Goal: Task Accomplishment & Management: Use online tool/utility

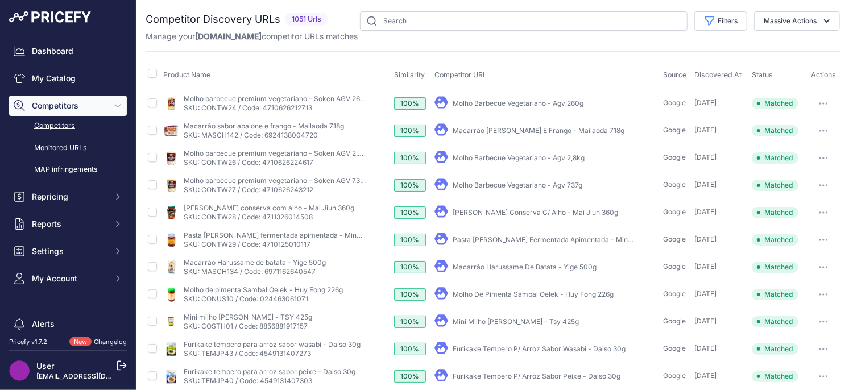
click at [367, 80] on th "Product Name" at bounding box center [276, 75] width 231 height 28
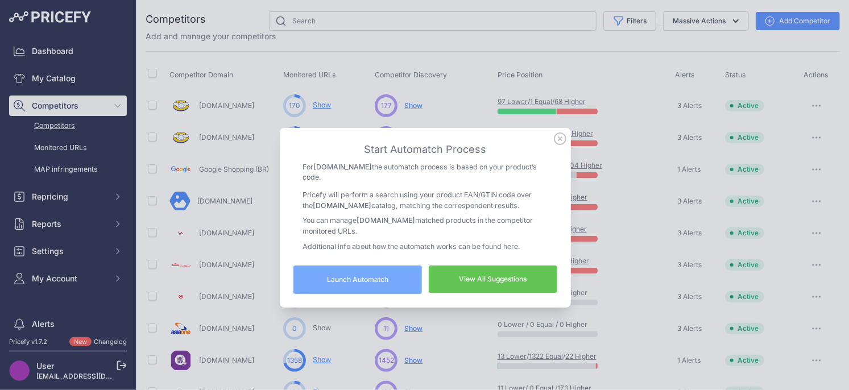
click at [560, 144] on icon at bounding box center [559, 138] width 11 height 11
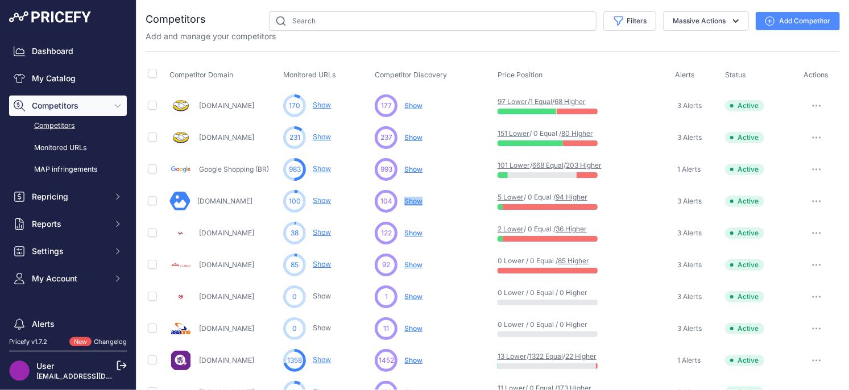
click at [419, 201] on span "Show" at bounding box center [413, 201] width 18 height 9
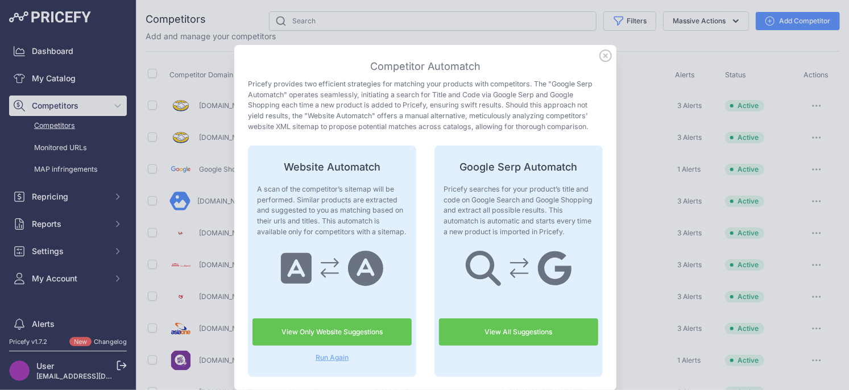
click at [501, 336] on link "View All Suggestions" at bounding box center [518, 331] width 159 height 27
click at [604, 55] on icon at bounding box center [605, 55] width 13 height 13
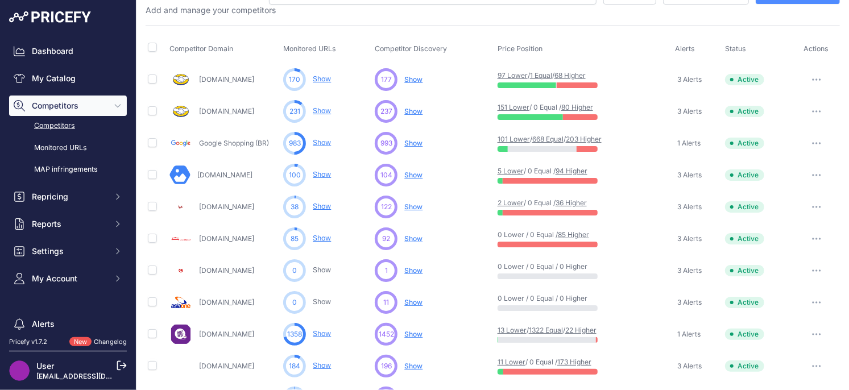
scroll to position [49, 0]
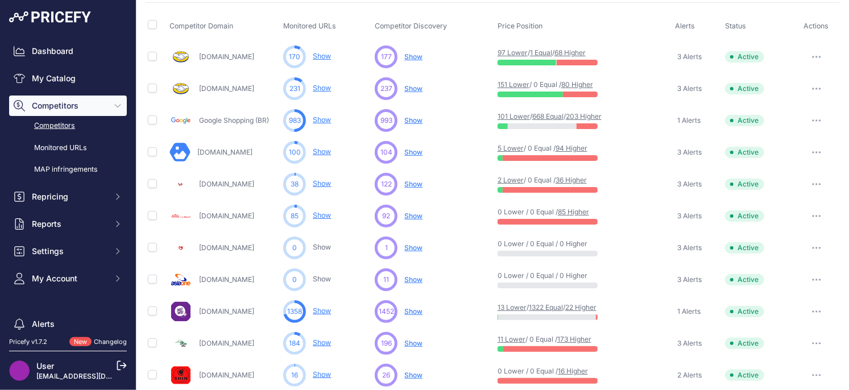
click at [411, 184] on span "Show" at bounding box center [413, 184] width 18 height 9
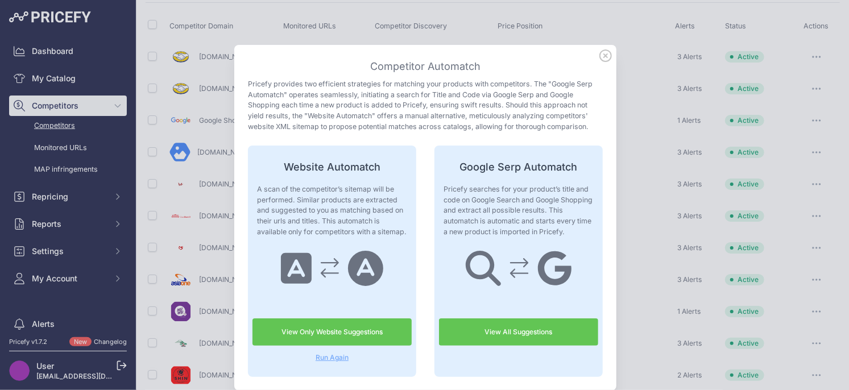
click at [610, 53] on icon at bounding box center [605, 55] width 11 height 11
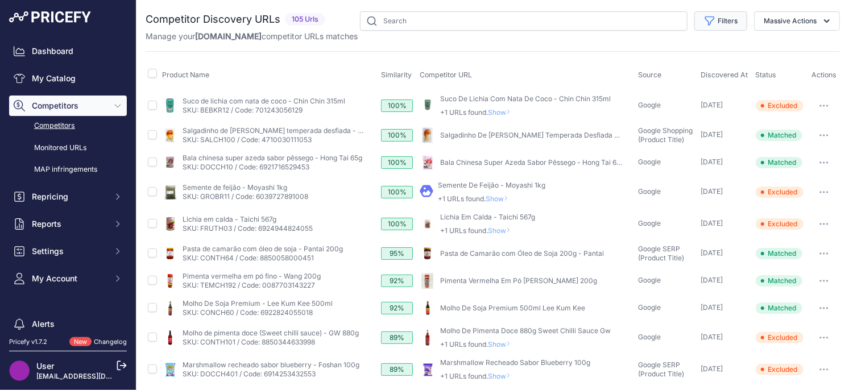
click at [720, 18] on button "Filters" at bounding box center [720, 20] width 53 height 19
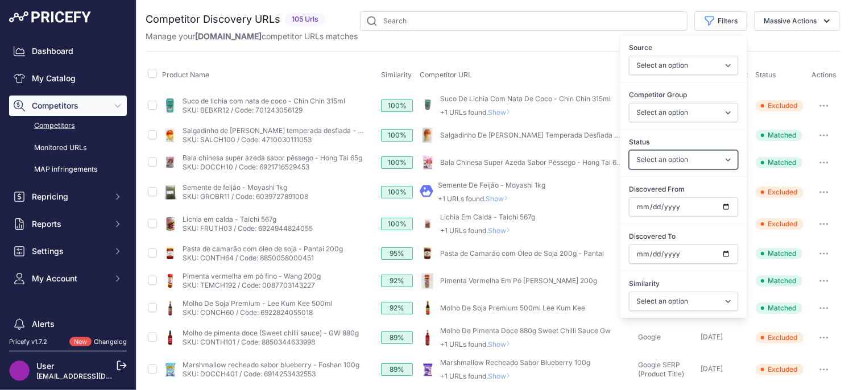
click at [677, 156] on select "Select an option Only Matched Only Not Matched" at bounding box center [683, 159] width 109 height 19
click at [723, 159] on select "Select an option Only Matched Only Not Matched" at bounding box center [683, 159] width 109 height 19
click at [629, 150] on select "Select an option Only Matched Only Not Matched" at bounding box center [683, 159] width 109 height 19
click at [724, 204] on input "Discovered From" at bounding box center [683, 206] width 109 height 19
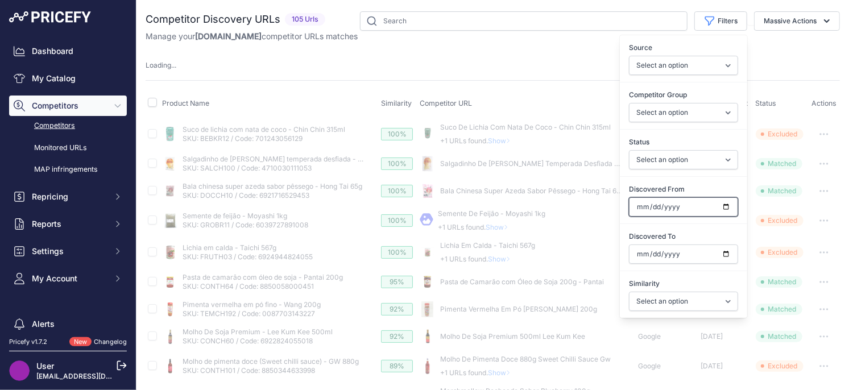
type input "2025-08-20"
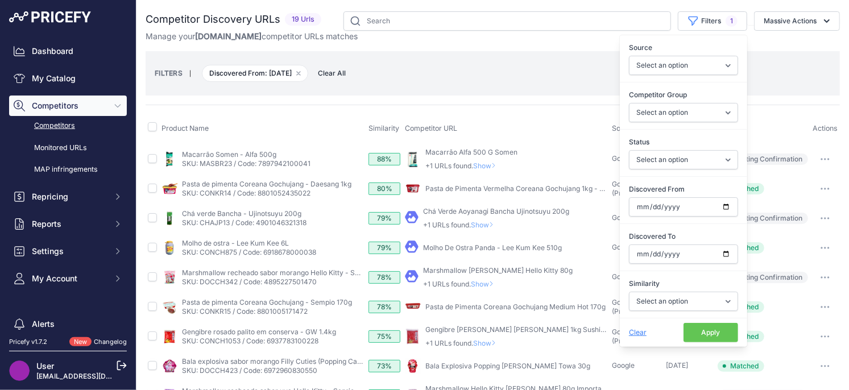
click at [711, 336] on button "Apply" at bounding box center [710, 332] width 55 height 19
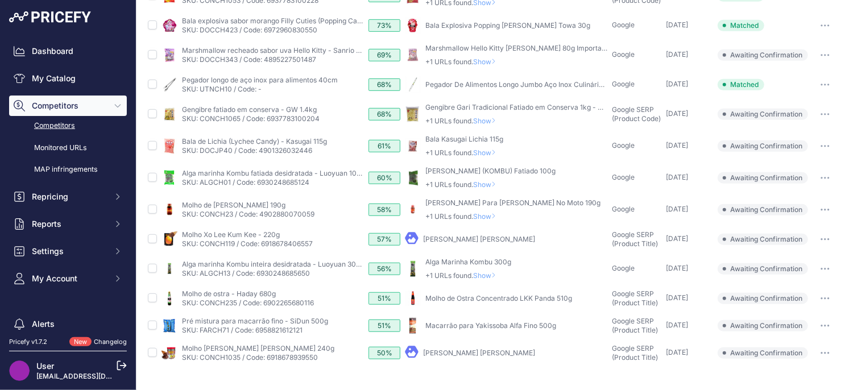
scroll to position [342, 0]
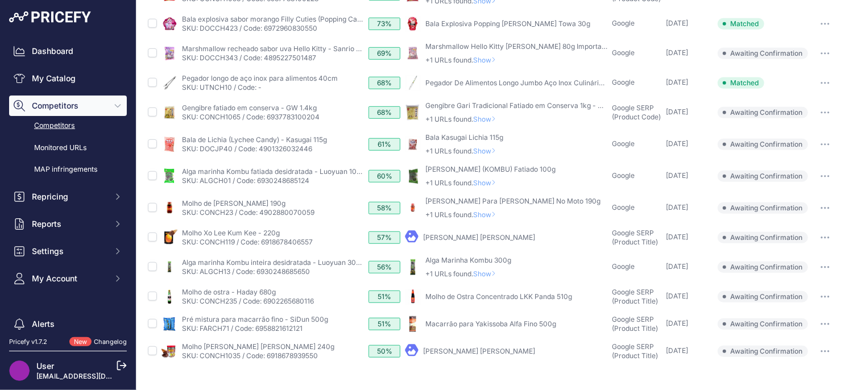
click at [828, 351] on icon "button" at bounding box center [828, 351] width 1 height 1
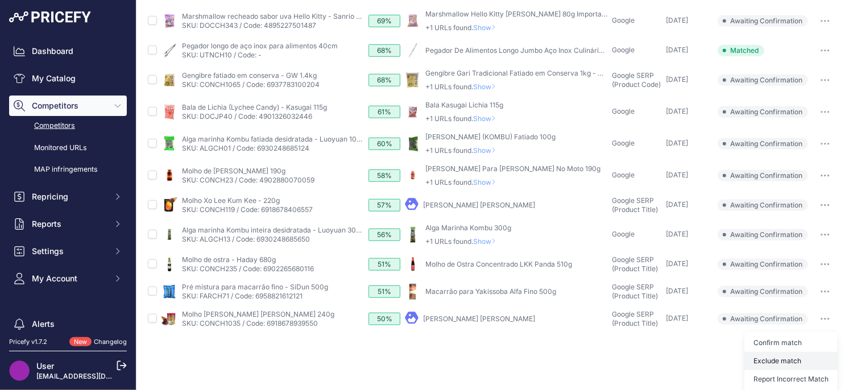
click at [771, 362] on button "Exclude match" at bounding box center [790, 361] width 93 height 18
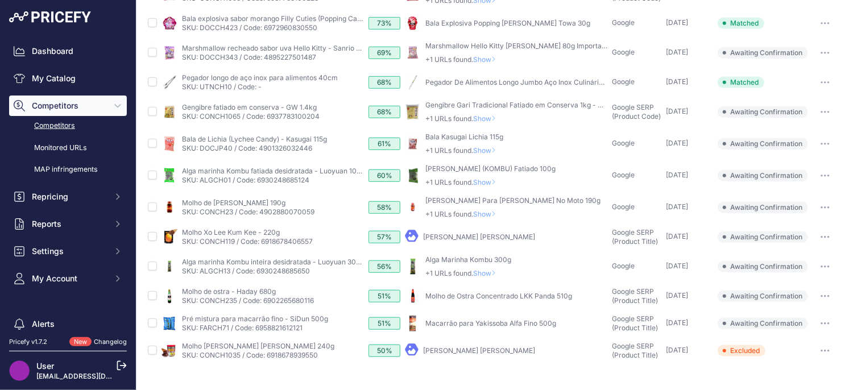
scroll to position [342, 0]
click at [830, 319] on button "button" at bounding box center [825, 324] width 23 height 16
click at [787, 364] on button "Exclude match" at bounding box center [790, 366] width 93 height 18
click at [846, 296] on div "You are not connected to the internet. Competitor Discovery URLs" at bounding box center [492, 17] width 712 height 719
click at [832, 296] on button "button" at bounding box center [825, 297] width 23 height 16
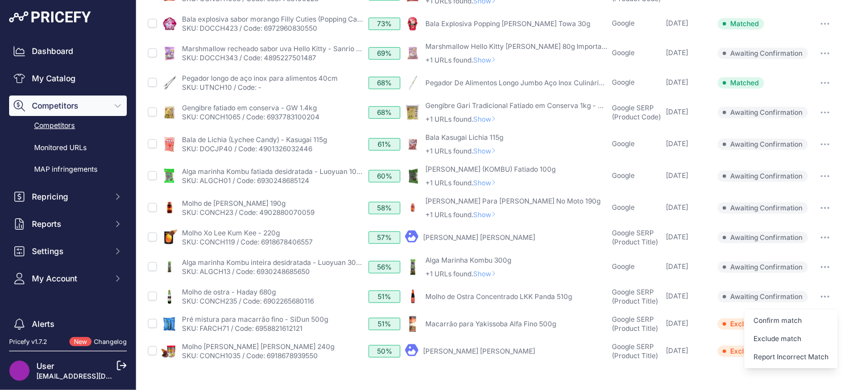
click at [789, 338] on button "Exclude match" at bounding box center [790, 339] width 93 height 18
click at [489, 275] on span "Show" at bounding box center [486, 274] width 27 height 9
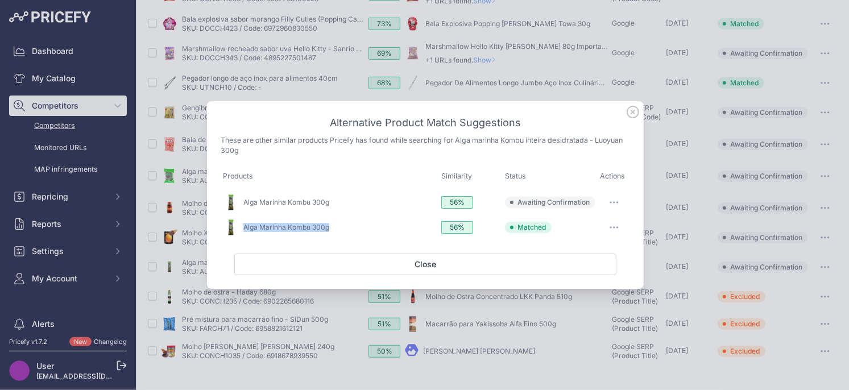
click at [611, 205] on button "button" at bounding box center [614, 202] width 23 height 16
click at [595, 252] on span "Exclude match" at bounding box center [588, 249] width 48 height 9
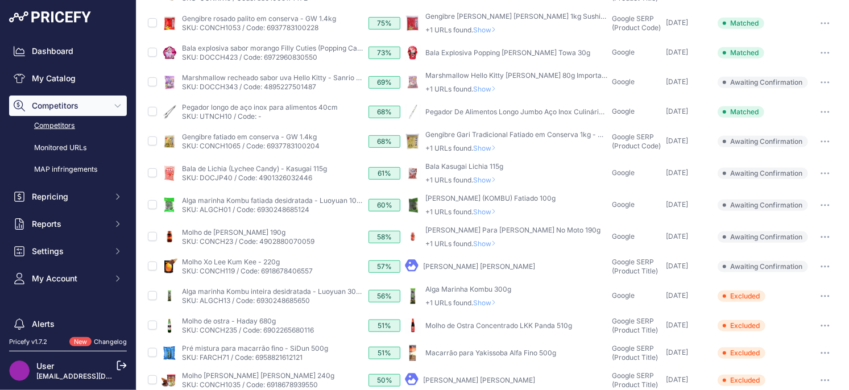
scroll to position [307, 0]
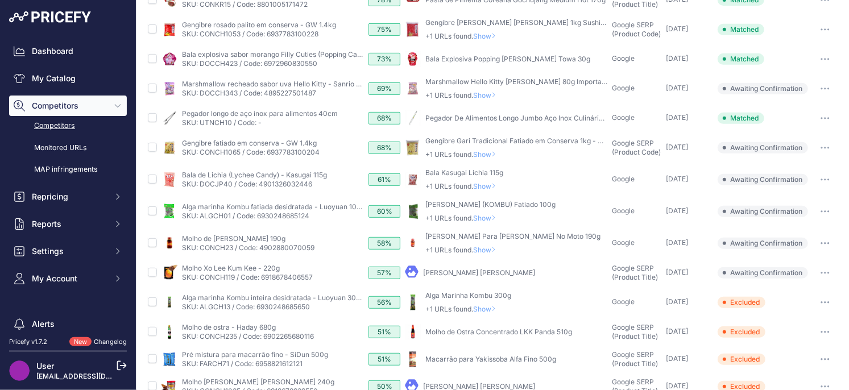
click at [822, 267] on button "button" at bounding box center [825, 273] width 23 height 16
click at [786, 316] on button "Exclude match" at bounding box center [790, 315] width 93 height 18
drag, startPoint x: 484, startPoint y: 250, endPoint x: 500, endPoint y: 248, distance: 16.0
click at [484, 250] on span "Show" at bounding box center [486, 250] width 27 height 9
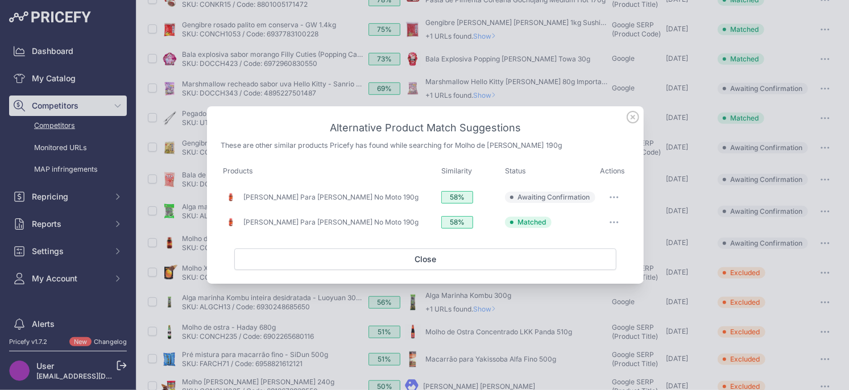
click at [612, 190] on button "button" at bounding box center [614, 197] width 23 height 16
click at [596, 236] on button "Exclude match" at bounding box center [591, 244] width 73 height 18
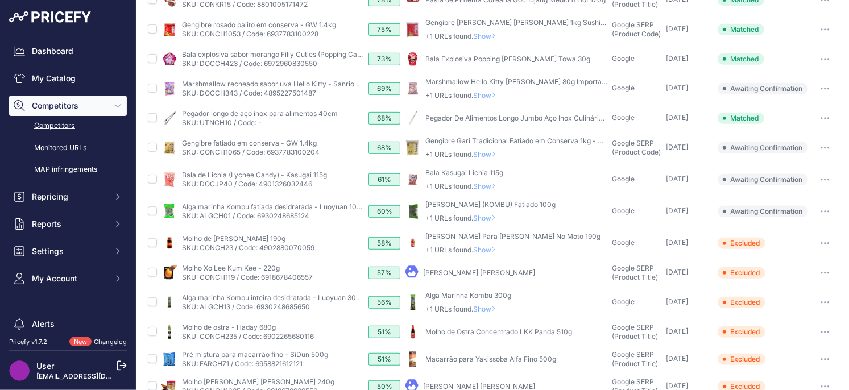
scroll to position [266, 0]
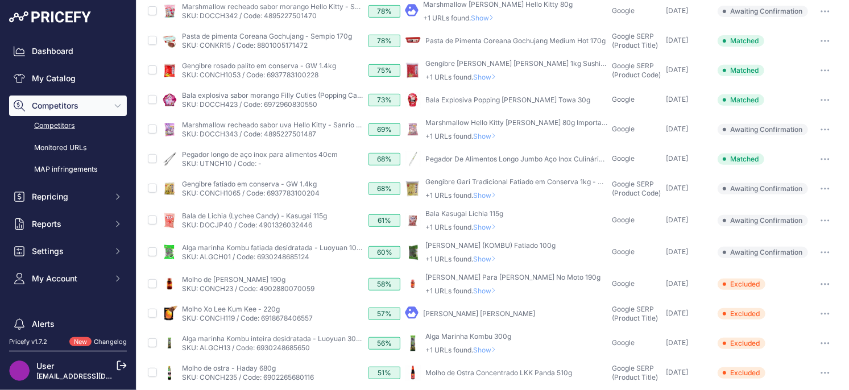
click at [494, 255] on span "Show" at bounding box center [486, 259] width 27 height 9
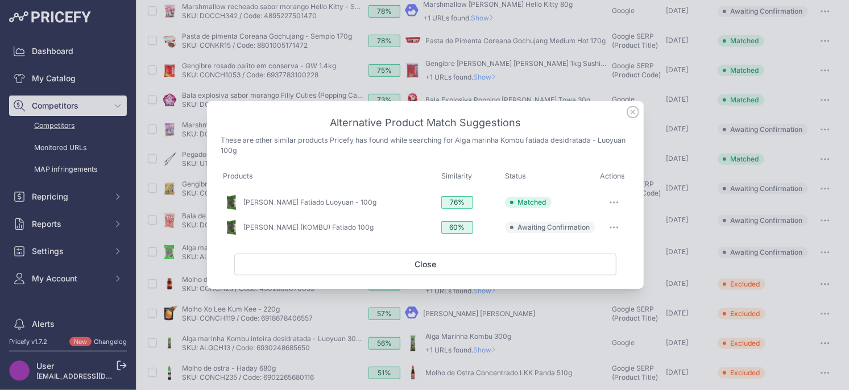
drag, startPoint x: 616, startPoint y: 227, endPoint x: 609, endPoint y: 238, distance: 13.1
click at [616, 227] on icon "button" at bounding box center [614, 227] width 9 height 2
click at [586, 283] on button "Exclude match" at bounding box center [591, 274] width 73 height 18
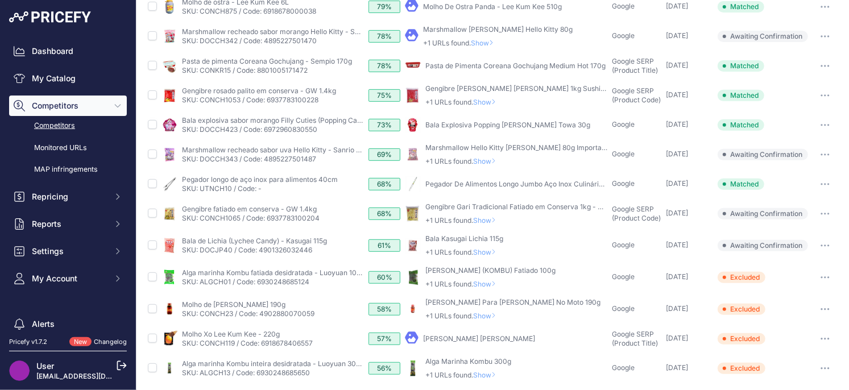
scroll to position [191, 0]
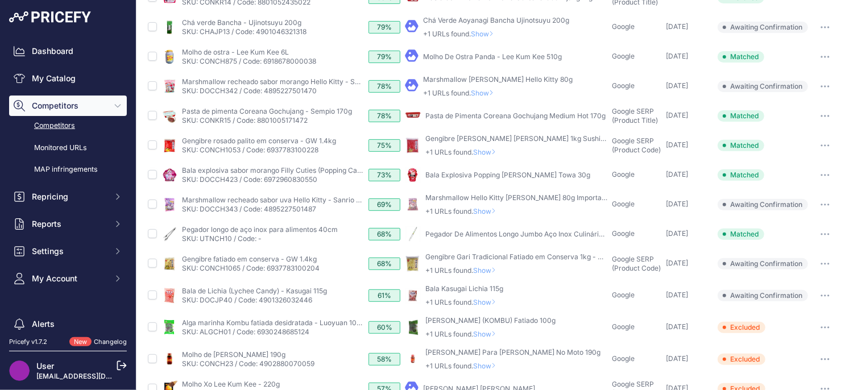
click at [492, 299] on span "Show" at bounding box center [486, 302] width 27 height 9
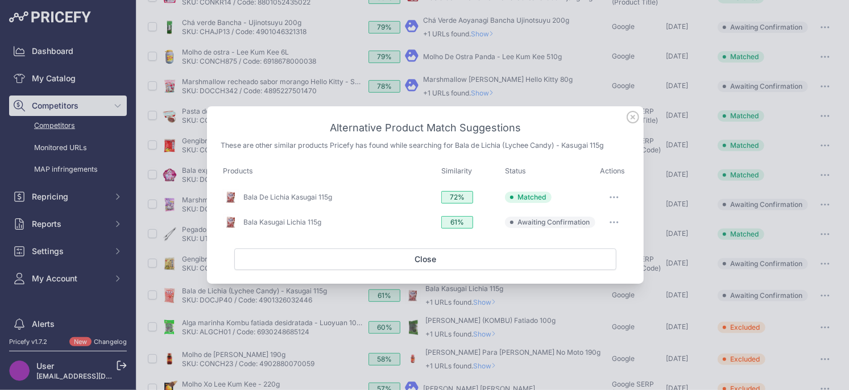
click at [632, 115] on icon at bounding box center [632, 116] width 11 height 11
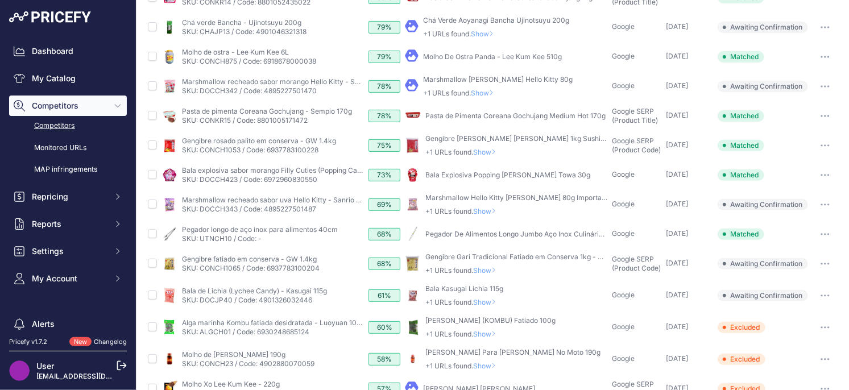
click at [492, 303] on span "Show" at bounding box center [486, 302] width 27 height 9
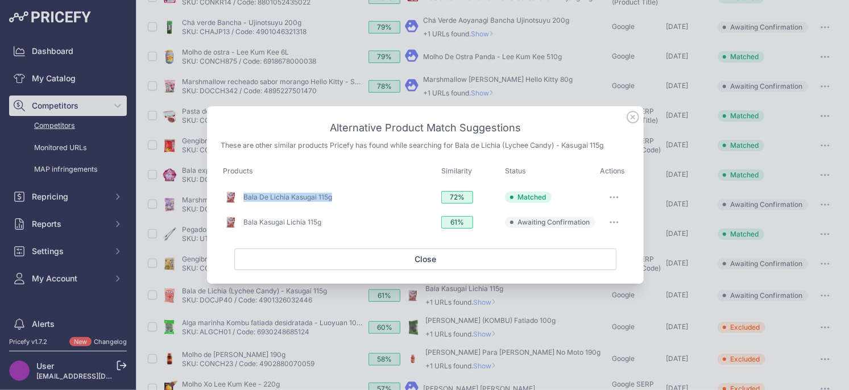
drag, startPoint x: 619, startPoint y: 224, endPoint x: 603, endPoint y: 250, distance: 30.4
click at [619, 224] on button "button" at bounding box center [614, 222] width 23 height 16
click at [585, 272] on span "Exclude match" at bounding box center [588, 268] width 48 height 9
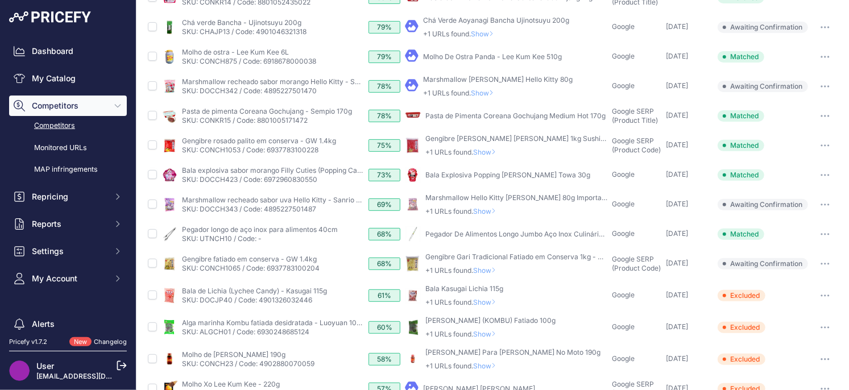
click at [485, 271] on span "Show" at bounding box center [486, 270] width 27 height 9
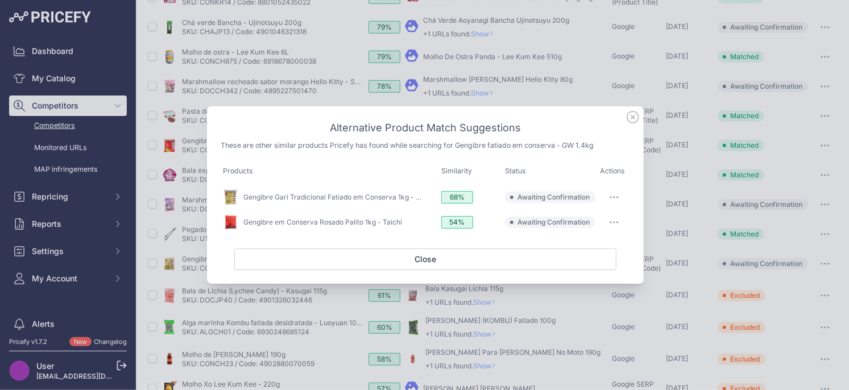
click at [632, 117] on icon at bounding box center [632, 116] width 11 height 11
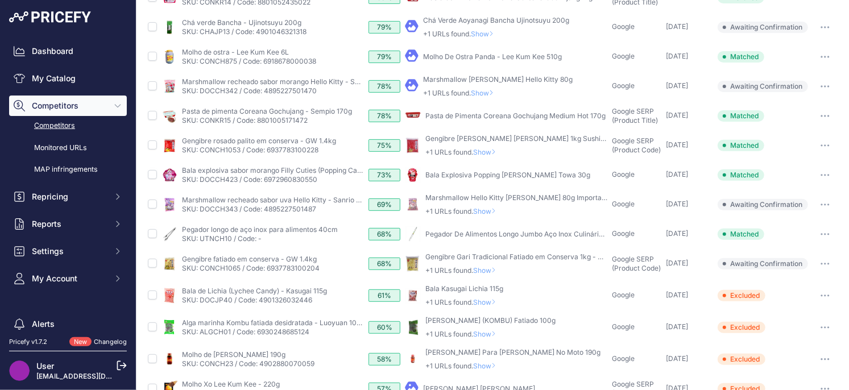
click at [486, 274] on span "Show" at bounding box center [486, 270] width 27 height 9
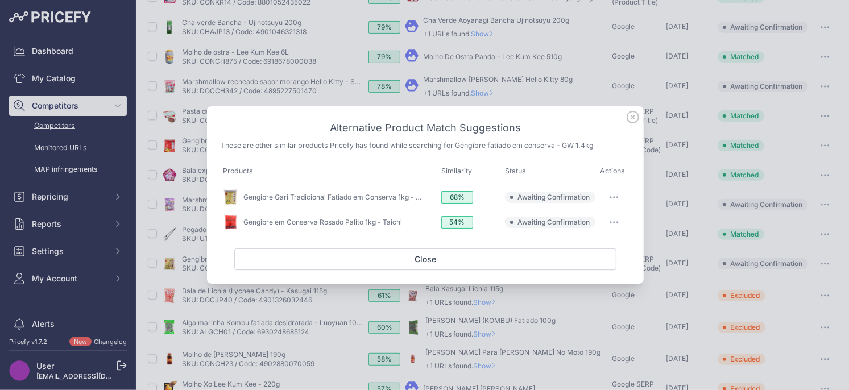
click at [615, 194] on button "button" at bounding box center [614, 197] width 23 height 16
click at [575, 226] on button "Match This" at bounding box center [591, 221] width 73 height 18
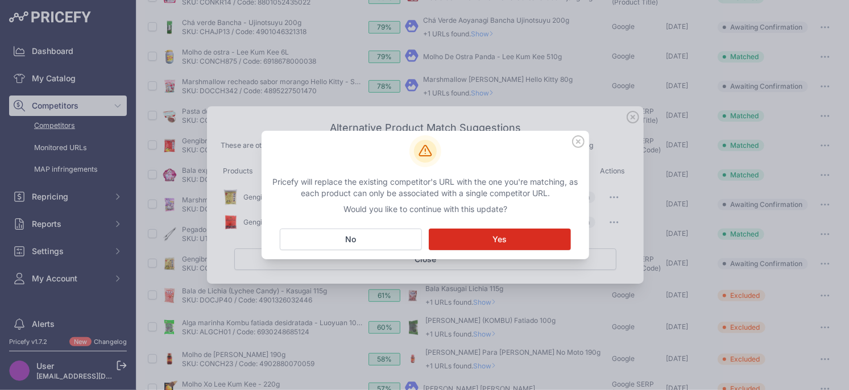
click at [457, 238] on button "Matching... Yes" at bounding box center [500, 240] width 142 height 22
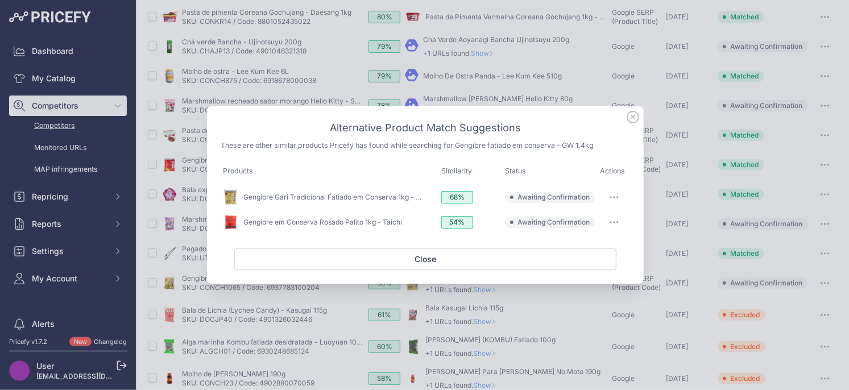
scroll to position [210, 0]
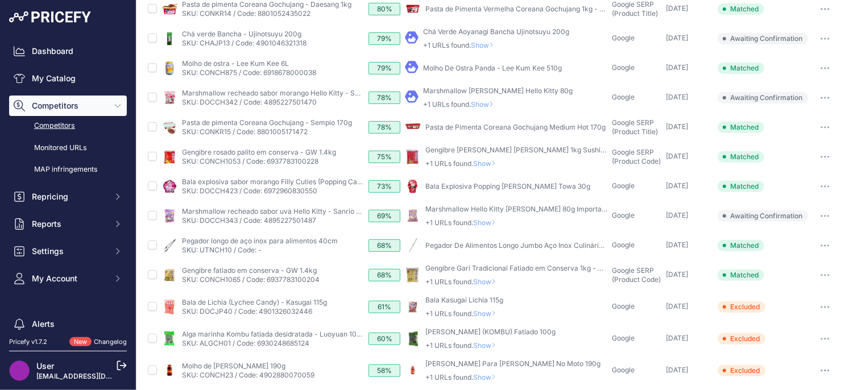
click at [488, 281] on span "Show" at bounding box center [486, 281] width 27 height 9
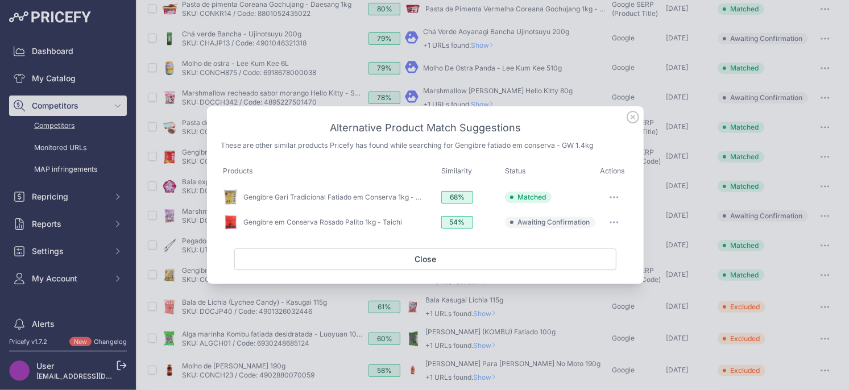
click at [623, 219] on button "button" at bounding box center [614, 222] width 23 height 16
click at [575, 279] on div "Exclude match" at bounding box center [591, 269] width 73 height 23
click at [612, 221] on icon "button" at bounding box center [614, 222] width 9 height 2
click at [581, 275] on button "Exclude match" at bounding box center [591, 269] width 73 height 18
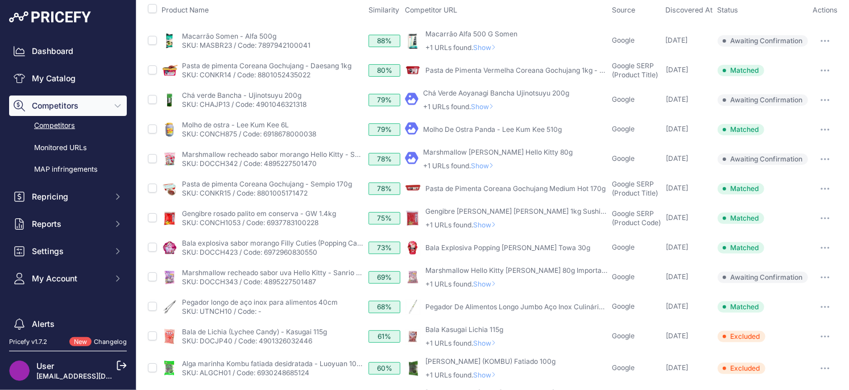
scroll to position [106, 0]
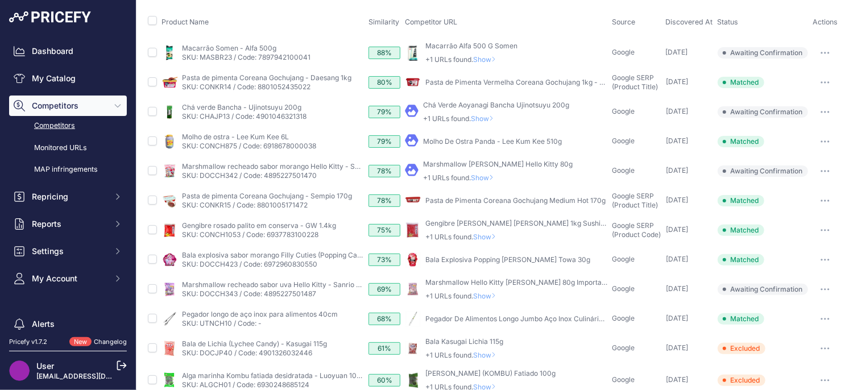
click at [484, 295] on span "Show" at bounding box center [486, 296] width 27 height 9
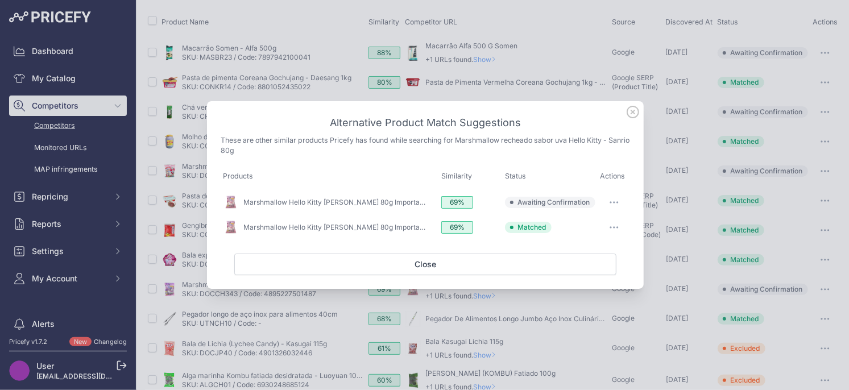
click at [632, 113] on icon at bounding box center [632, 111] width 11 height 11
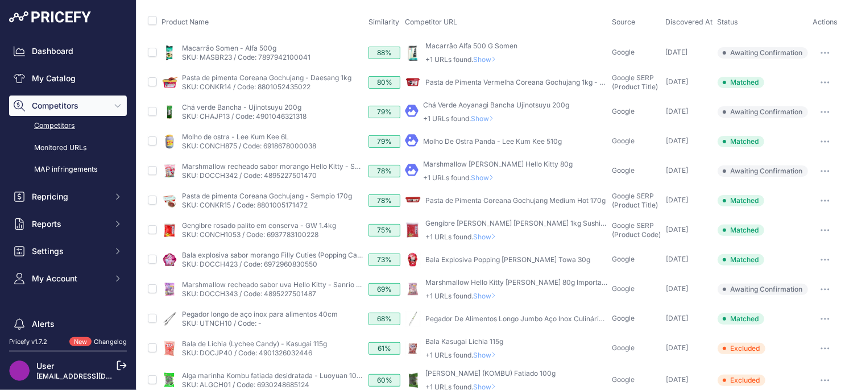
drag, startPoint x: 487, startPoint y: 295, endPoint x: 497, endPoint y: 285, distance: 13.7
click at [487, 295] on span "Show" at bounding box center [486, 296] width 27 height 9
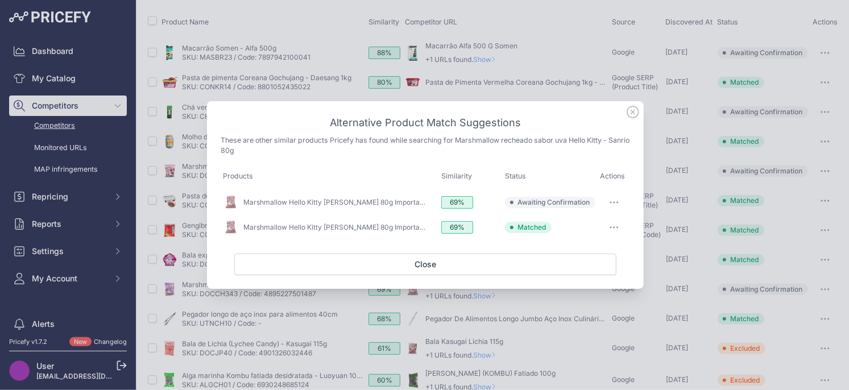
click at [611, 206] on button "button" at bounding box center [614, 202] width 23 height 16
click at [580, 250] on span "Exclude match" at bounding box center [588, 249] width 48 height 9
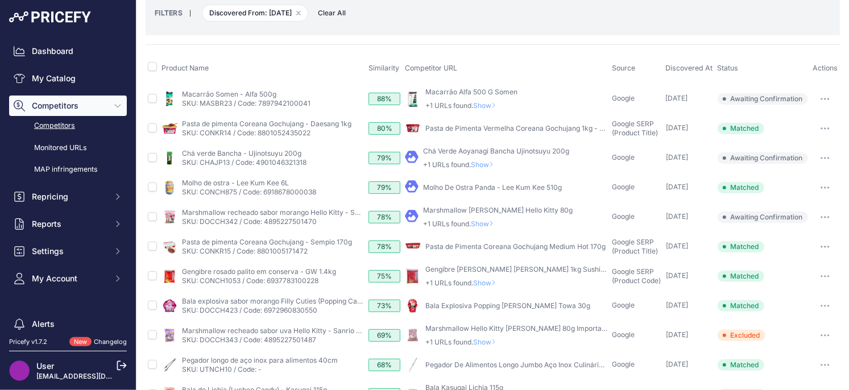
scroll to position [48, 0]
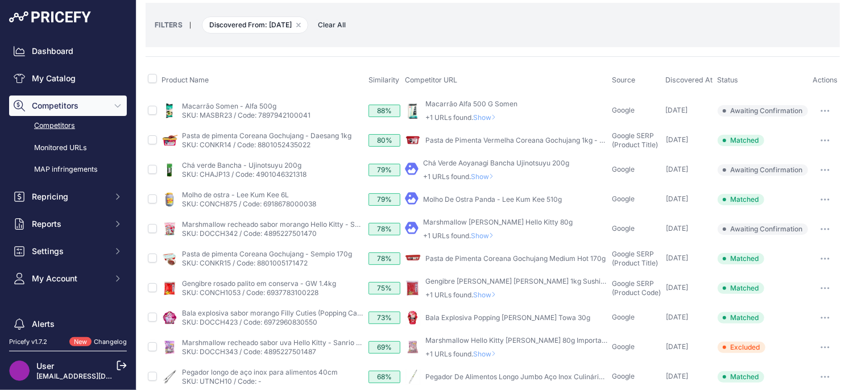
drag, startPoint x: 821, startPoint y: 317, endPoint x: 812, endPoint y: 329, distance: 15.0
click at [821, 317] on icon "button" at bounding box center [821, 317] width 1 height 1
click at [771, 373] on button "Unmatch" at bounding box center [789, 378] width 96 height 18
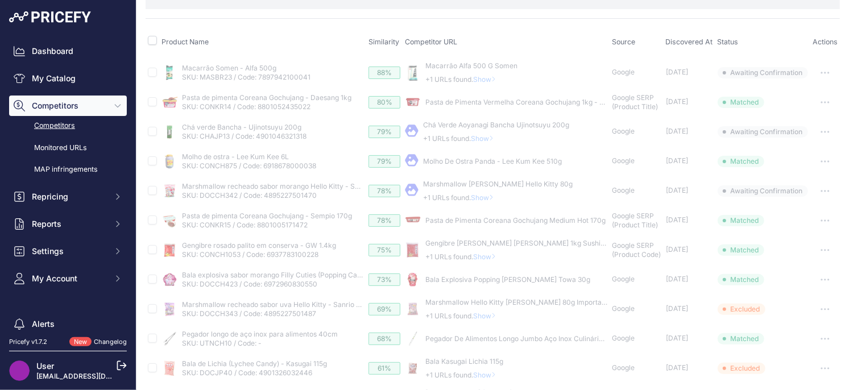
scroll to position [116, 0]
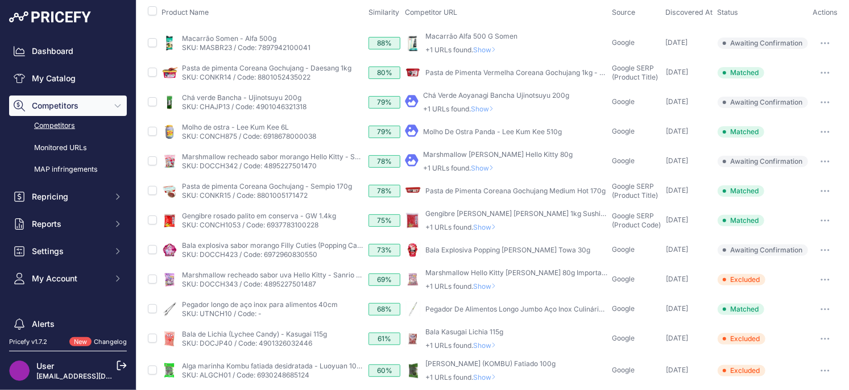
click at [834, 245] on button "button" at bounding box center [825, 250] width 23 height 16
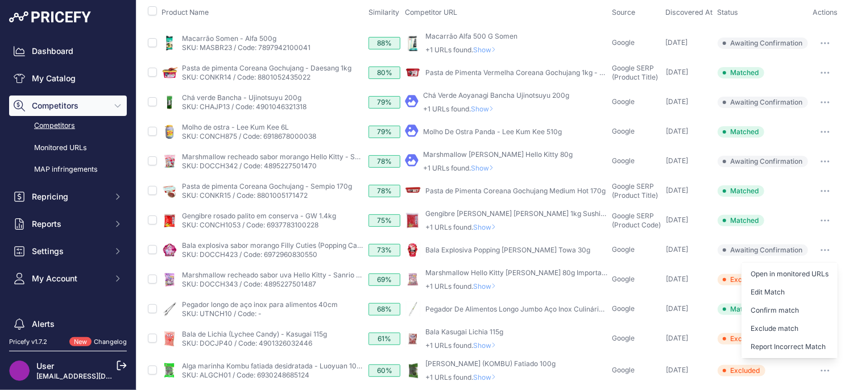
click at [768, 325] on button "Exclude match" at bounding box center [789, 329] width 96 height 18
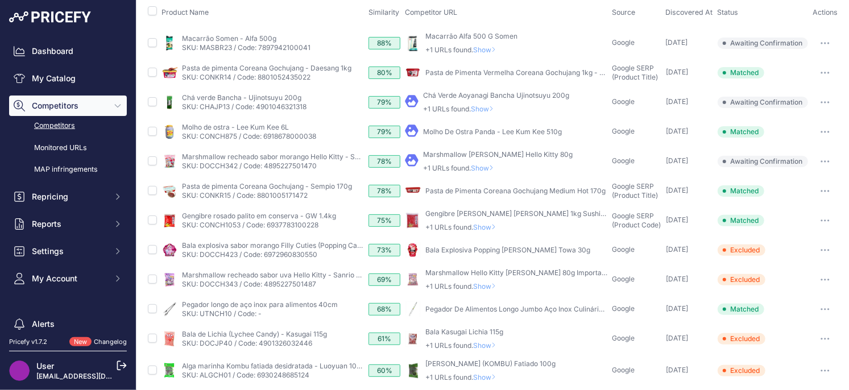
scroll to position [106, 0]
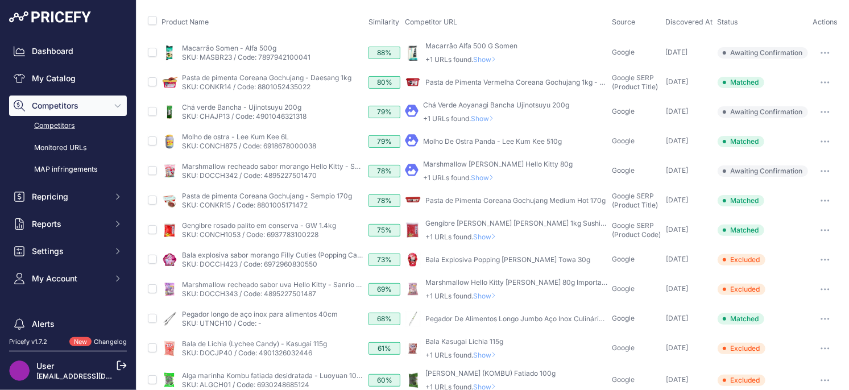
click at [487, 294] on span "Show" at bounding box center [486, 296] width 27 height 9
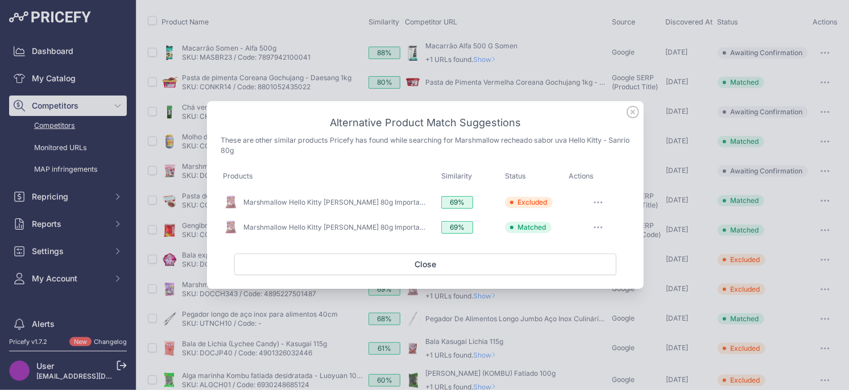
click at [631, 111] on icon at bounding box center [633, 112] width 13 height 13
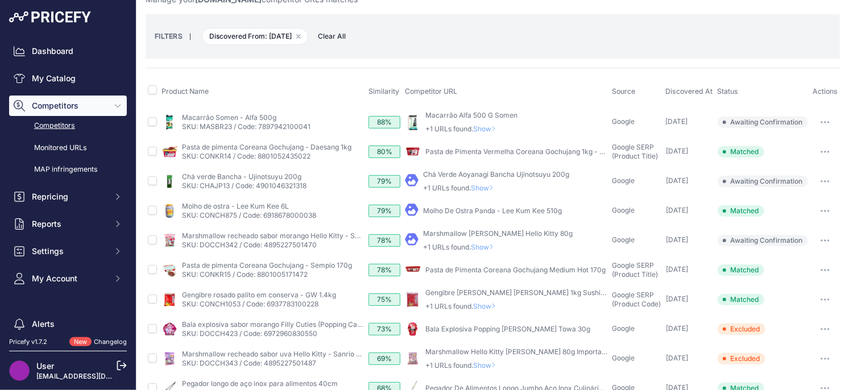
scroll to position [35, 0]
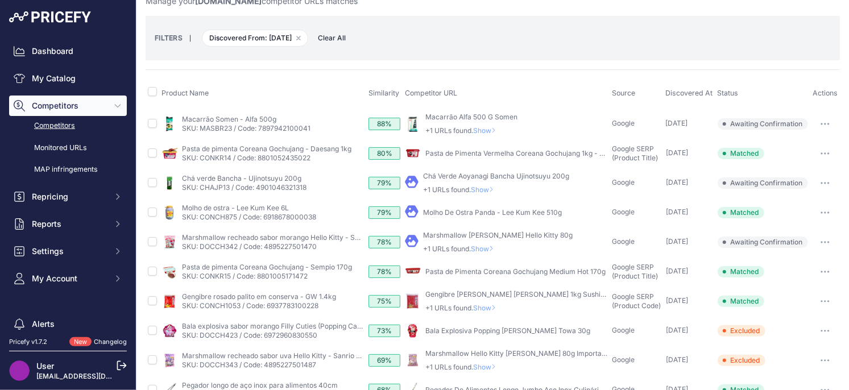
click at [490, 308] on span "Show" at bounding box center [486, 308] width 27 height 9
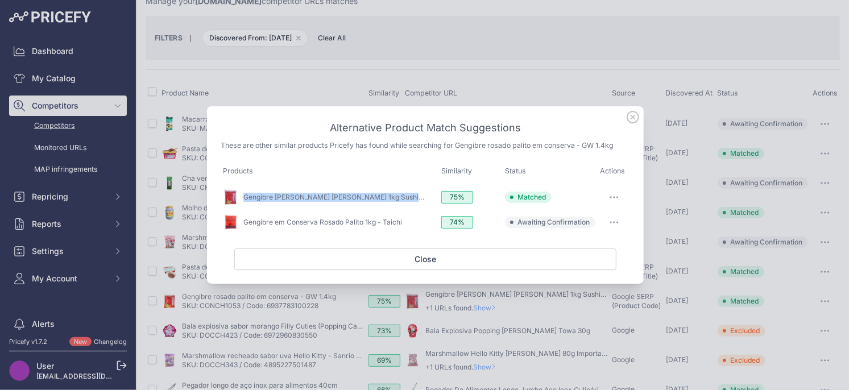
click at [617, 223] on icon "button" at bounding box center [617, 222] width 1 height 1
click at [589, 268] on span "Exclude match" at bounding box center [588, 268] width 48 height 9
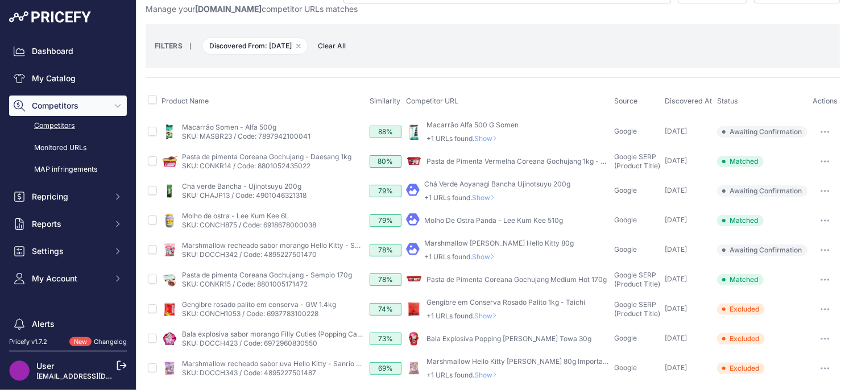
scroll to position [31, 0]
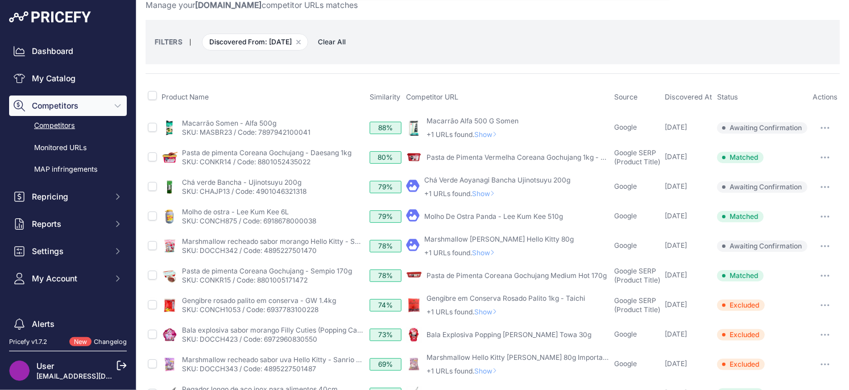
click at [829, 274] on button "button" at bounding box center [825, 276] width 23 height 16
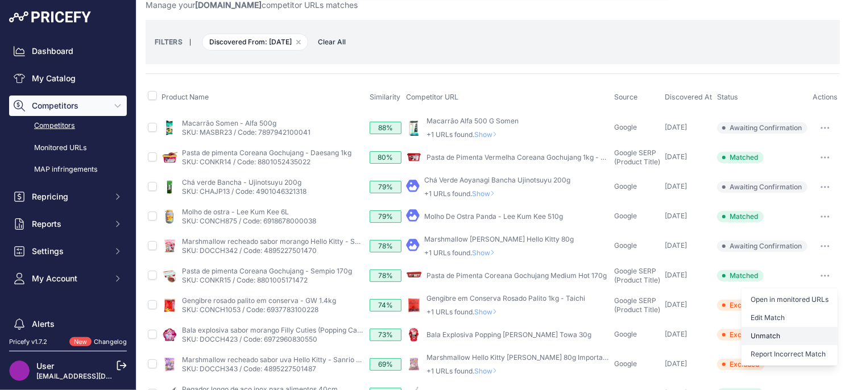
click at [779, 330] on button "Unmatch" at bounding box center [789, 336] width 96 height 18
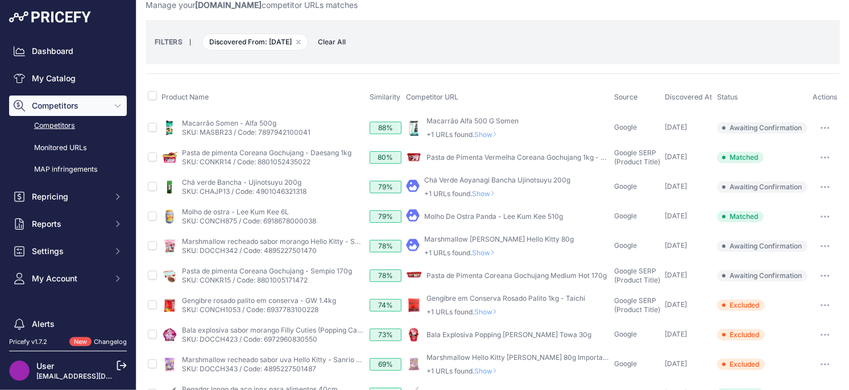
click at [828, 275] on icon "button" at bounding box center [828, 275] width 1 height 1
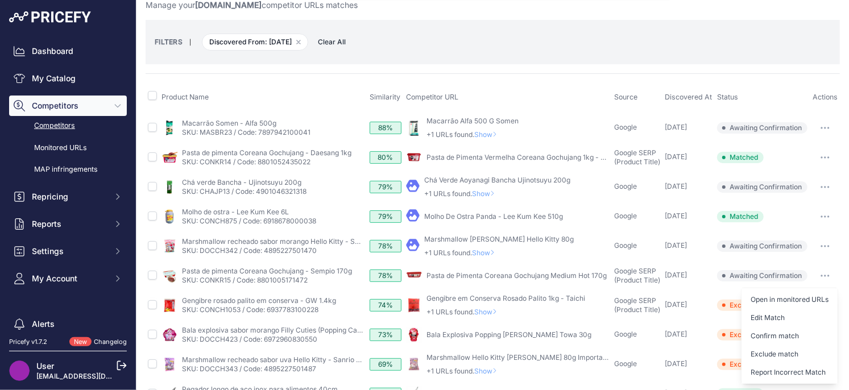
click at [762, 351] on button "Exclude match" at bounding box center [789, 354] width 96 height 18
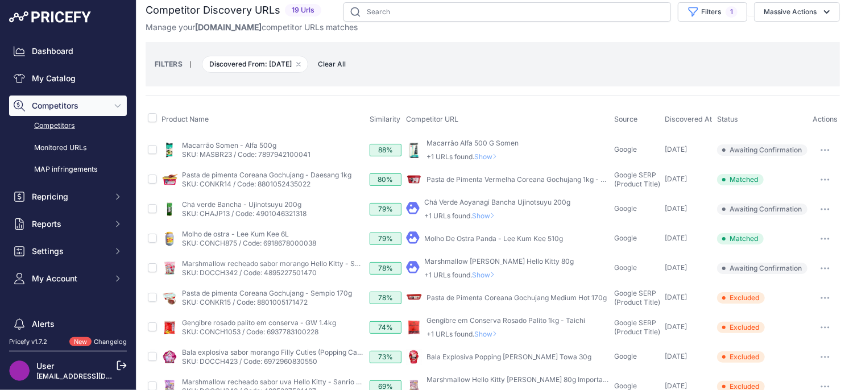
scroll to position [0, 0]
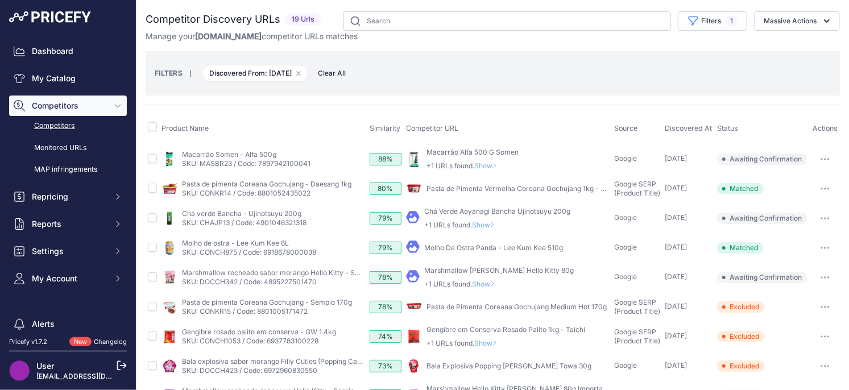
click at [489, 287] on span "Show" at bounding box center [485, 284] width 27 height 9
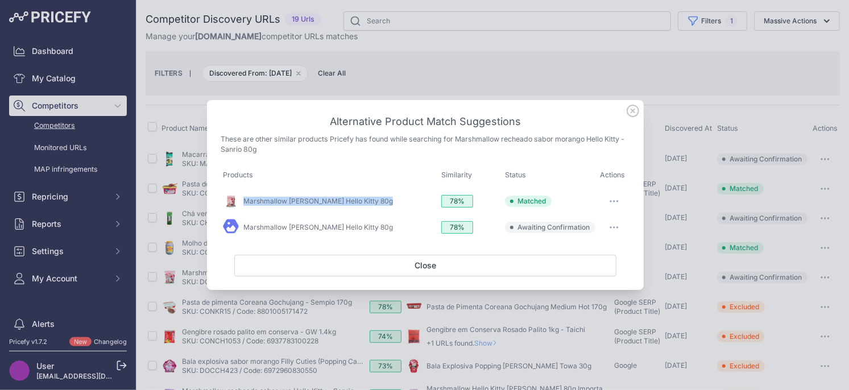
click at [607, 224] on button "button" at bounding box center [614, 227] width 23 height 16
click at [571, 277] on span "Exclude match" at bounding box center [588, 274] width 48 height 9
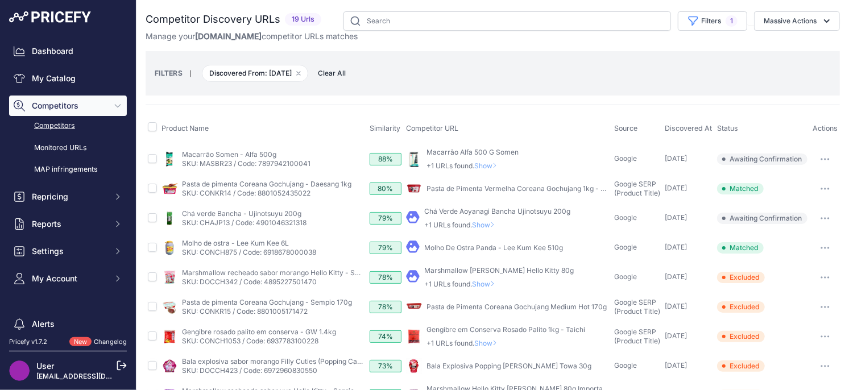
click at [488, 283] on span "Show" at bounding box center [485, 284] width 27 height 9
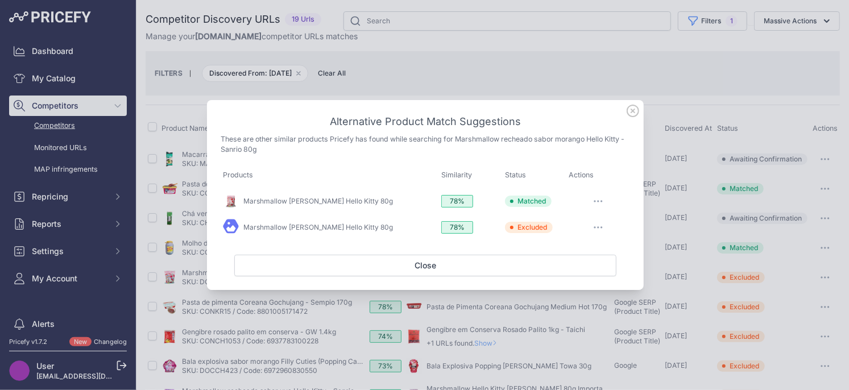
click at [631, 113] on icon at bounding box center [633, 111] width 13 height 13
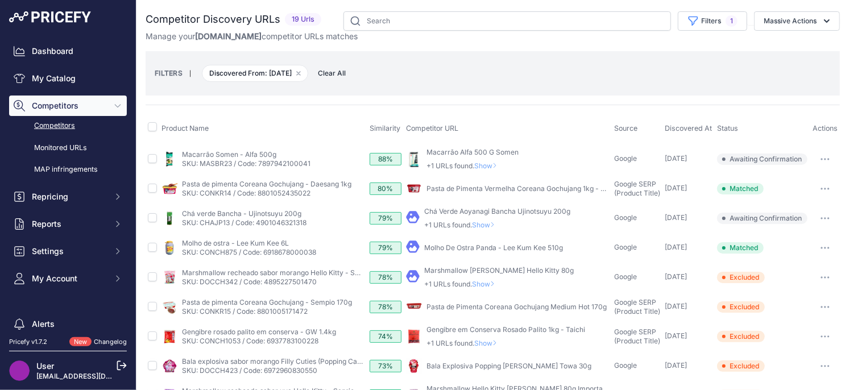
click at [826, 247] on icon "button" at bounding box center [825, 248] width 9 height 2
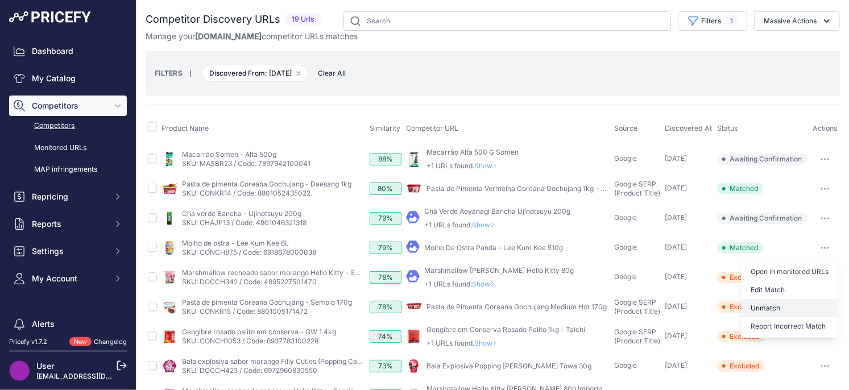
click at [782, 304] on button "Unmatch" at bounding box center [789, 308] width 96 height 18
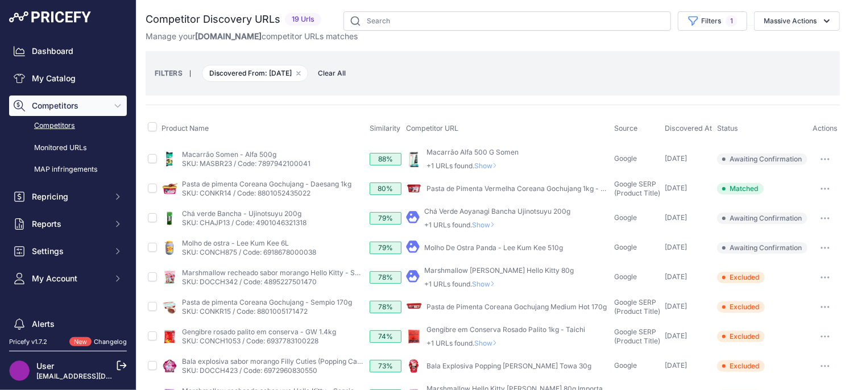
click at [823, 248] on icon "button" at bounding box center [825, 248] width 9 height 2
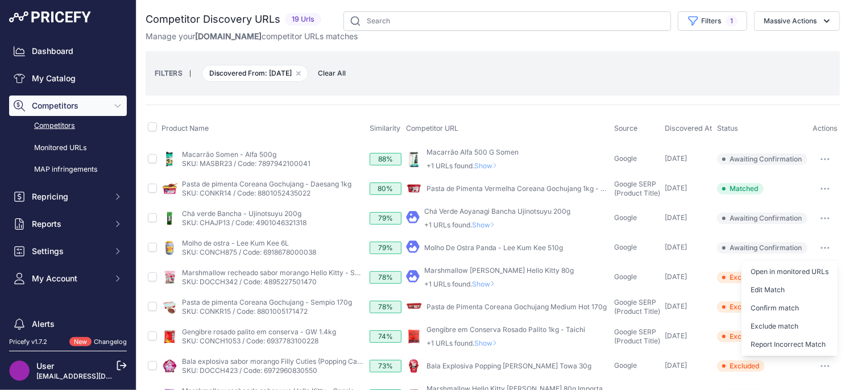
click at [773, 322] on button "Exclude match" at bounding box center [789, 326] width 96 height 18
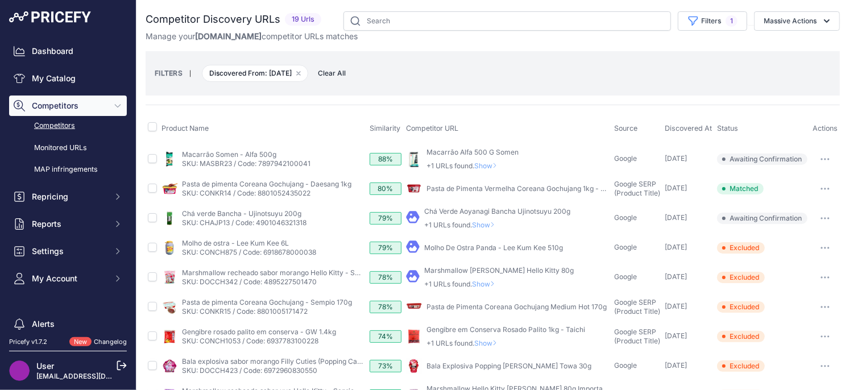
click at [826, 306] on icon "button" at bounding box center [825, 307] width 9 height 2
click at [788, 332] on button "Confirm match" at bounding box center [789, 331] width 96 height 18
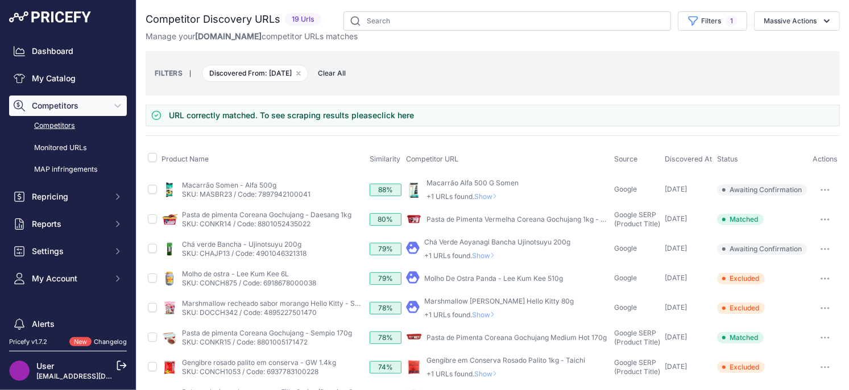
click at [492, 256] on span "Show" at bounding box center [485, 255] width 27 height 9
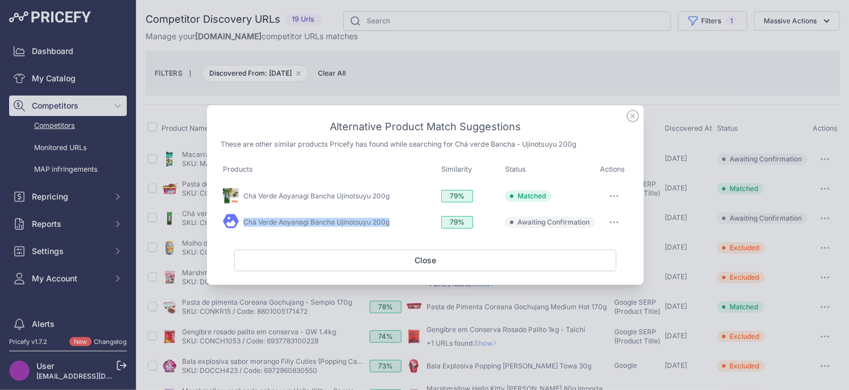
click at [614, 219] on button "button" at bounding box center [614, 222] width 23 height 16
click at [582, 271] on span "Exclude match" at bounding box center [588, 268] width 48 height 9
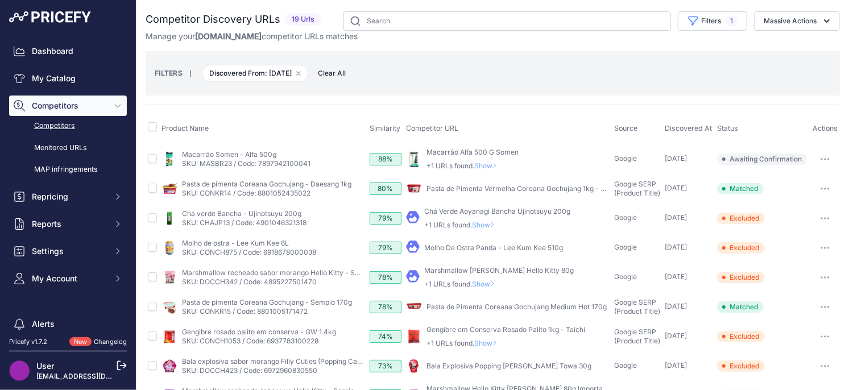
click at [491, 168] on span "Show" at bounding box center [487, 165] width 27 height 9
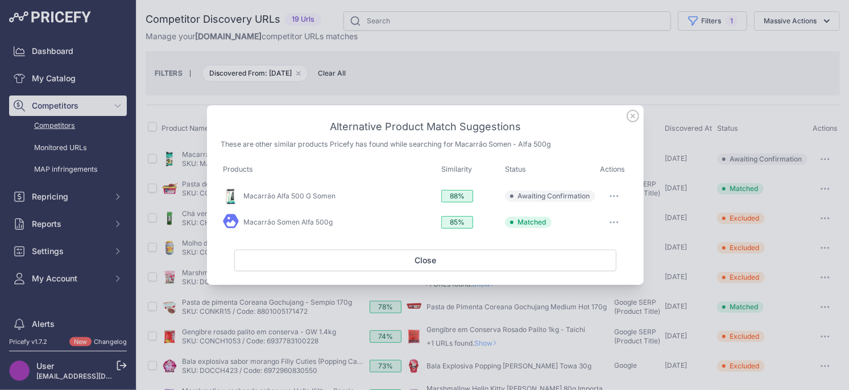
drag, startPoint x: 635, startPoint y: 117, endPoint x: 401, endPoint y: 179, distance: 241.9
click at [635, 116] on icon at bounding box center [633, 116] width 13 height 13
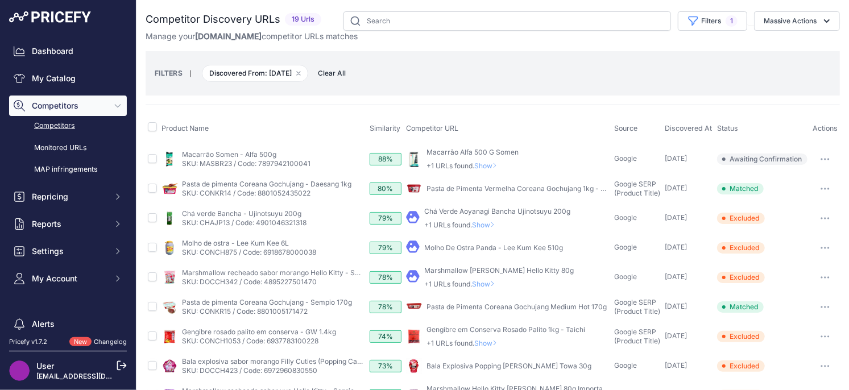
click at [490, 164] on span "Show" at bounding box center [487, 165] width 27 height 9
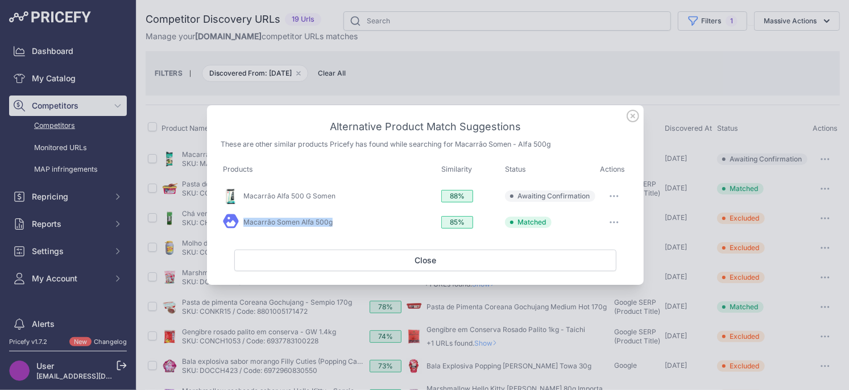
click at [616, 190] on button "button" at bounding box center [614, 196] width 23 height 16
click at [576, 221] on span "Match This" at bounding box center [582, 220] width 36 height 9
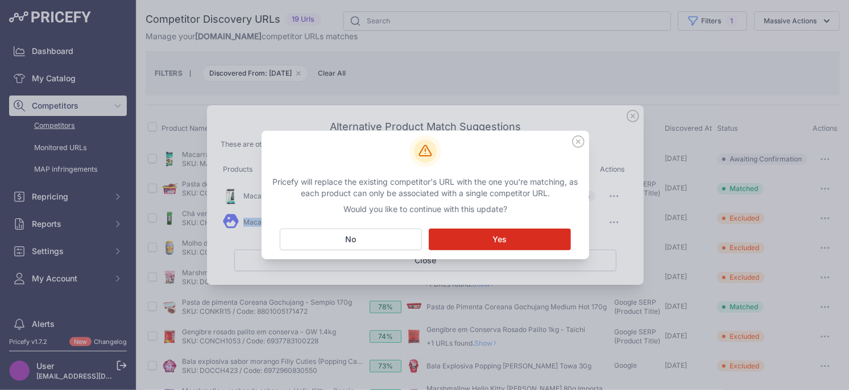
click at [486, 238] on button "Matching... Yes" at bounding box center [500, 240] width 142 height 22
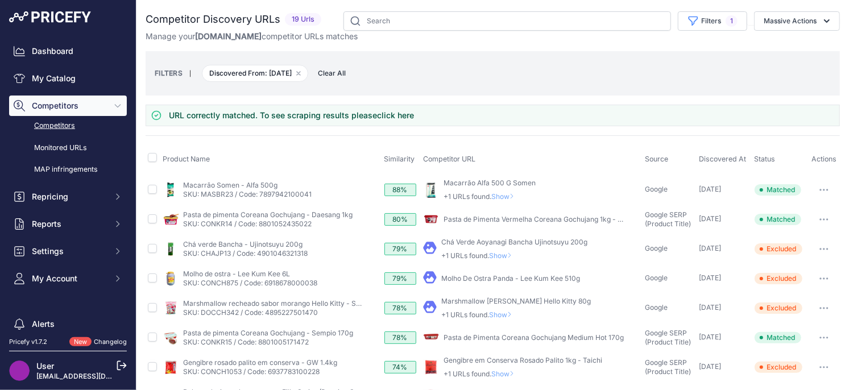
click at [503, 196] on span "Show" at bounding box center [504, 196] width 27 height 9
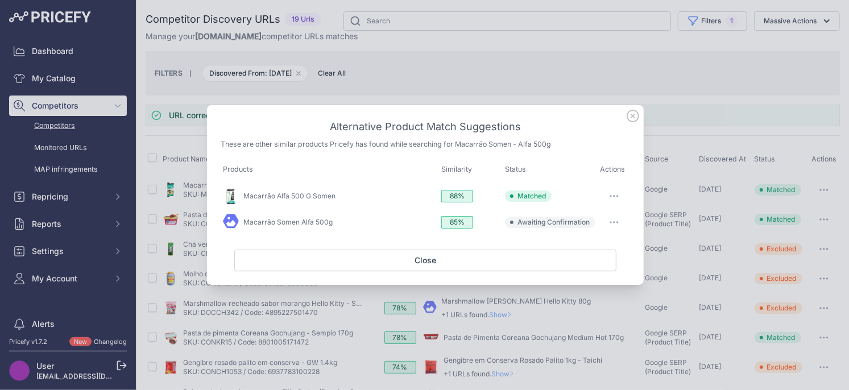
drag, startPoint x: 618, startPoint y: 221, endPoint x: 605, endPoint y: 235, distance: 18.9
click at [618, 221] on button "button" at bounding box center [614, 222] width 23 height 16
click at [575, 271] on span "Exclude match" at bounding box center [588, 268] width 48 height 9
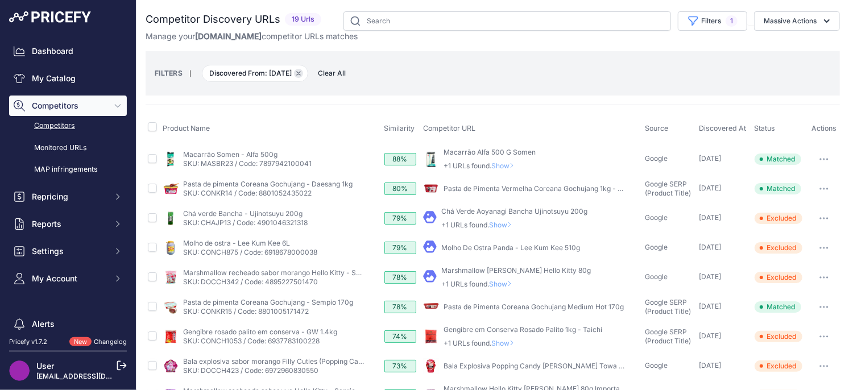
click at [301, 72] on icon "button" at bounding box center [298, 73] width 5 height 5
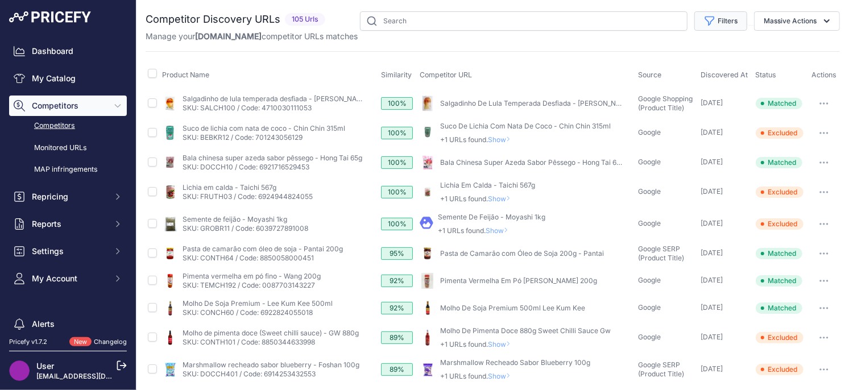
click at [704, 26] on icon "button" at bounding box center [709, 20] width 11 height 11
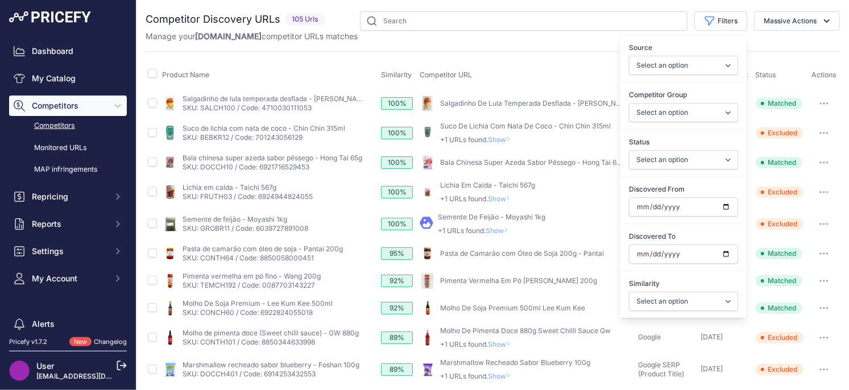
scroll to position [2, 0]
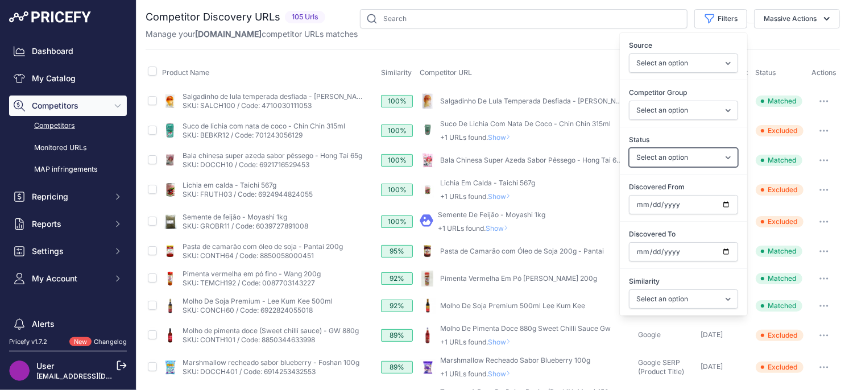
click at [682, 155] on select "Select an option Only Matched Only Not Matched" at bounding box center [683, 157] width 109 height 19
select select "0"
click at [629, 148] on select "Select an option Only Matched Only Not Matched" at bounding box center [683, 157] width 109 height 19
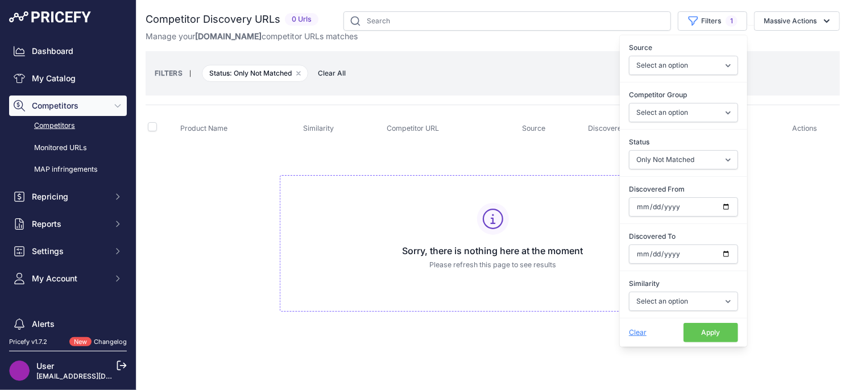
drag, startPoint x: 233, startPoint y: 171, endPoint x: 228, endPoint y: 166, distance: 6.8
click at [233, 171] on td "Sorry, there is nothing here at the moment Please refresh this page to see resu…" at bounding box center [493, 239] width 694 height 192
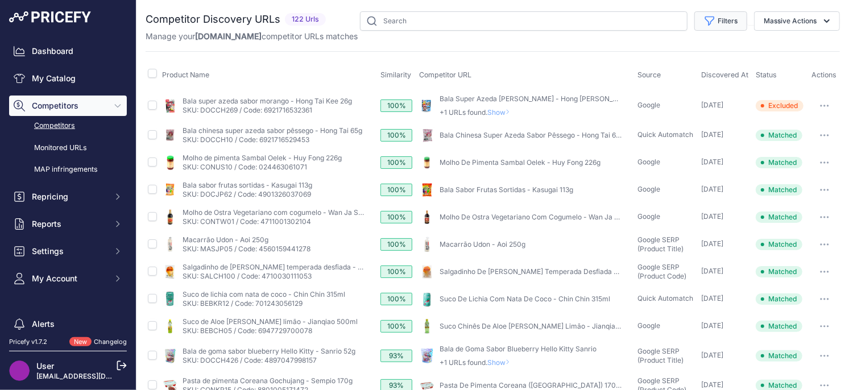
click at [714, 23] on icon "button" at bounding box center [709, 20] width 11 height 11
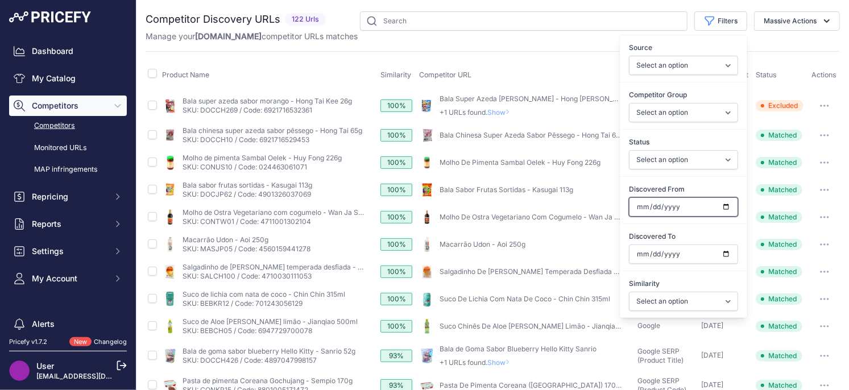
click at [726, 206] on input "Discovered From" at bounding box center [683, 206] width 109 height 19
click at [722, 207] on input "Discovered From" at bounding box center [683, 206] width 109 height 19
click at [684, 158] on select "Select an option Only Matched Only Not Matched" at bounding box center [683, 159] width 109 height 19
click at [724, 205] on input "Discovered From" at bounding box center [683, 206] width 109 height 19
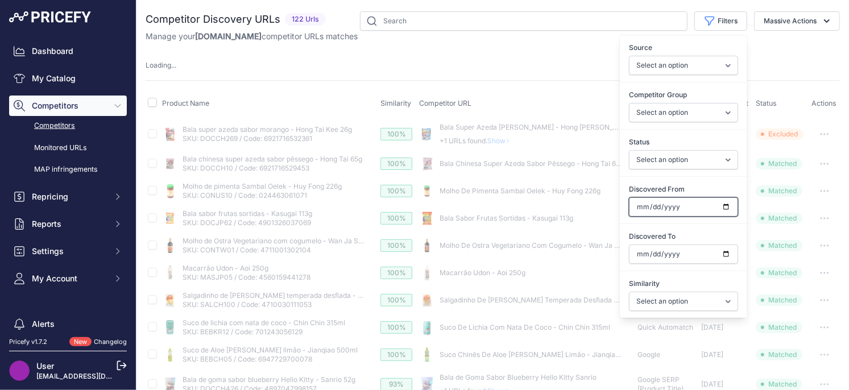
type input "[DATE]"
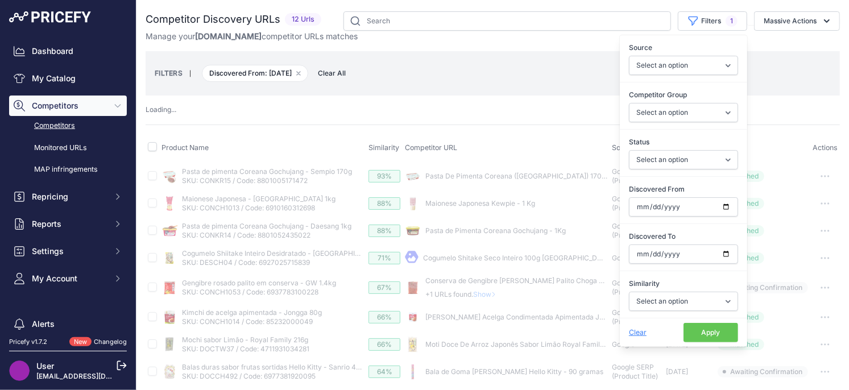
click at [714, 332] on button "Apply" at bounding box center [710, 332] width 55 height 19
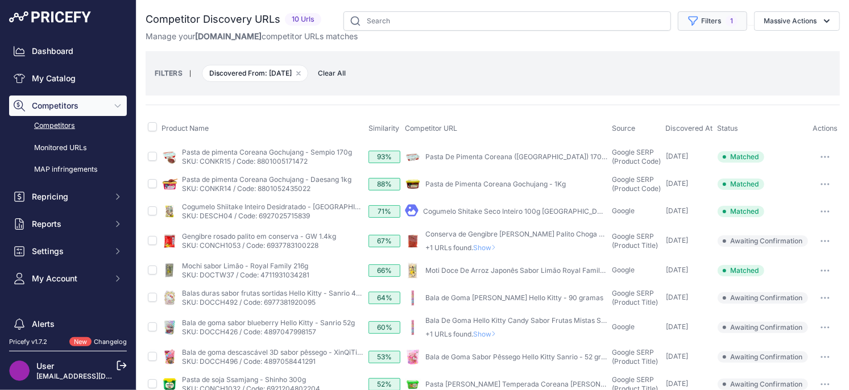
click at [697, 30] on button "Filters 1" at bounding box center [712, 20] width 69 height 19
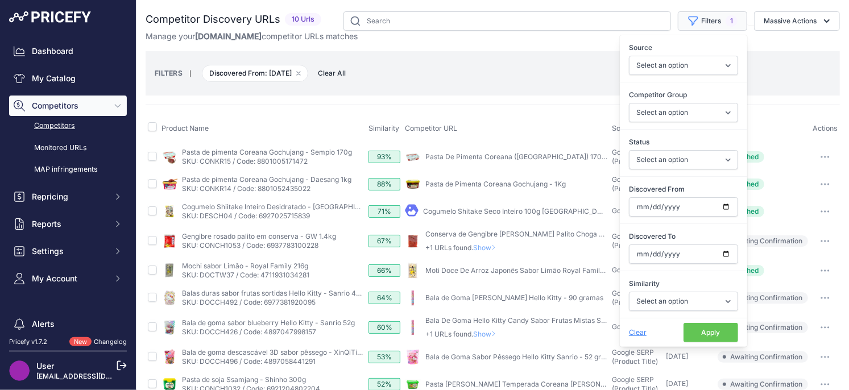
click at [696, 28] on button "Filters 1" at bounding box center [712, 20] width 69 height 19
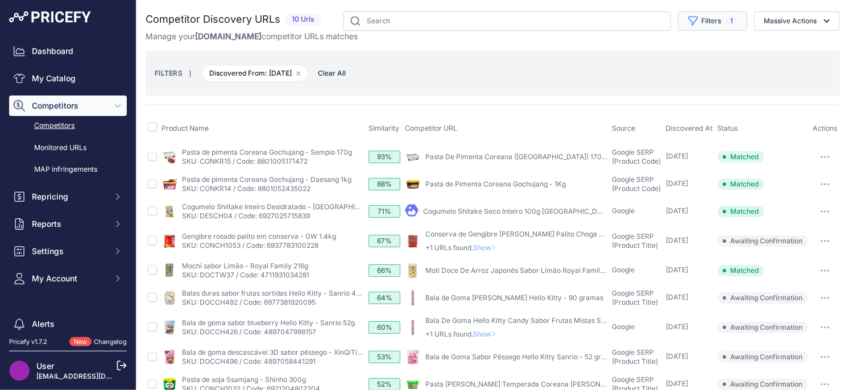
click at [696, 28] on button "Filters 1" at bounding box center [712, 20] width 69 height 19
click at [519, 123] on th "Competitor URL" at bounding box center [506, 128] width 207 height 28
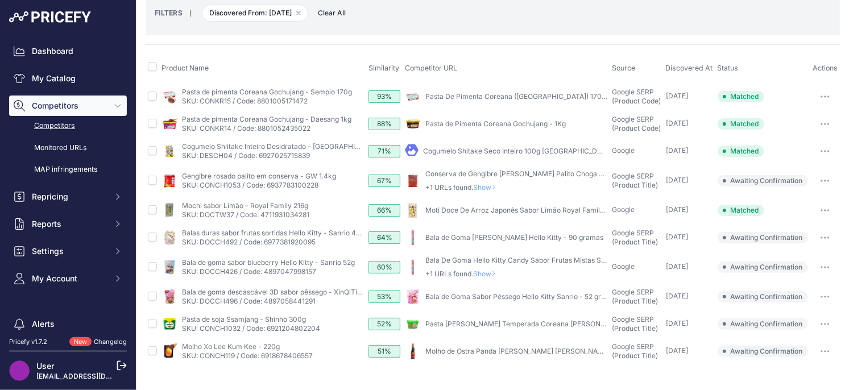
click at [827, 351] on icon "button" at bounding box center [825, 351] width 9 height 2
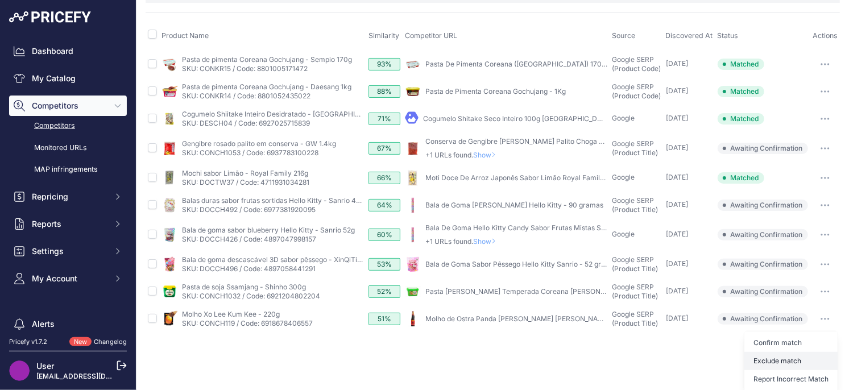
click at [784, 362] on button "Exclude match" at bounding box center [790, 361] width 93 height 18
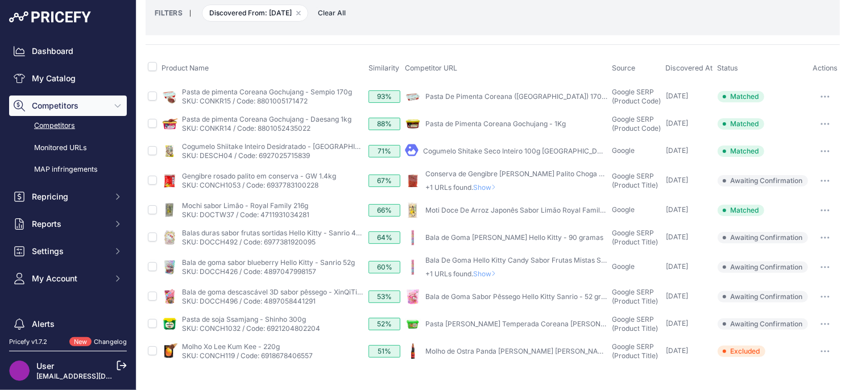
click at [826, 297] on button "button" at bounding box center [825, 297] width 23 height 16
click at [772, 341] on button "Exclude match" at bounding box center [790, 339] width 93 height 18
click at [488, 274] on span "Show" at bounding box center [486, 274] width 27 height 9
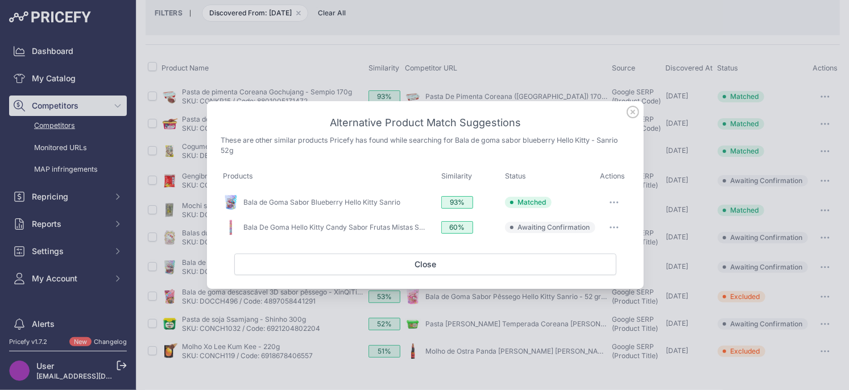
click at [615, 226] on icon "button" at bounding box center [614, 227] width 9 height 2
click at [590, 272] on span "Exclude match" at bounding box center [588, 274] width 48 height 9
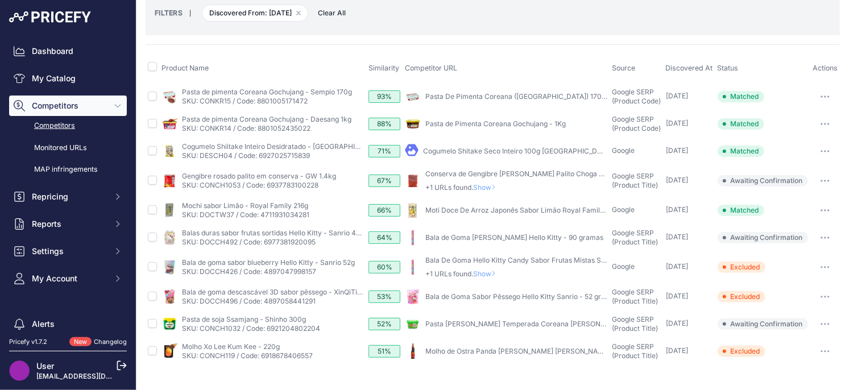
click at [823, 325] on button "button" at bounding box center [825, 324] width 23 height 16
click at [784, 362] on button "Exclude match" at bounding box center [790, 366] width 93 height 18
click at [492, 275] on span "Show" at bounding box center [486, 274] width 27 height 9
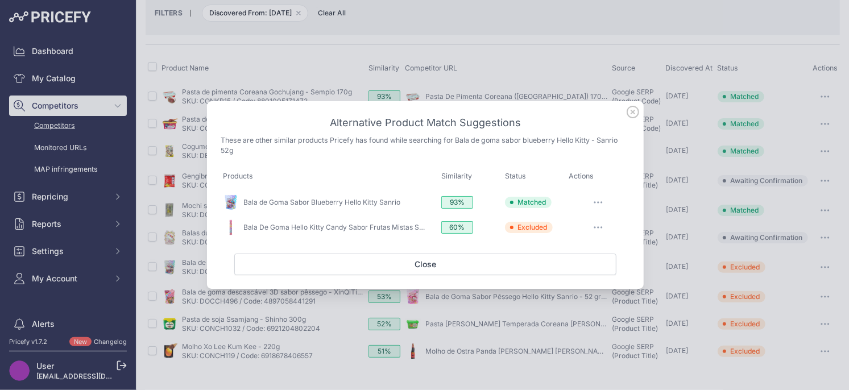
click at [632, 110] on icon at bounding box center [632, 111] width 11 height 11
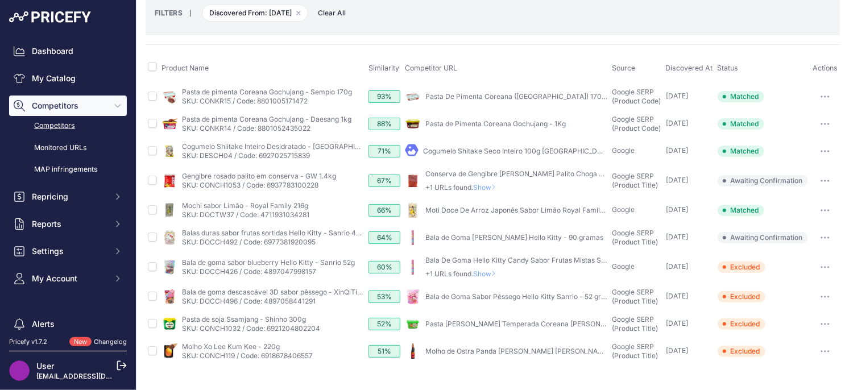
click at [819, 238] on button "button" at bounding box center [825, 238] width 23 height 16
click at [787, 277] on button "Exclude match" at bounding box center [790, 280] width 93 height 18
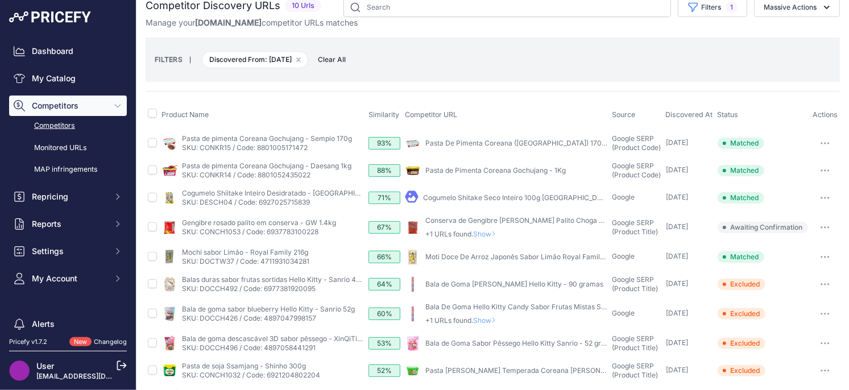
scroll to position [8, 0]
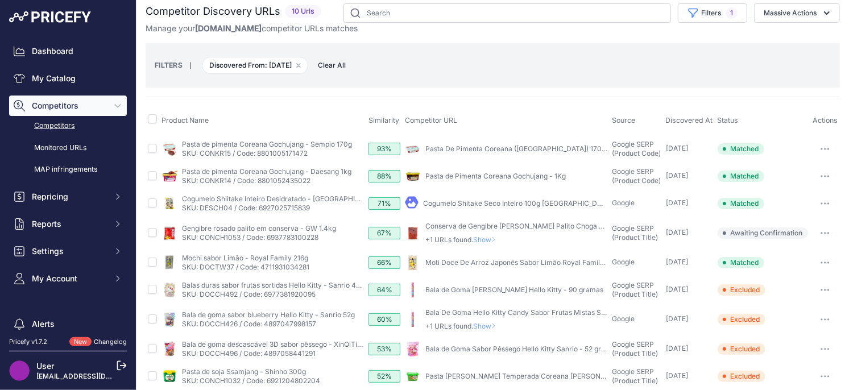
click at [492, 239] on span "Show" at bounding box center [486, 239] width 27 height 9
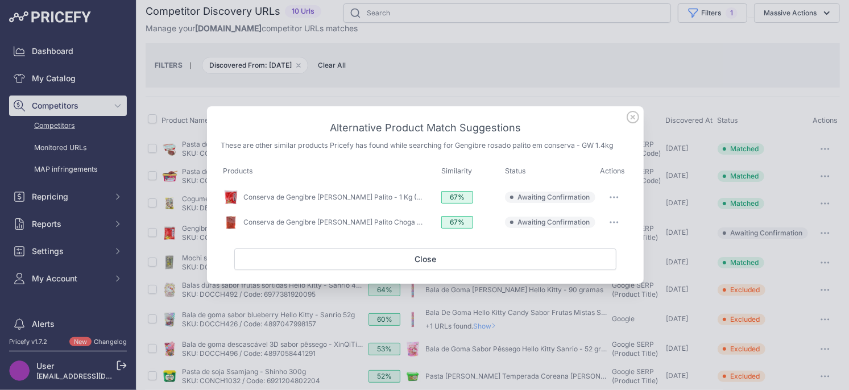
click at [607, 196] on button "button" at bounding box center [614, 197] width 23 height 16
click at [585, 218] on span "Match This" at bounding box center [582, 221] width 36 height 9
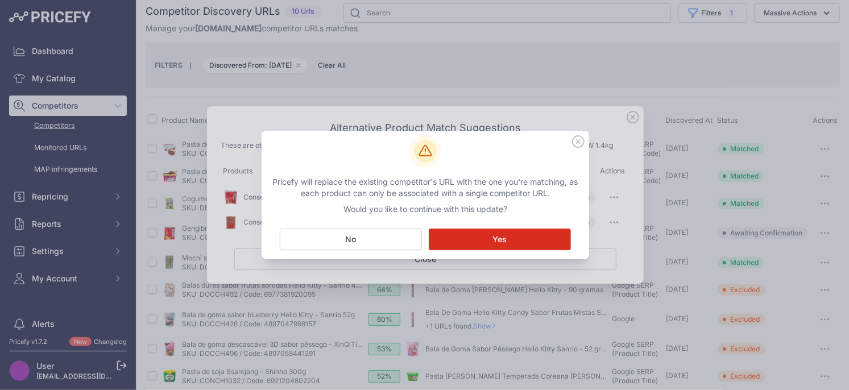
click at [476, 249] on button "Matching... Yes" at bounding box center [500, 240] width 142 height 22
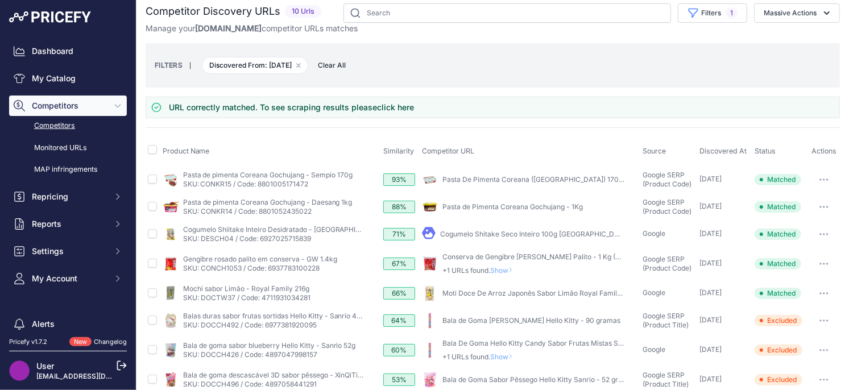
click at [509, 270] on span "Show" at bounding box center [503, 270] width 27 height 9
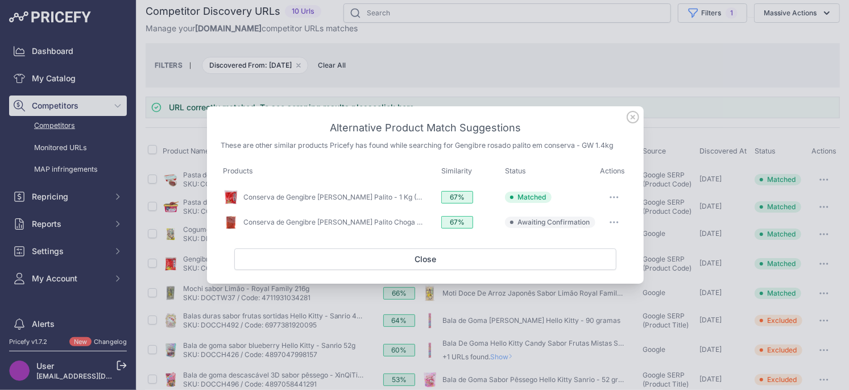
click at [616, 221] on icon "button" at bounding box center [614, 222] width 9 height 2
click at [585, 268] on span "Exclude match" at bounding box center [588, 268] width 48 height 9
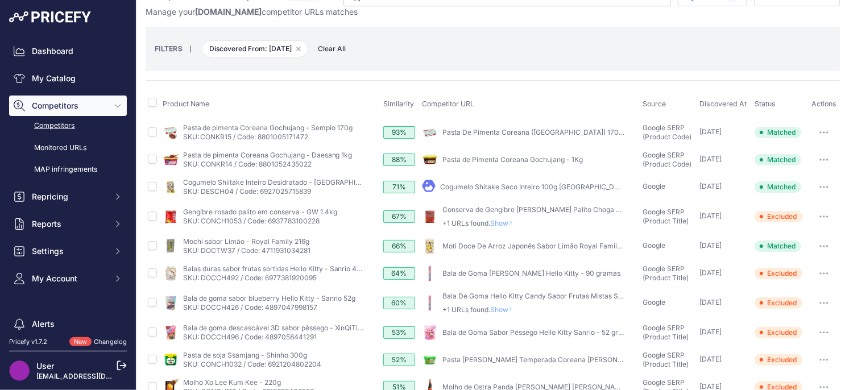
scroll to position [5, 0]
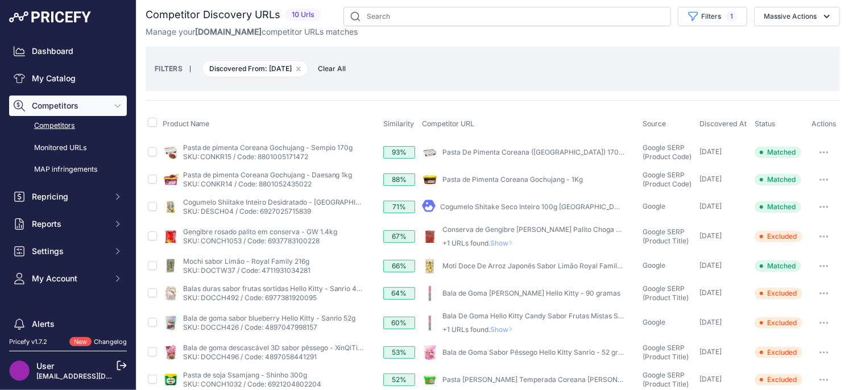
click at [823, 204] on button "button" at bounding box center [824, 207] width 23 height 16
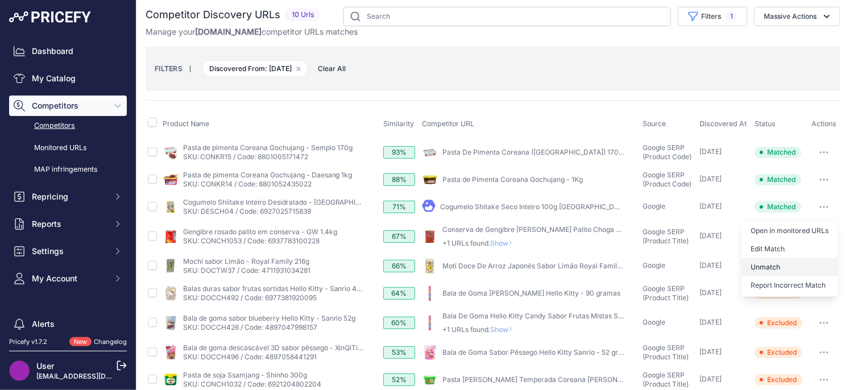
click at [781, 269] on button "Unmatch" at bounding box center [789, 267] width 96 height 18
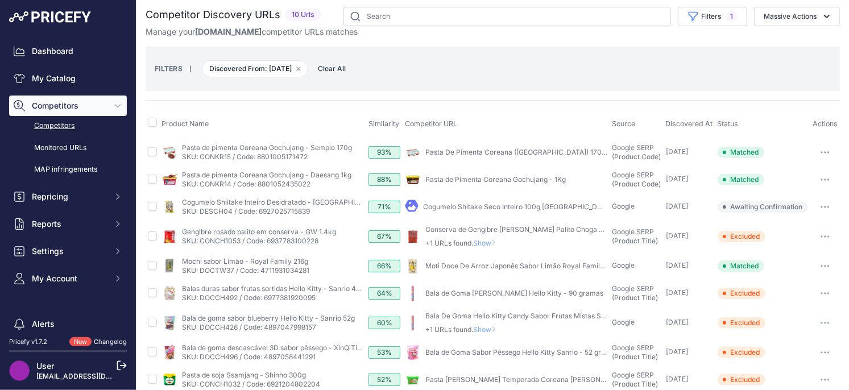
click at [823, 206] on icon "button" at bounding box center [825, 207] width 9 height 2
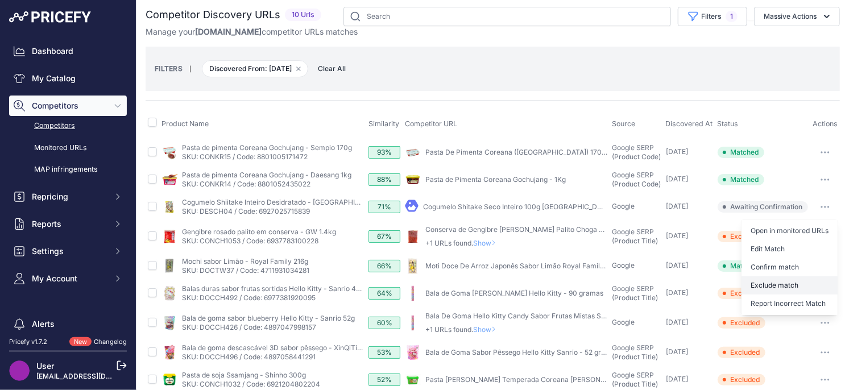
click at [769, 280] on button "Exclude match" at bounding box center [789, 285] width 96 height 18
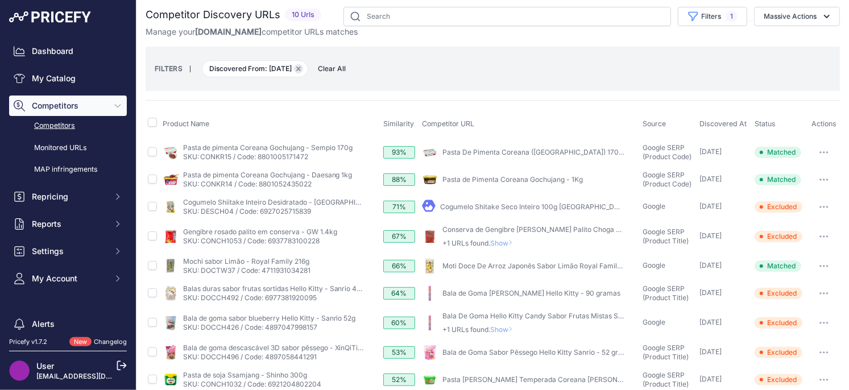
click at [301, 67] on icon "button" at bounding box center [298, 69] width 5 height 5
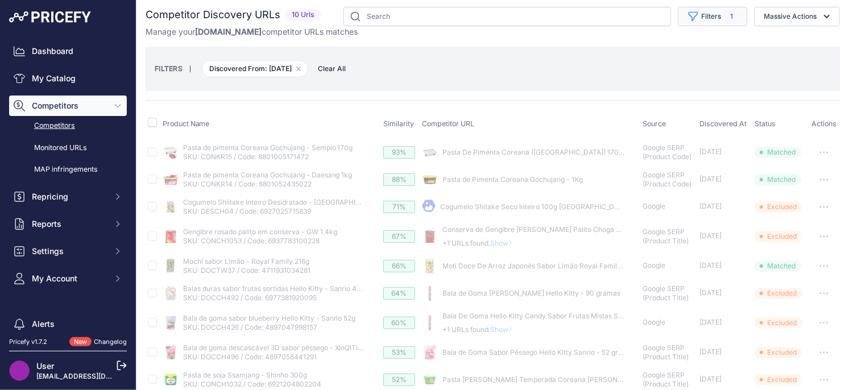
click at [703, 15] on button "Filters 1" at bounding box center [712, 16] width 69 height 19
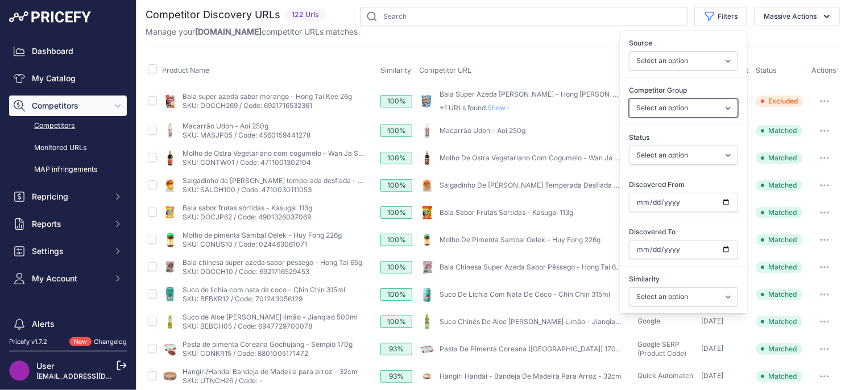
click at [689, 111] on select "Select an option General Website Ecommerce Foreign Country Website Automatch" at bounding box center [683, 107] width 109 height 19
click at [730, 204] on input "Discovered From" at bounding box center [683, 202] width 109 height 19
click at [720, 202] on input "Discovered From" at bounding box center [683, 202] width 109 height 19
click at [725, 202] on input "Discovered From" at bounding box center [683, 202] width 109 height 19
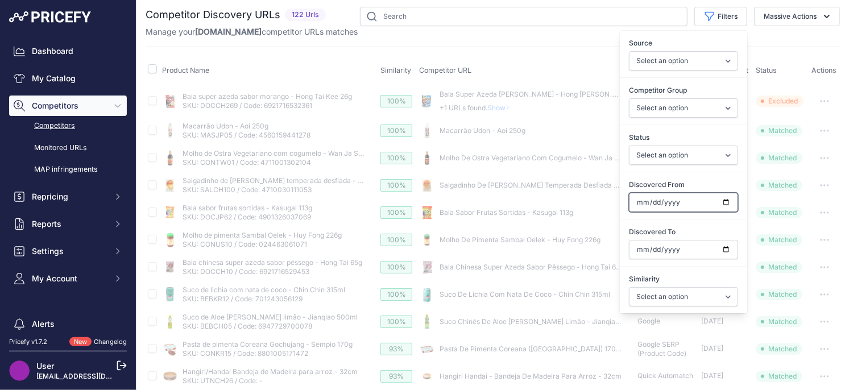
type input "[DATE]"
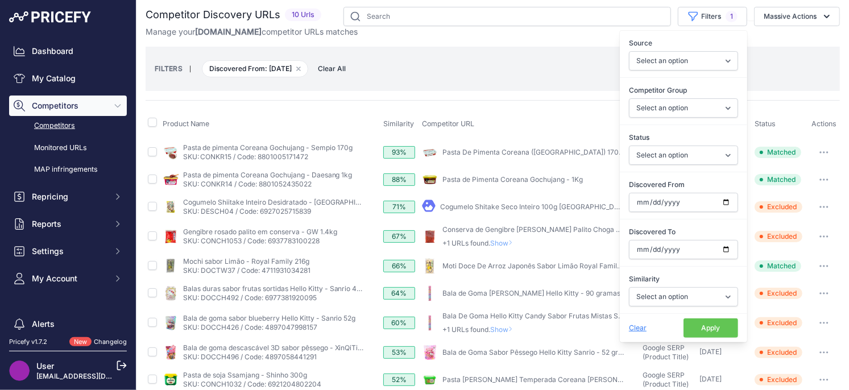
click at [636, 326] on span "Clear" at bounding box center [638, 328] width 18 height 9
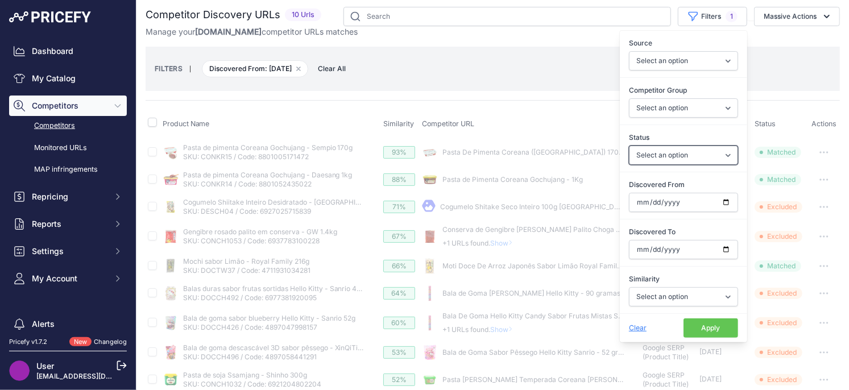
click at [682, 150] on select "Select an option Only Matched Only Not Matched" at bounding box center [683, 155] width 109 height 19
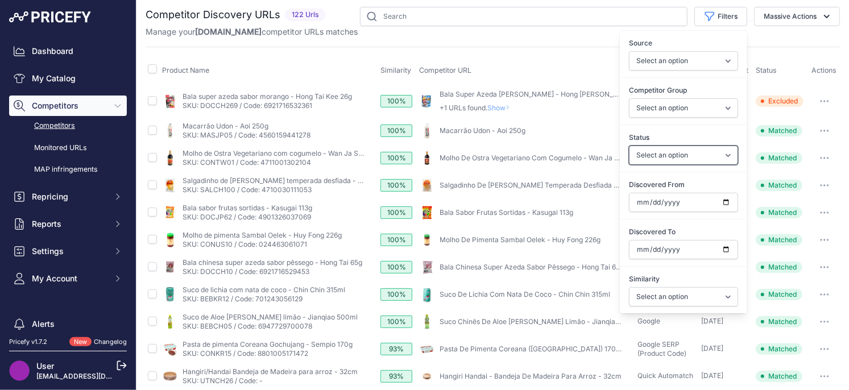
select select "0"
click at [629, 146] on select "Select an option Only Matched Only Not Matched" at bounding box center [683, 155] width 109 height 19
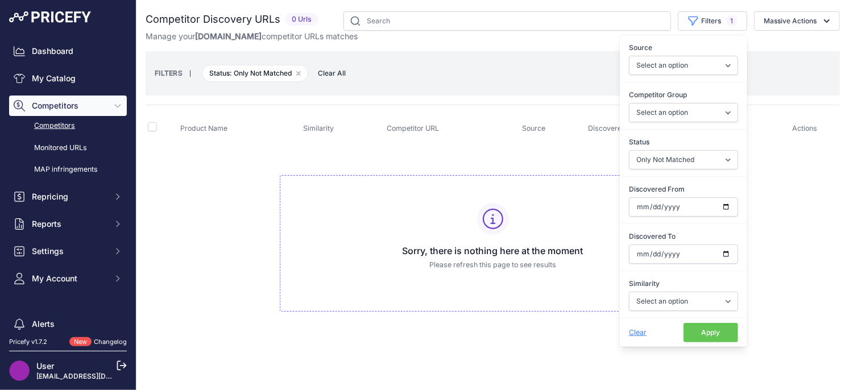
drag, startPoint x: 368, startPoint y: 140, endPoint x: 385, endPoint y: 93, distance: 49.5
click at [368, 140] on th "Similarity" at bounding box center [343, 128] width 84 height 28
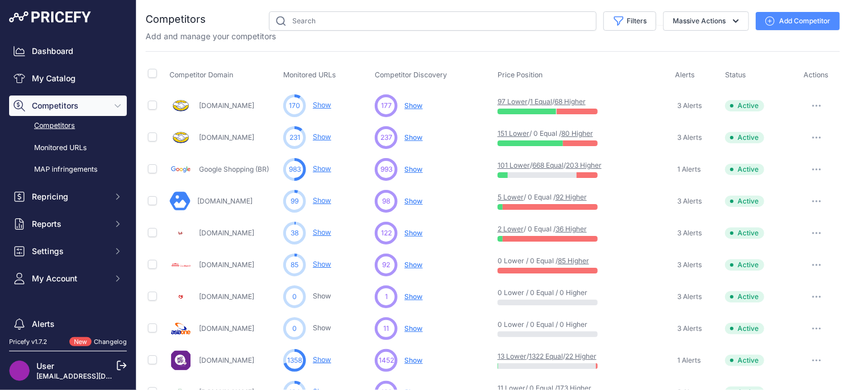
click at [415, 202] on span "Show" at bounding box center [413, 201] width 18 height 9
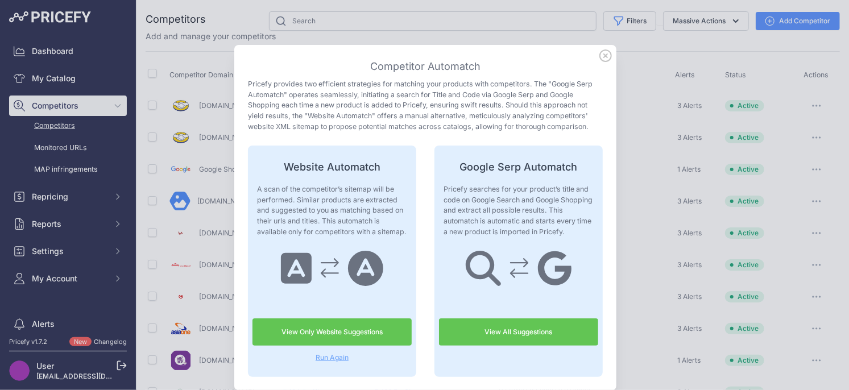
click at [610, 56] on icon at bounding box center [605, 55] width 13 height 13
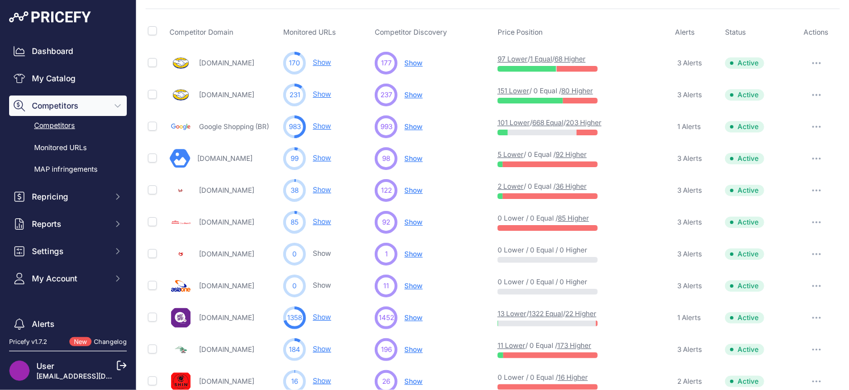
scroll to position [61, 0]
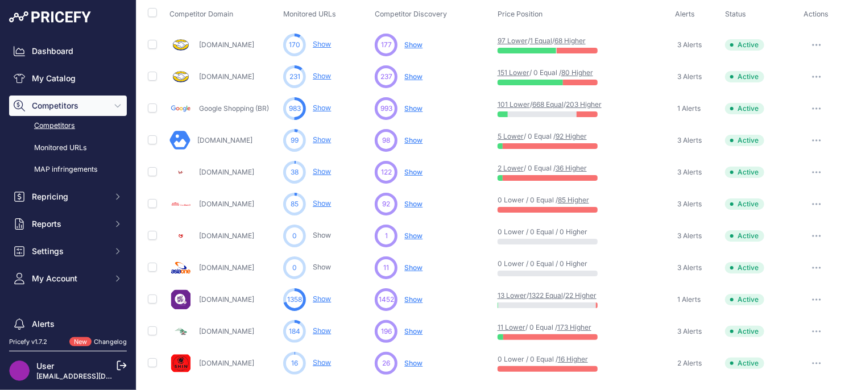
click at [418, 205] on span "Show" at bounding box center [413, 204] width 18 height 9
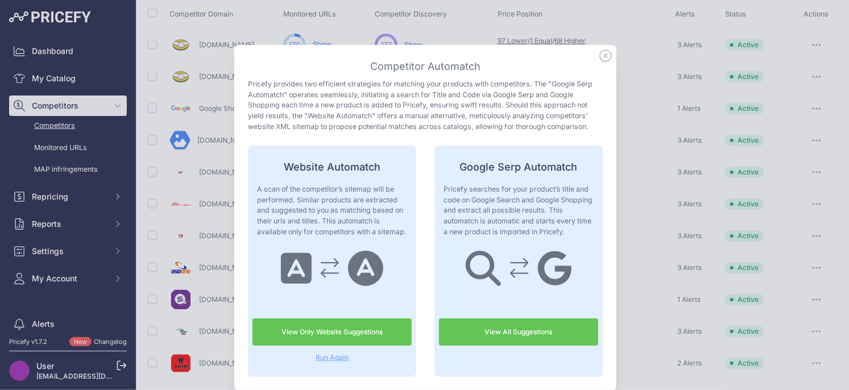
click at [465, 332] on link "View All Suggestions" at bounding box center [518, 331] width 159 height 27
click at [601, 57] on icon at bounding box center [605, 55] width 13 height 13
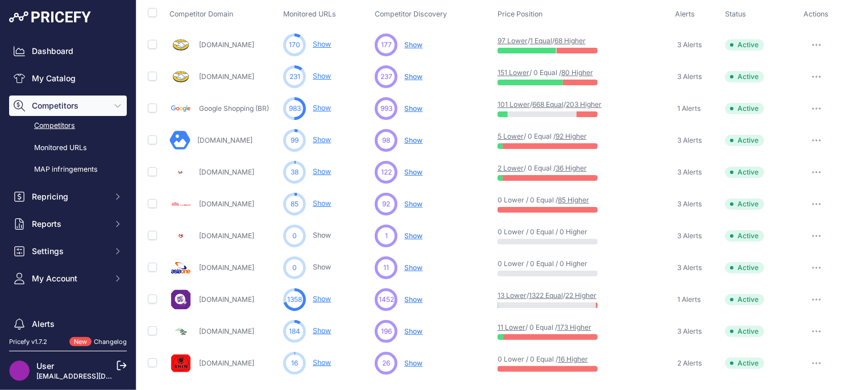
click at [411, 237] on span "Show" at bounding box center [413, 235] width 18 height 9
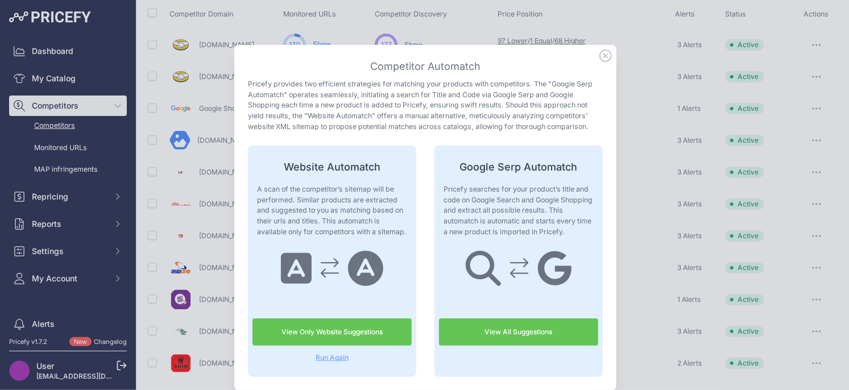
click at [474, 332] on link "View All Suggestions" at bounding box center [518, 331] width 159 height 27
drag, startPoint x: 605, startPoint y: 57, endPoint x: 474, endPoint y: 176, distance: 177.1
click at [605, 57] on icon at bounding box center [605, 55] width 13 height 13
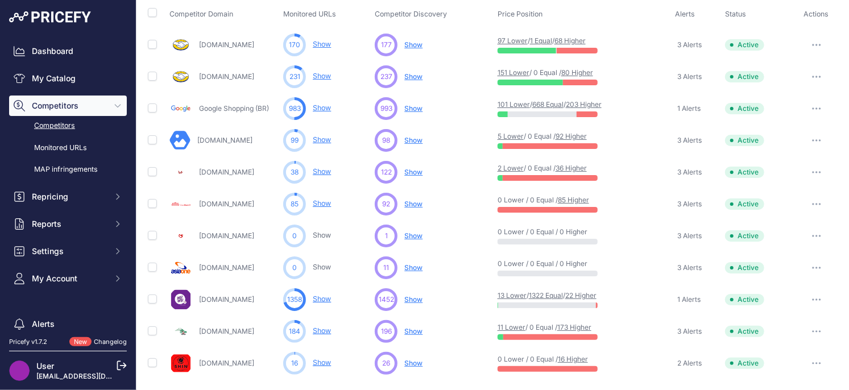
click at [415, 268] on span "Show" at bounding box center [413, 267] width 18 height 9
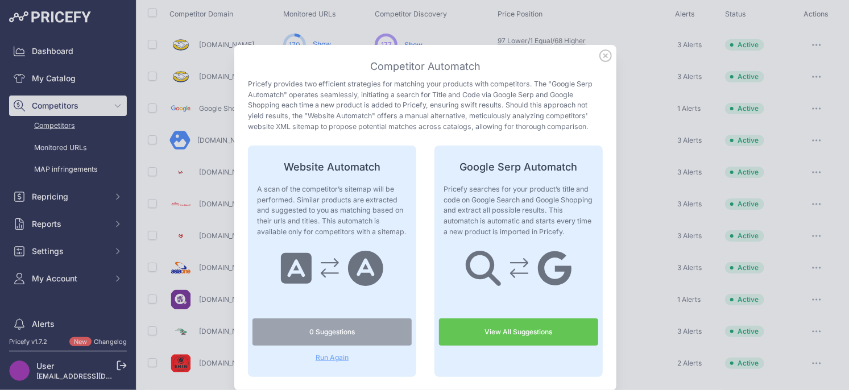
click at [477, 332] on link "View All Suggestions" at bounding box center [518, 331] width 159 height 27
click at [608, 59] on icon at bounding box center [605, 55] width 13 height 13
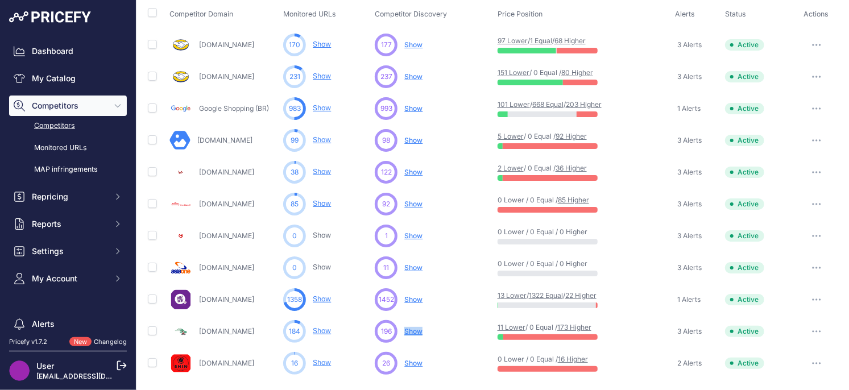
click at [419, 332] on span "Show" at bounding box center [413, 331] width 18 height 9
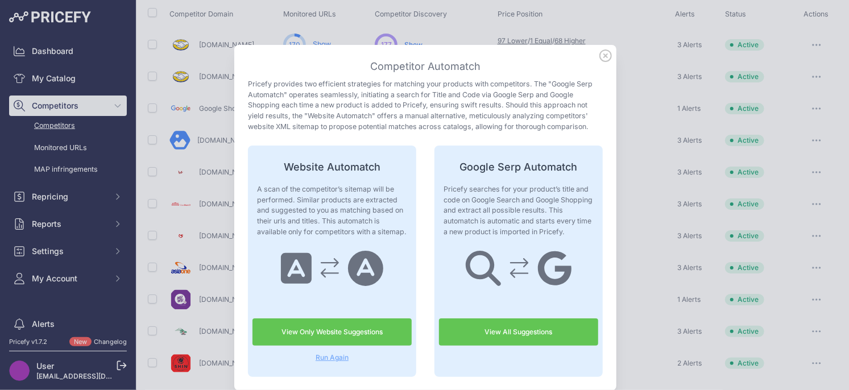
click at [489, 335] on link "View All Suggestions" at bounding box center [518, 331] width 159 height 27
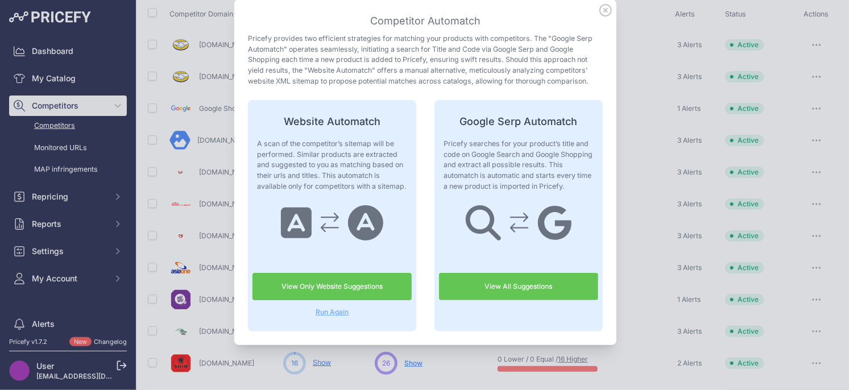
click at [600, 11] on icon at bounding box center [605, 10] width 13 height 13
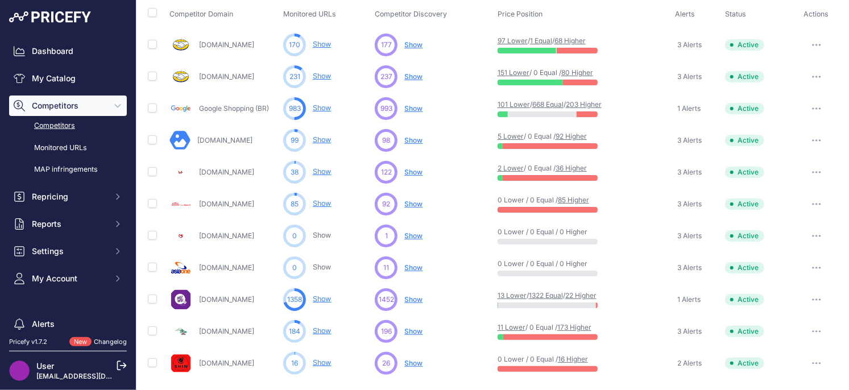
click at [423, 361] on div "26 ... Show No suggestions available yet for this competitor Discovering..." at bounding box center [434, 363] width 118 height 23
click at [421, 364] on span "Show" at bounding box center [413, 363] width 18 height 9
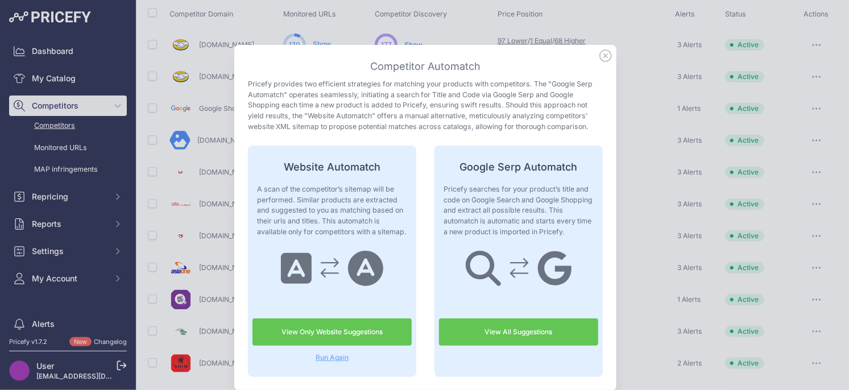
click at [482, 333] on link "View All Suggestions" at bounding box center [518, 331] width 159 height 27
click at [606, 59] on icon at bounding box center [605, 55] width 13 height 13
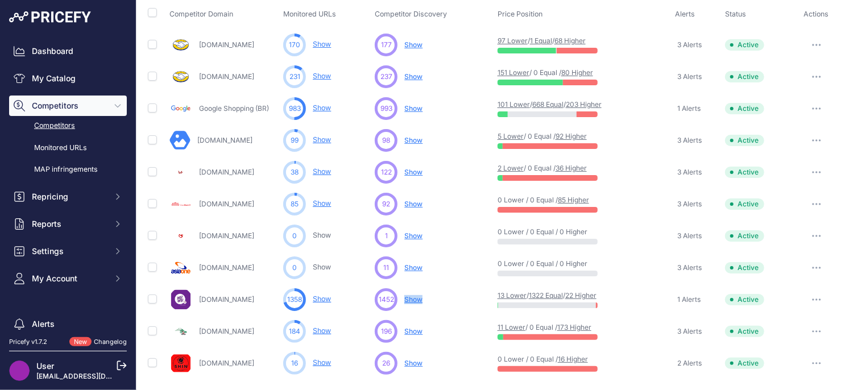
click at [406, 297] on span "Show" at bounding box center [413, 299] width 18 height 9
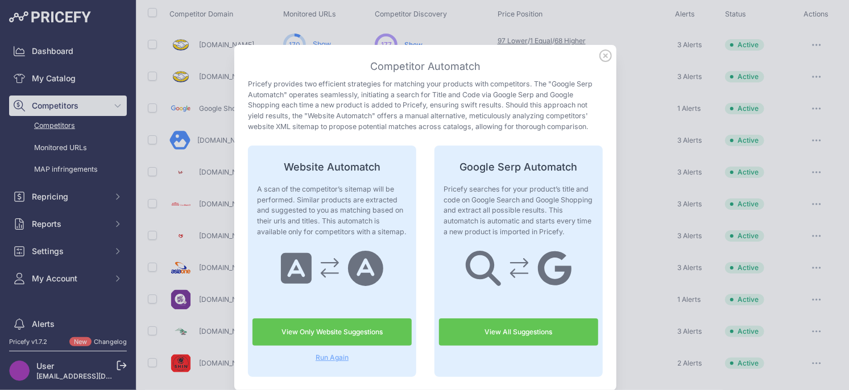
click at [484, 327] on link "View All Suggestions" at bounding box center [518, 331] width 159 height 27
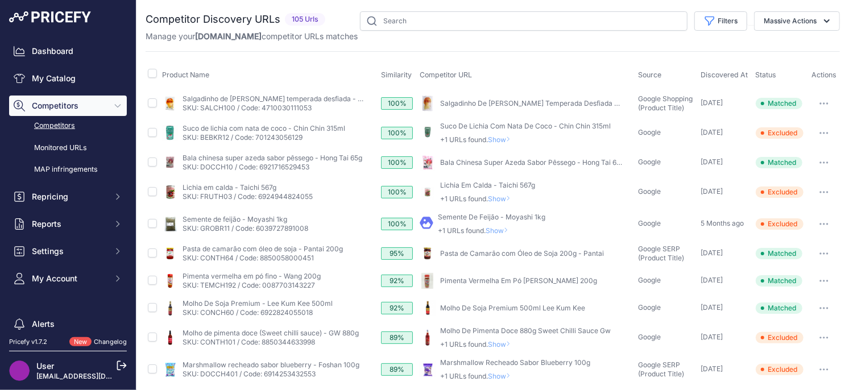
drag, startPoint x: 715, startPoint y: 22, endPoint x: 711, endPoint y: 46, distance: 24.9
click at [715, 22] on button "Filters" at bounding box center [720, 20] width 53 height 19
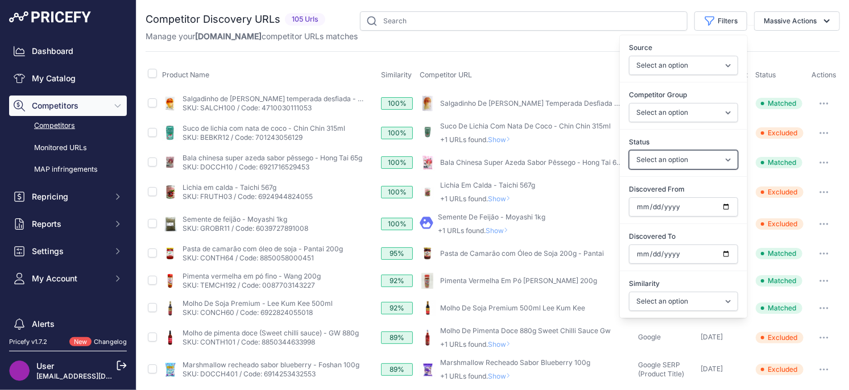
click at [685, 159] on select "Select an option Only Matched Only Not Matched" at bounding box center [683, 159] width 109 height 19
select select "0"
click at [629, 150] on select "Select an option Only Matched Only Not Matched" at bounding box center [683, 159] width 109 height 19
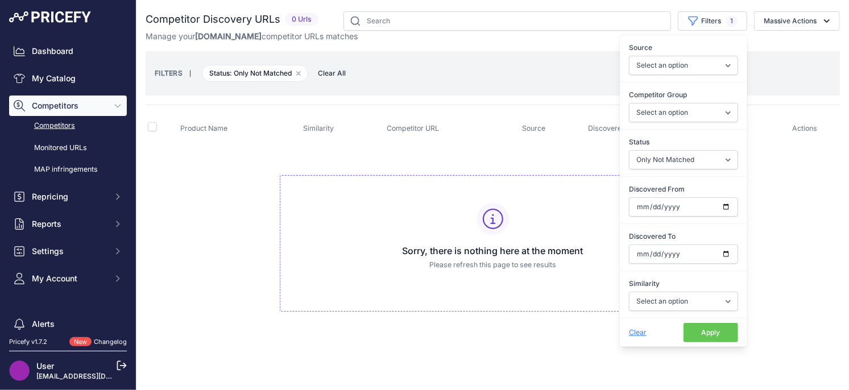
drag, startPoint x: 493, startPoint y: 157, endPoint x: 490, endPoint y: 147, distance: 10.1
click at [492, 156] on td "Sorry, there is nothing here at the moment Please refresh this page to see resu…" at bounding box center [493, 239] width 694 height 192
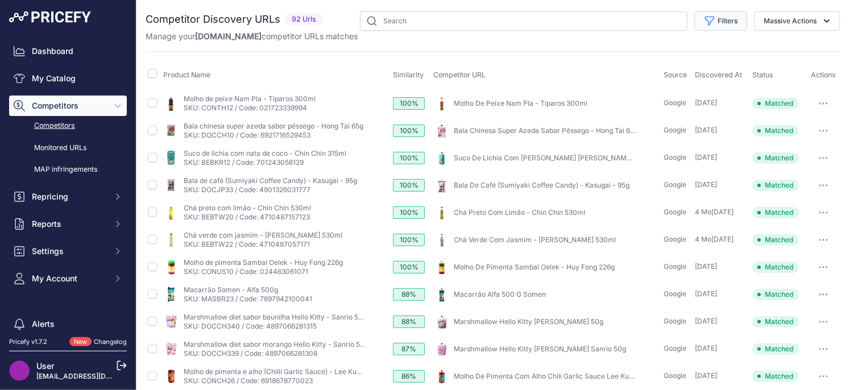
click at [715, 21] on button "Filters" at bounding box center [720, 20] width 53 height 19
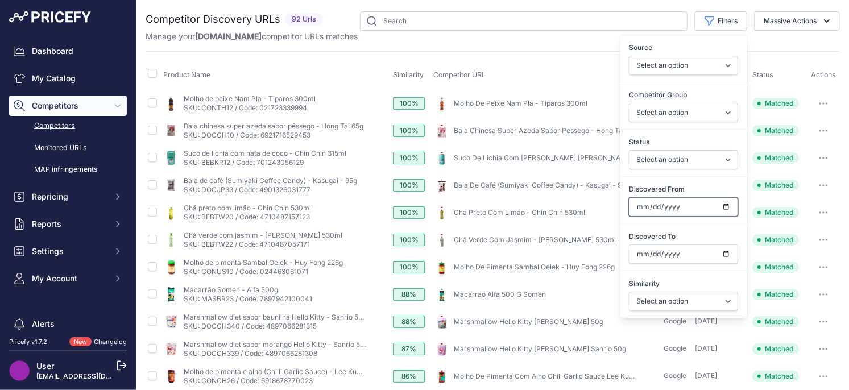
click at [727, 209] on input "Discovered From" at bounding box center [683, 206] width 109 height 19
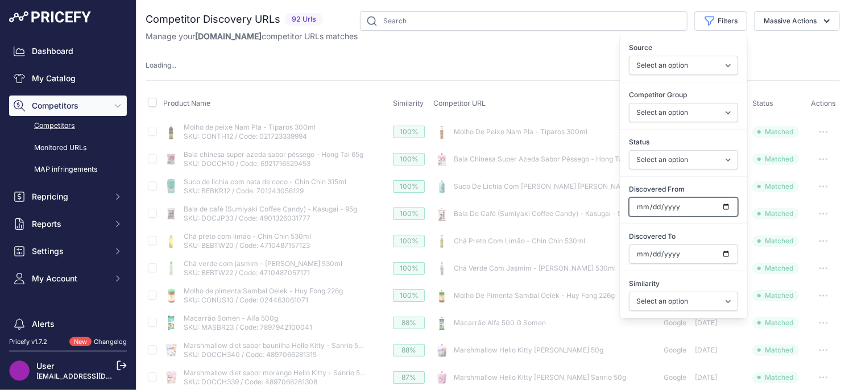
type input "[DATE]"
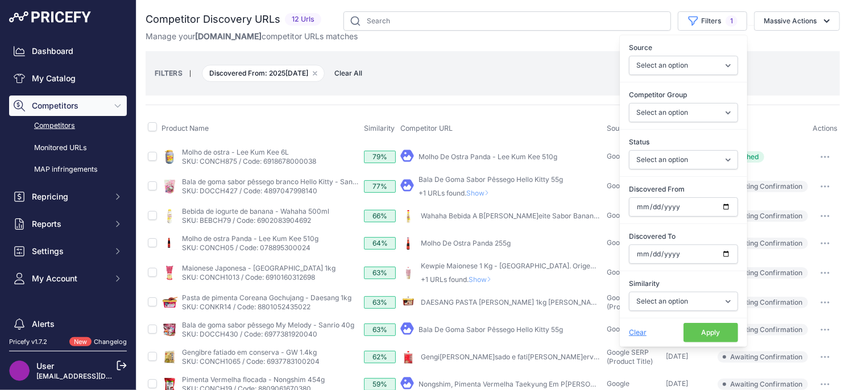
click at [706, 333] on button "Apply" at bounding box center [710, 332] width 55 height 19
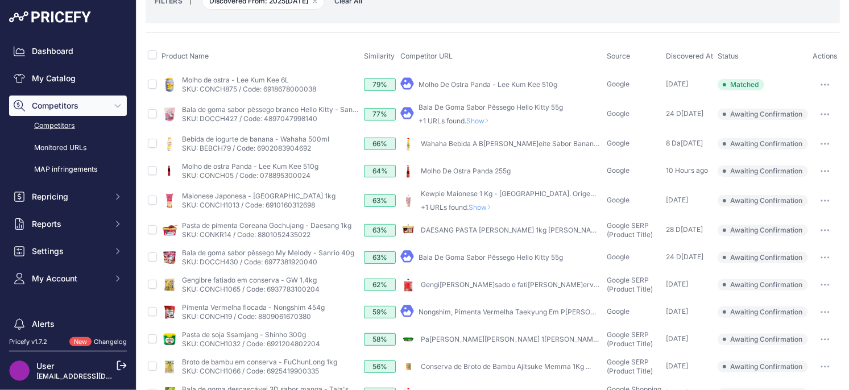
scroll to position [115, 0]
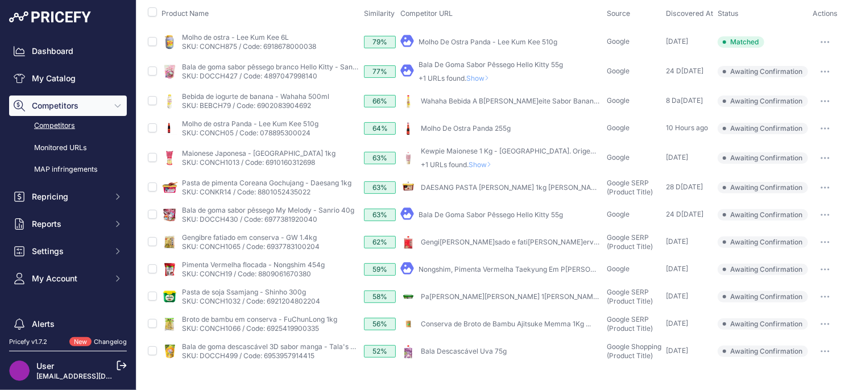
click at [830, 350] on button "button" at bounding box center [825, 351] width 23 height 16
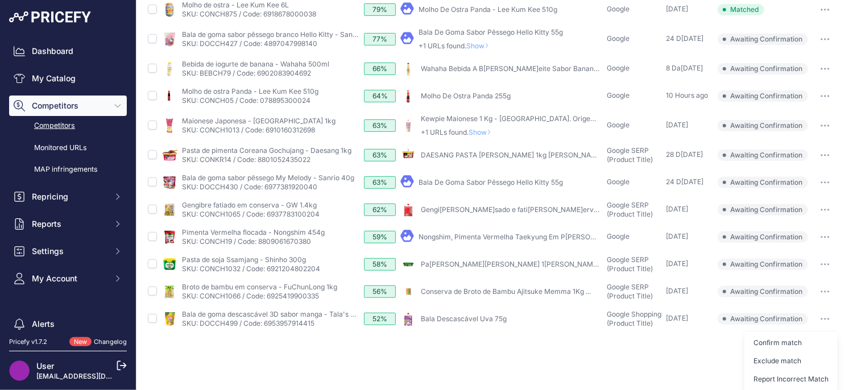
click at [796, 359] on button "Exclude match" at bounding box center [790, 361] width 93 height 18
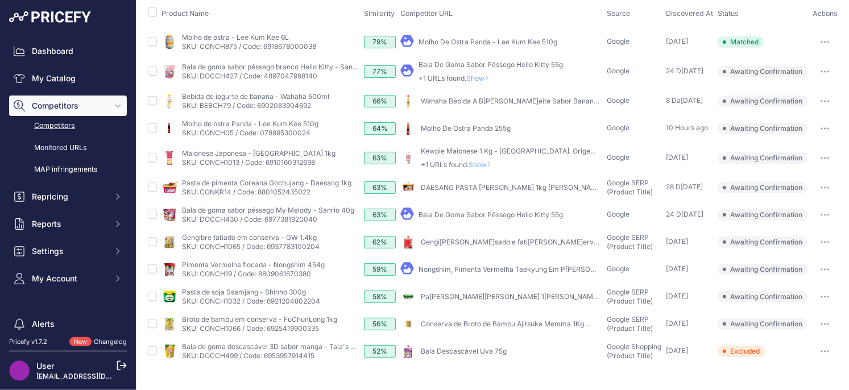
click at [833, 322] on button "button" at bounding box center [825, 324] width 23 height 16
click at [787, 368] on button "Exclude match" at bounding box center [790, 366] width 93 height 18
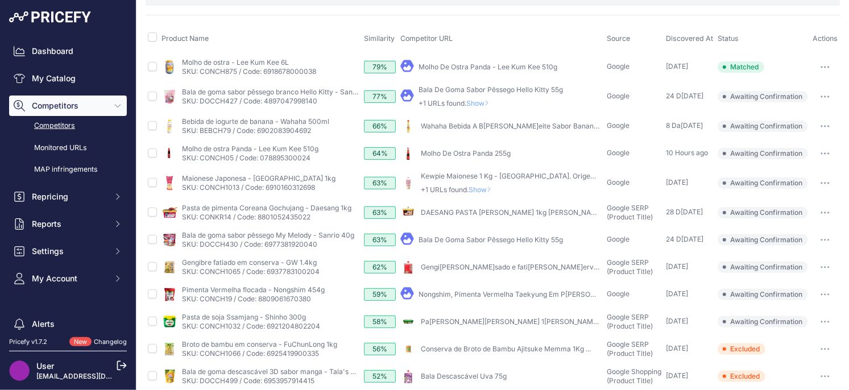
scroll to position [83, 0]
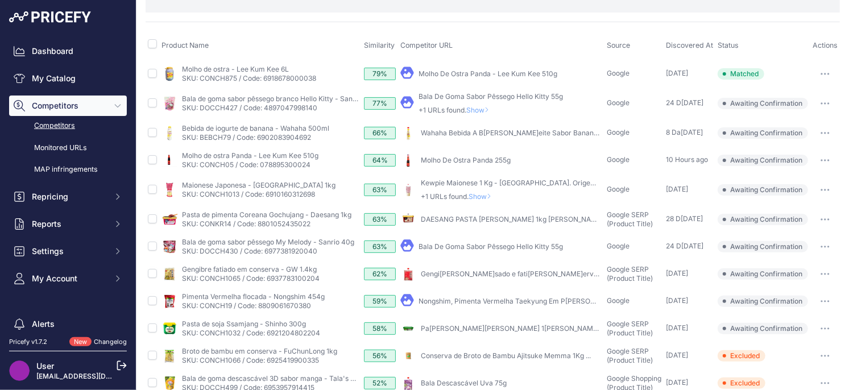
click at [829, 326] on button "button" at bounding box center [825, 329] width 23 height 16
click at [770, 371] on button "Exclude match" at bounding box center [790, 371] width 93 height 18
click at [831, 301] on button "button" at bounding box center [825, 301] width 23 height 16
click at [790, 325] on button "Confirm match" at bounding box center [790, 325] width 93 height 18
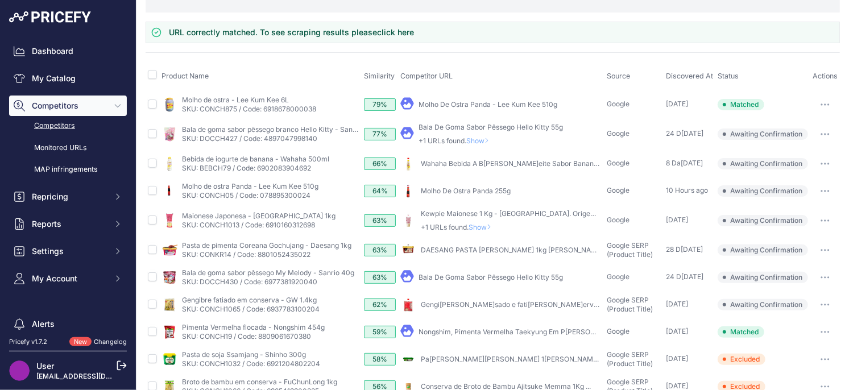
click at [822, 301] on button "button" at bounding box center [825, 305] width 23 height 16
click at [790, 338] on button "Exclude match" at bounding box center [790, 347] width 93 height 18
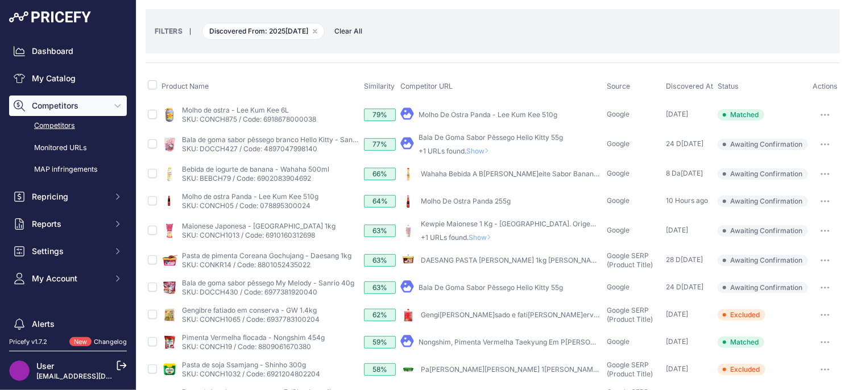
scroll to position [40, 0]
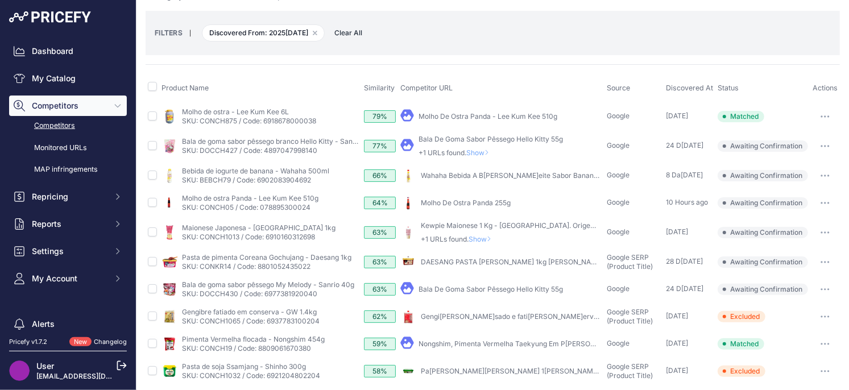
click at [827, 285] on button "button" at bounding box center [825, 289] width 23 height 16
click at [788, 329] on button "Exclude match" at bounding box center [790, 331] width 93 height 18
click at [829, 261] on icon "button" at bounding box center [825, 262] width 9 height 2
click at [797, 283] on button "Confirm match" at bounding box center [790, 286] width 93 height 18
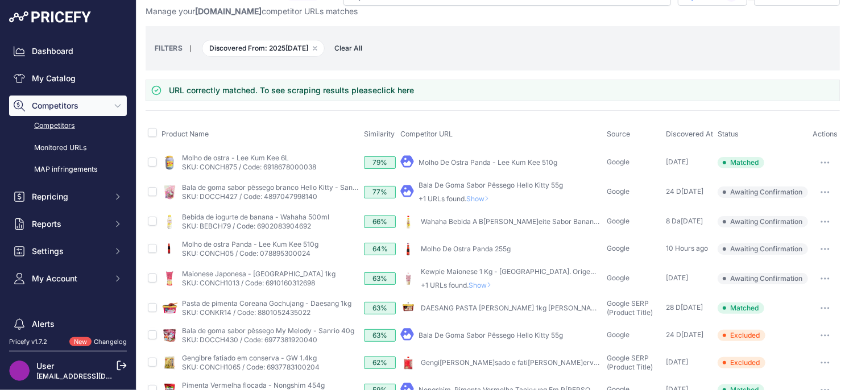
scroll to position [22, 0]
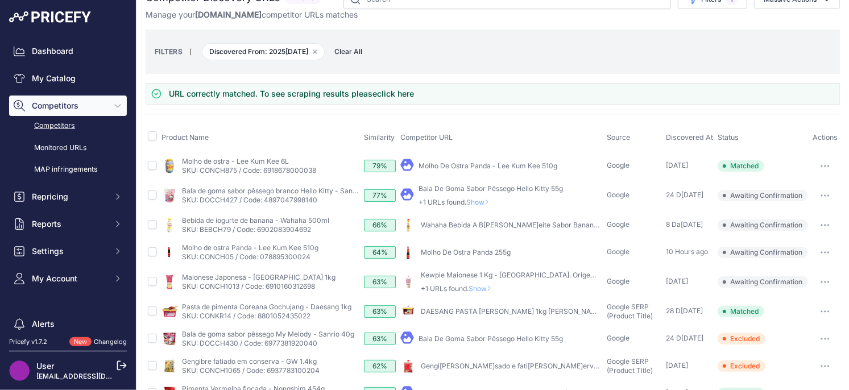
click at [484, 290] on span "Show" at bounding box center [482, 288] width 27 height 9
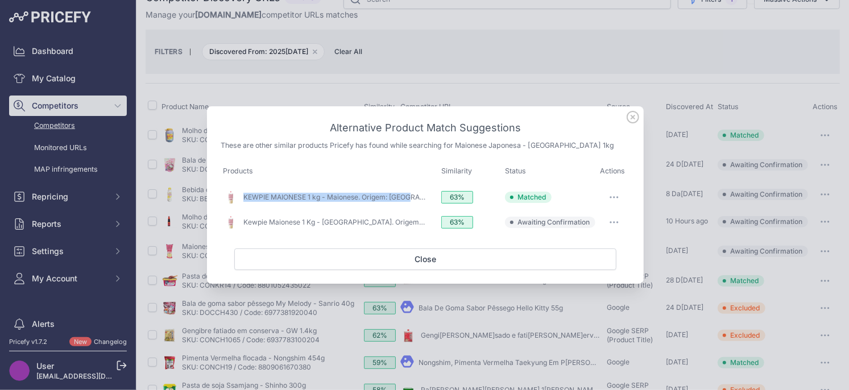
click at [622, 220] on button "button" at bounding box center [614, 222] width 23 height 16
click at [596, 264] on button "Exclude match" at bounding box center [591, 269] width 73 height 18
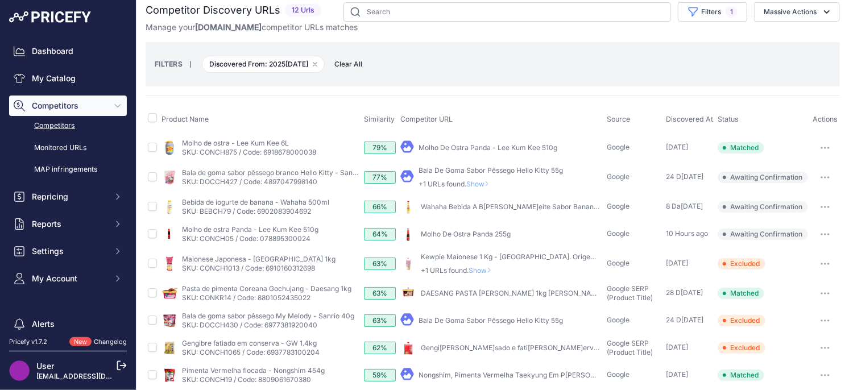
scroll to position [0, 0]
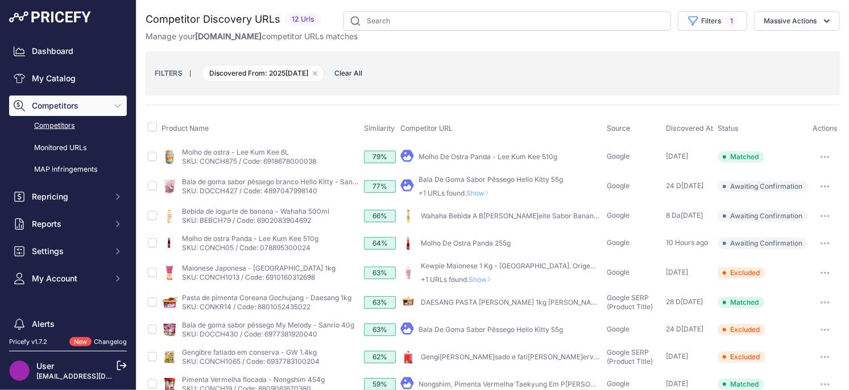
click at [824, 242] on icon "button" at bounding box center [825, 243] width 9 height 2
click at [788, 288] on button "Exclude match" at bounding box center [790, 285] width 93 height 18
click at [819, 212] on button "button" at bounding box center [825, 216] width 23 height 16
click at [794, 237] on button "Confirm match" at bounding box center [790, 240] width 93 height 18
click at [483, 196] on span "Show" at bounding box center [479, 193] width 27 height 9
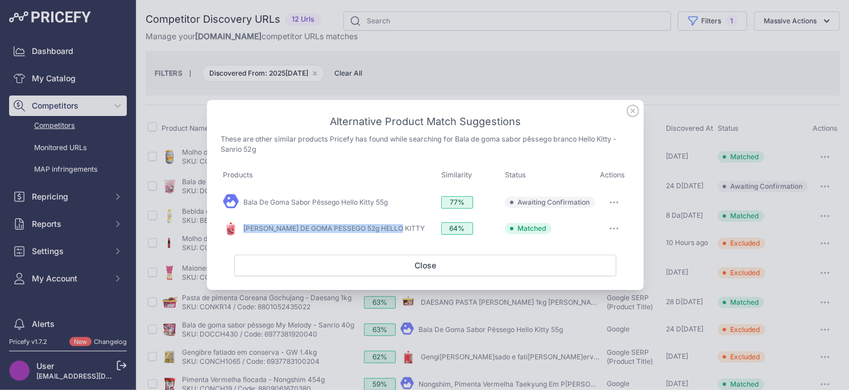
click at [617, 198] on button "button" at bounding box center [614, 202] width 23 height 16
click at [581, 248] on span "Exclude match" at bounding box center [588, 249] width 48 height 9
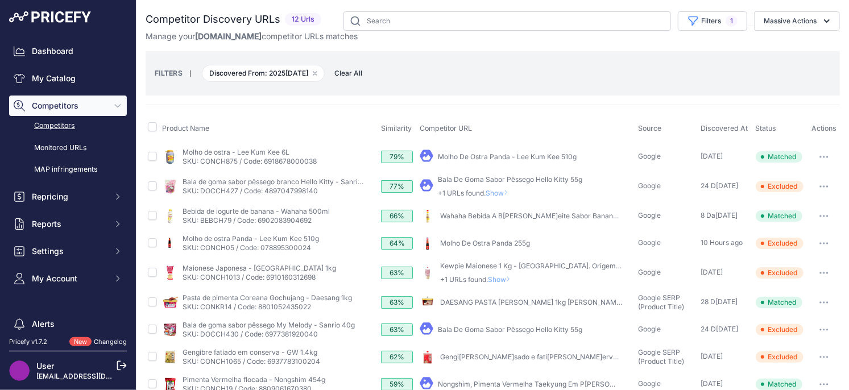
click at [822, 154] on button "button" at bounding box center [824, 157] width 23 height 16
click at [781, 216] on button "Unmatch" at bounding box center [789, 217] width 96 height 18
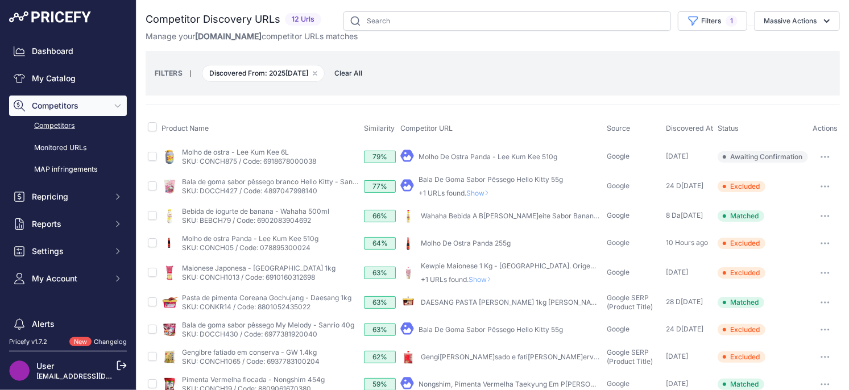
click at [827, 158] on button "button" at bounding box center [825, 157] width 23 height 16
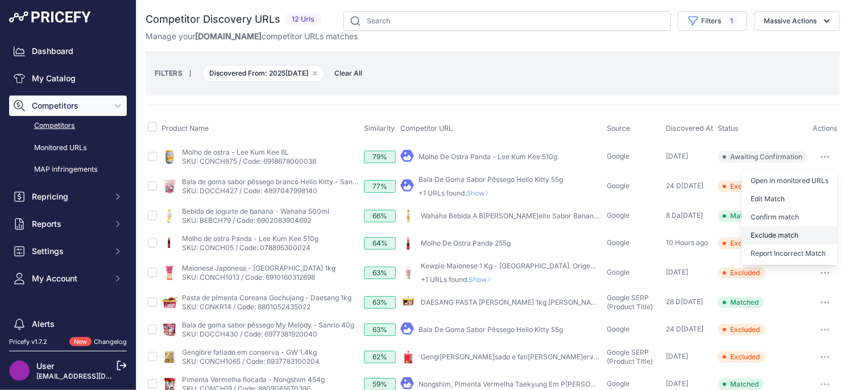
click at [784, 231] on button "Exclude match" at bounding box center [789, 235] width 96 height 18
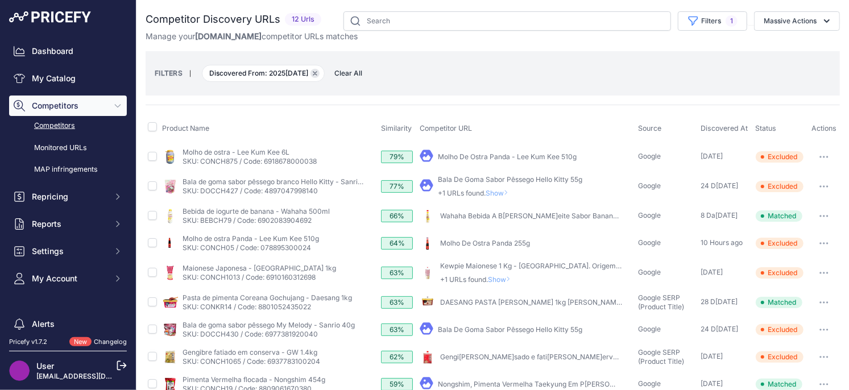
click at [313, 74] on icon "button" at bounding box center [314, 73] width 3 height 3
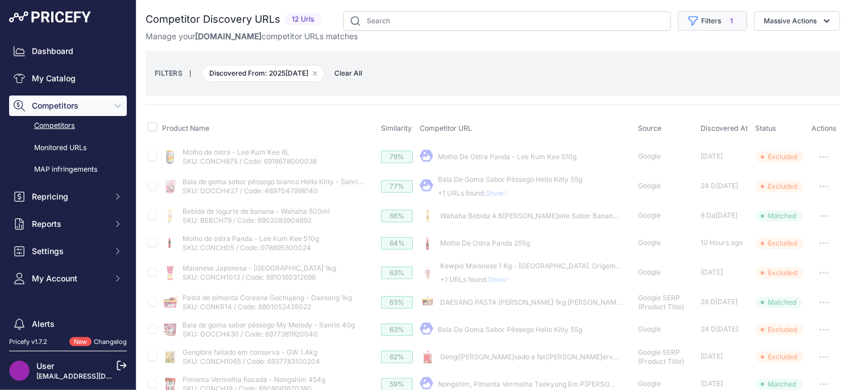
click at [697, 20] on icon "button" at bounding box center [692, 20] width 11 height 11
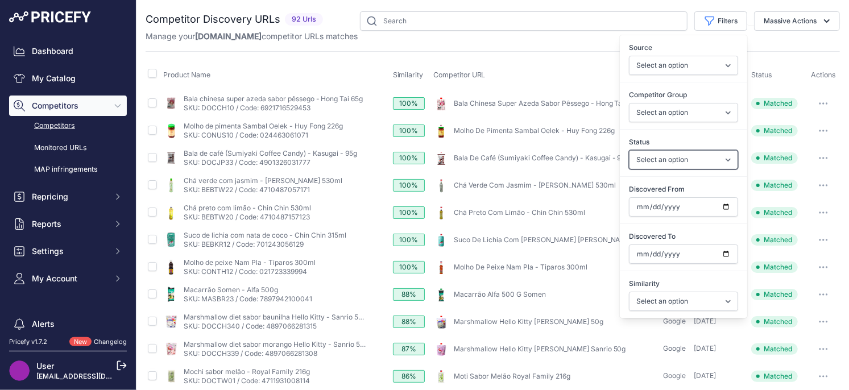
click at [660, 161] on select "Select an option Only Matched Only Not Matched" at bounding box center [683, 159] width 109 height 19
select select "0"
click at [629, 150] on select "Select an option Only Matched Only Not Matched" at bounding box center [683, 159] width 109 height 19
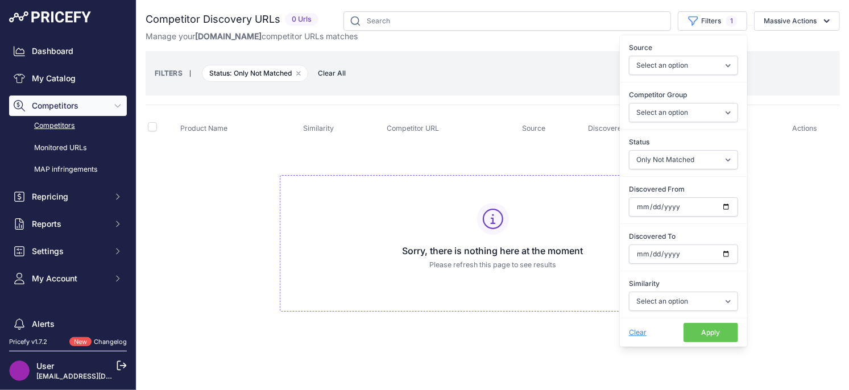
click at [467, 139] on th "Competitor URL" at bounding box center [451, 128] width 135 height 28
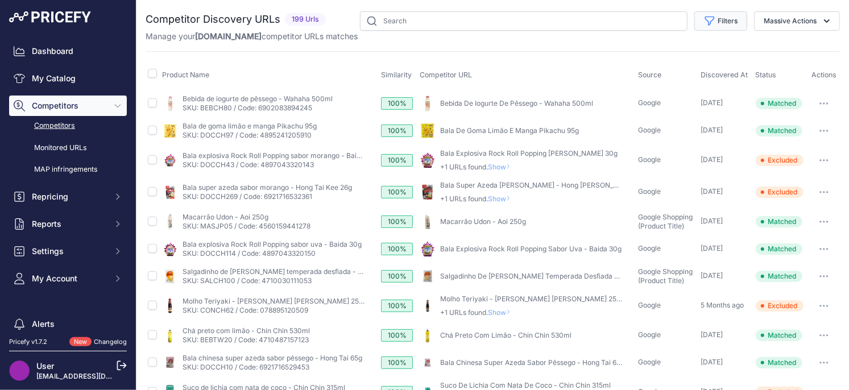
click at [709, 24] on icon "button" at bounding box center [710, 21] width 9 height 9
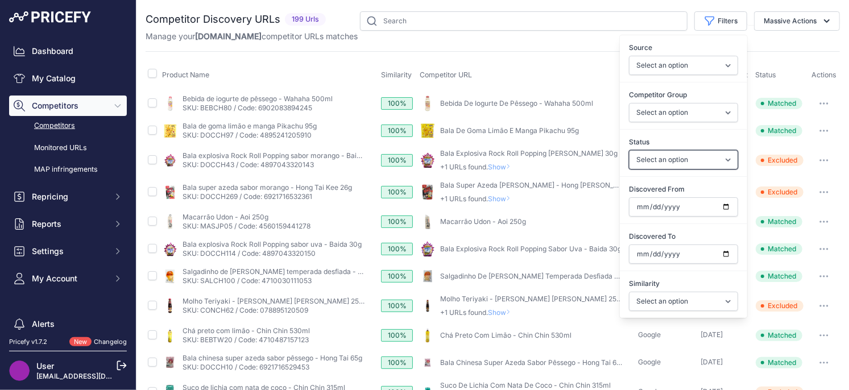
click at [678, 161] on select "Select an option Only Matched Only Not Matched" at bounding box center [683, 159] width 109 height 19
click at [727, 208] on input "Discovered From" at bounding box center [683, 206] width 109 height 19
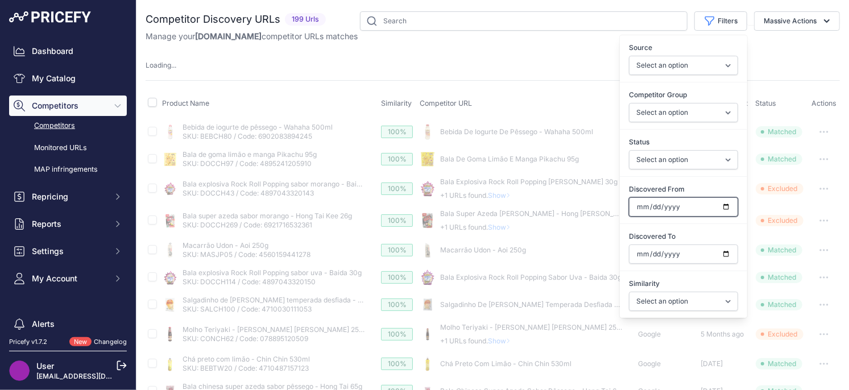
type input "[DATE]"
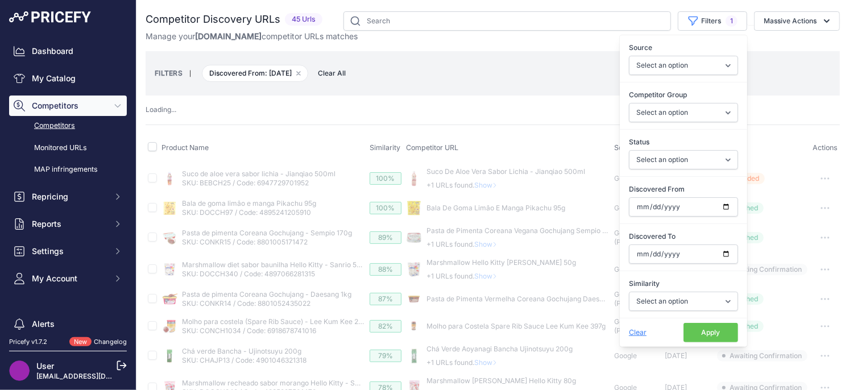
click at [709, 329] on button "Apply" at bounding box center [710, 332] width 55 height 19
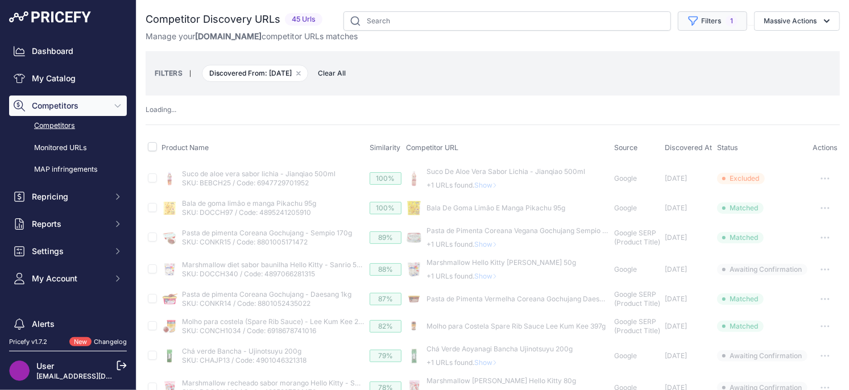
click at [686, 23] on button "Filters 1" at bounding box center [712, 20] width 69 height 19
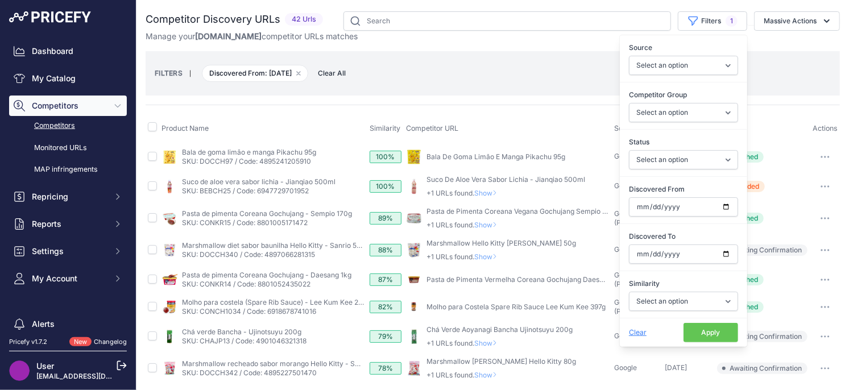
drag, startPoint x: 491, startPoint y: 115, endPoint x: 506, endPoint y: 130, distance: 20.5
click at [491, 115] on th "Competitor URL" at bounding box center [508, 128] width 208 height 28
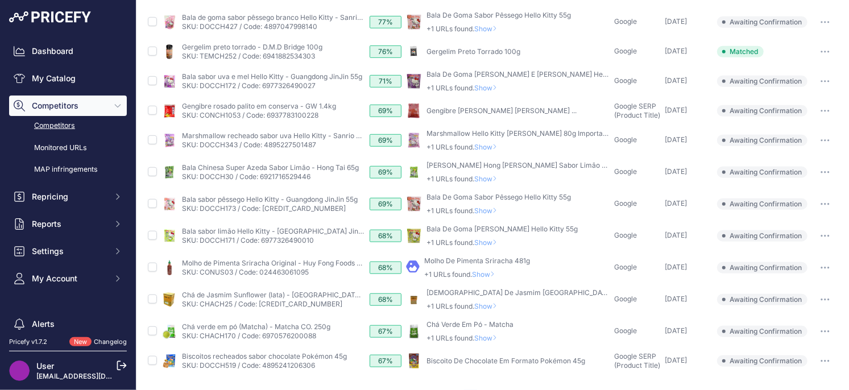
scroll to position [409, 0]
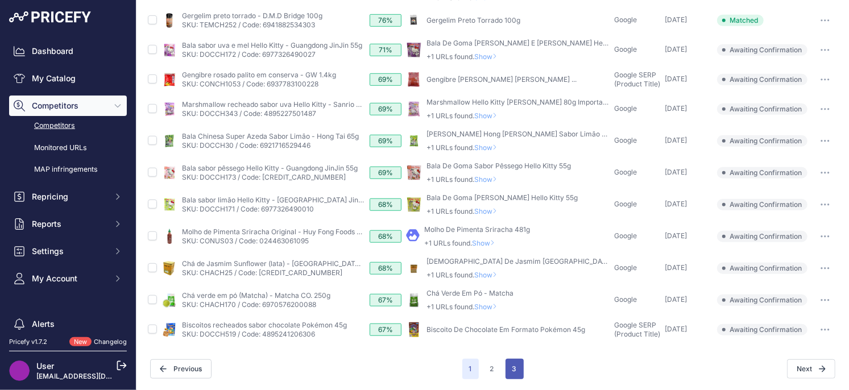
click at [513, 370] on button "3" at bounding box center [515, 369] width 18 height 20
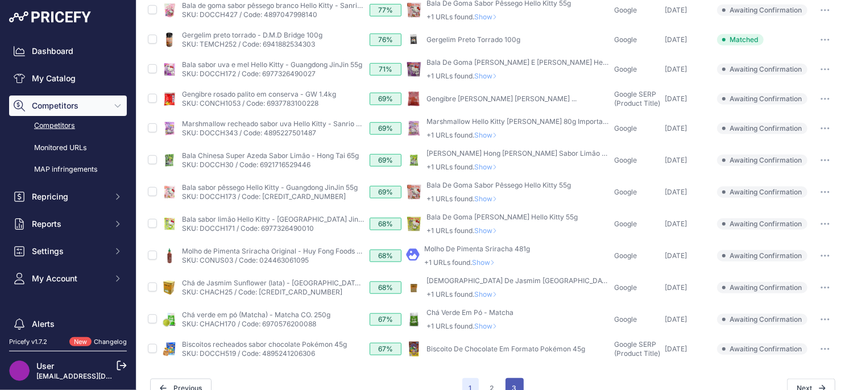
scroll to position [429, 0]
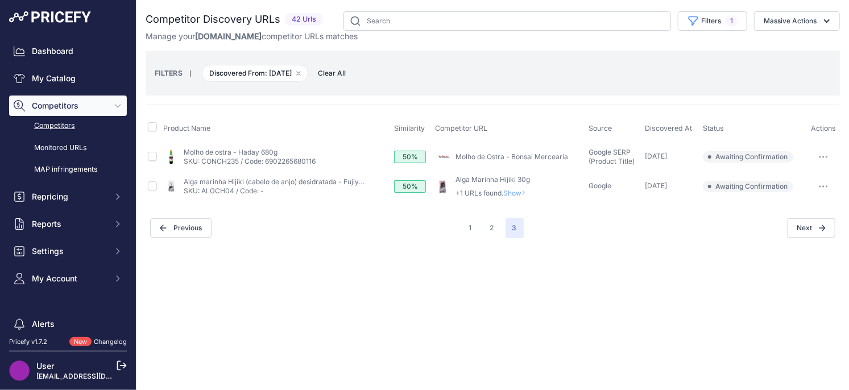
click at [523, 197] on td "​ Pricefy will replace the existing competitor's URL with the one you're matchi…" at bounding box center [510, 187] width 154 height 32
click at [523, 194] on span "Show" at bounding box center [516, 193] width 27 height 9
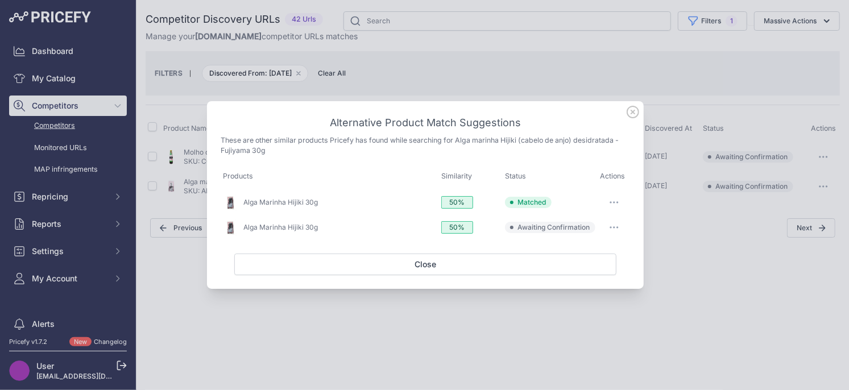
click at [635, 116] on icon at bounding box center [632, 111] width 11 height 11
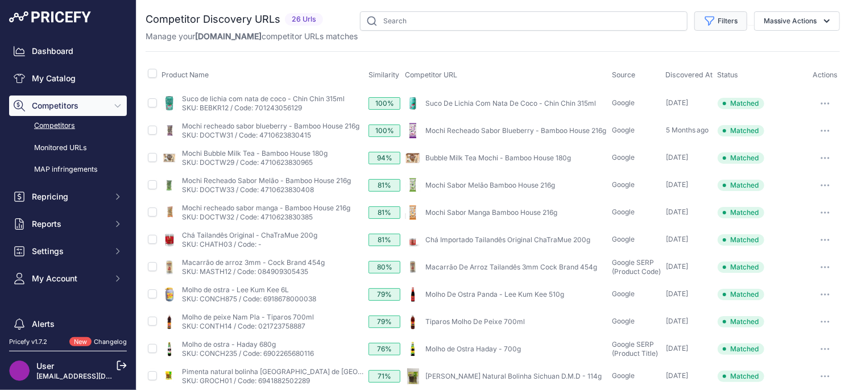
click at [720, 22] on button "Filters" at bounding box center [720, 20] width 53 height 19
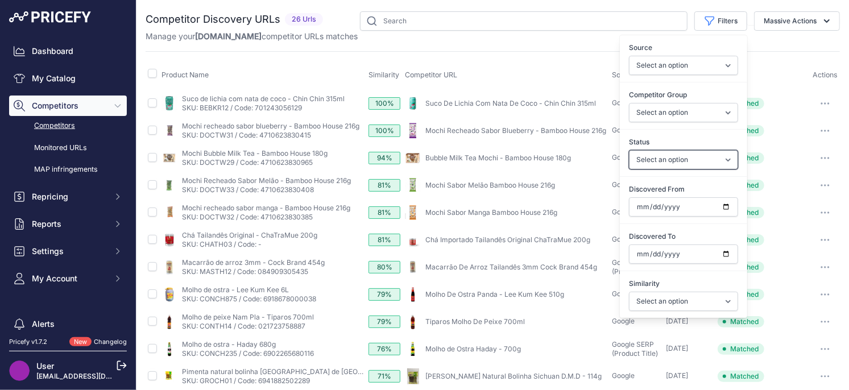
click at [725, 156] on select "Select an option Only Matched Only Not Matched" at bounding box center [683, 159] width 109 height 19
click at [726, 202] on input "Discovered From" at bounding box center [683, 206] width 109 height 19
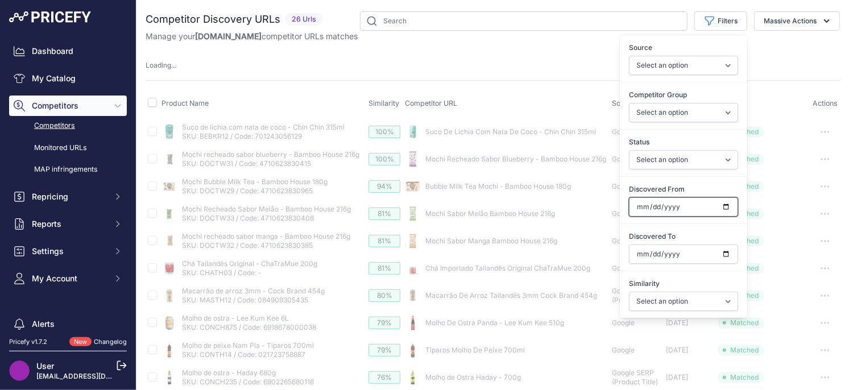
type input "[DATE]"
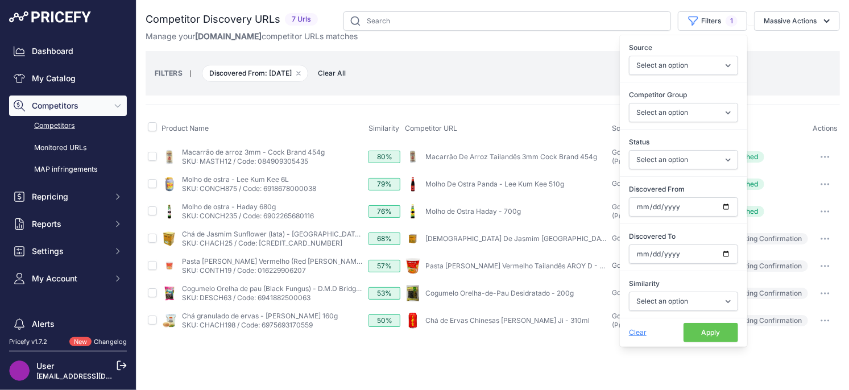
click at [697, 332] on button "Apply" at bounding box center [710, 332] width 55 height 19
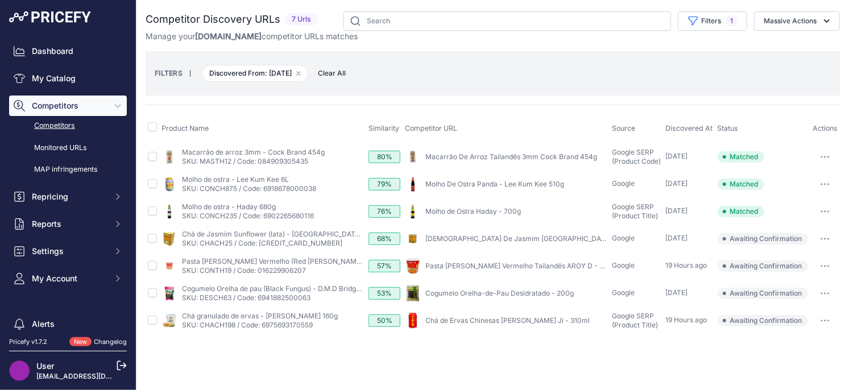
click at [827, 321] on button "button" at bounding box center [825, 321] width 23 height 16
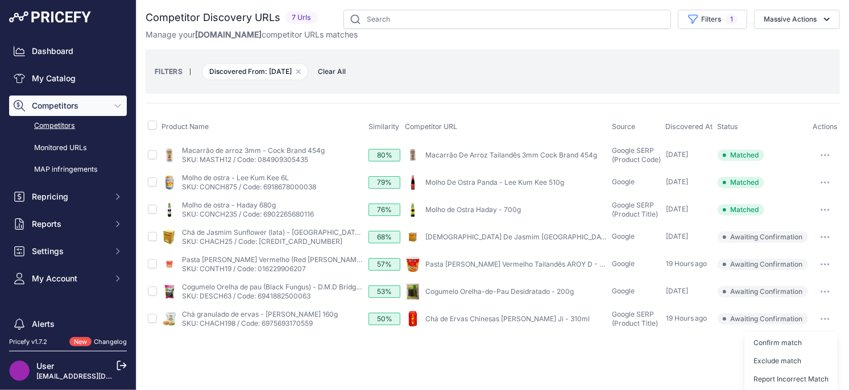
click at [767, 363] on button "Exclude match" at bounding box center [790, 361] width 93 height 18
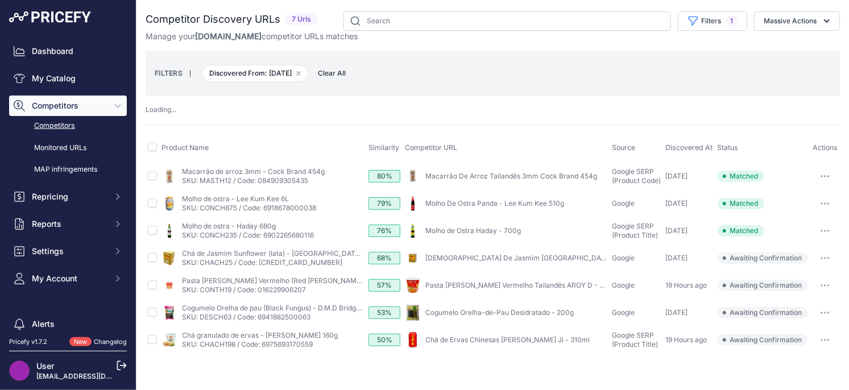
scroll to position [0, 0]
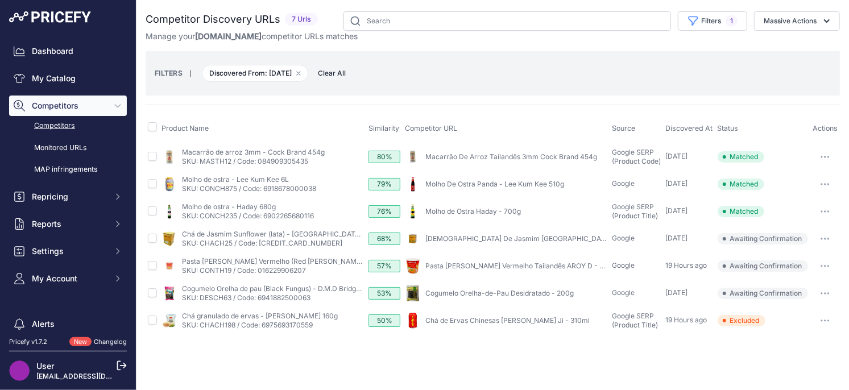
drag, startPoint x: 825, startPoint y: 292, endPoint x: 819, endPoint y: 299, distance: 8.5
click at [825, 293] on icon "button" at bounding box center [825, 293] width 1 height 1
click at [785, 334] on button "Exclude match" at bounding box center [790, 335] width 93 height 18
click at [825, 264] on button "button" at bounding box center [825, 266] width 23 height 16
click at [782, 304] on button "Exclude match" at bounding box center [790, 308] width 93 height 18
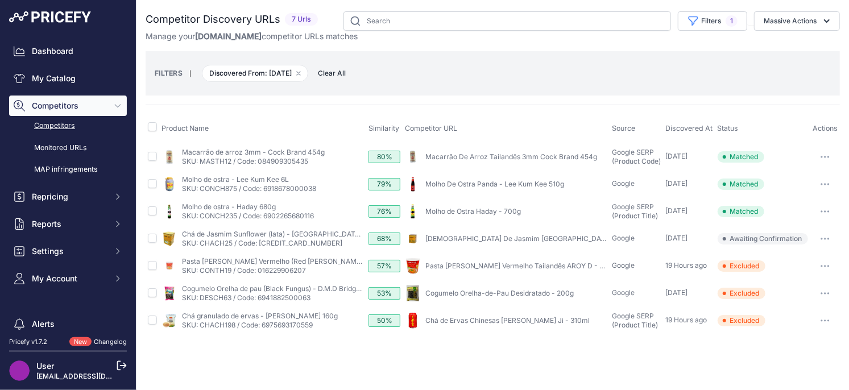
click at [827, 236] on button "button" at bounding box center [825, 239] width 23 height 16
click at [794, 262] on button "Confirm match" at bounding box center [790, 263] width 93 height 18
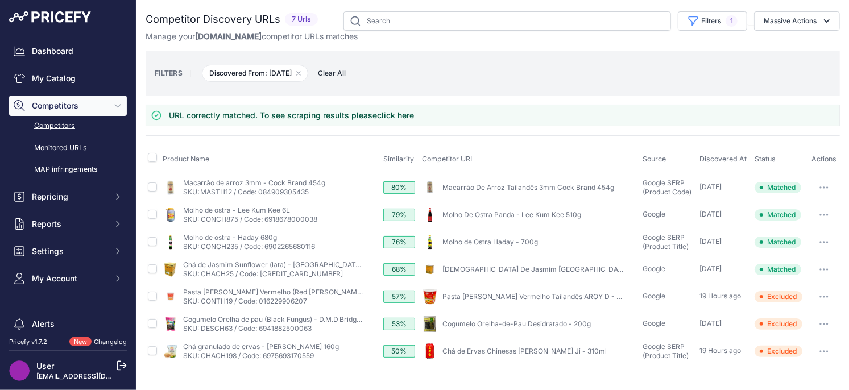
click at [827, 242] on icon "button" at bounding box center [827, 242] width 1 height 1
click at [785, 286] on button "Unmatch" at bounding box center [789, 284] width 96 height 18
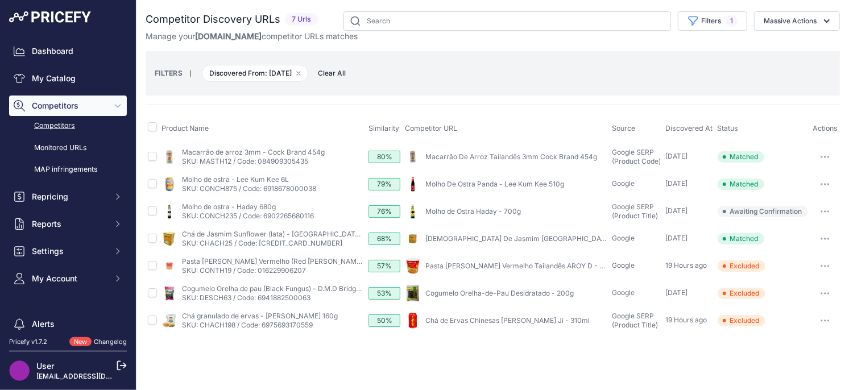
click at [825, 213] on button "button" at bounding box center [825, 212] width 23 height 16
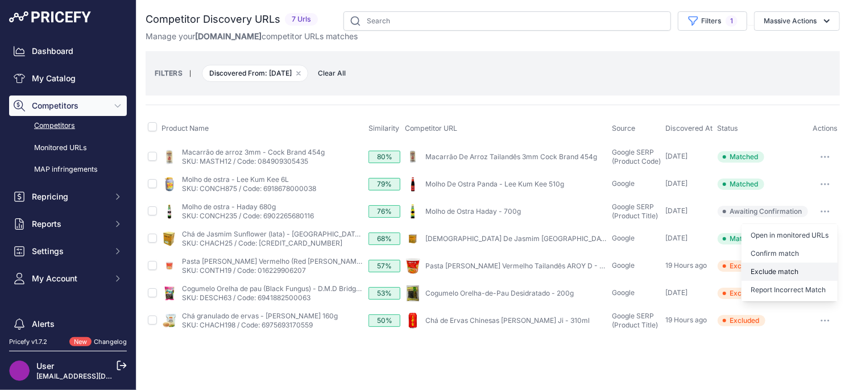
click at [799, 266] on button "Exclude match" at bounding box center [789, 272] width 96 height 18
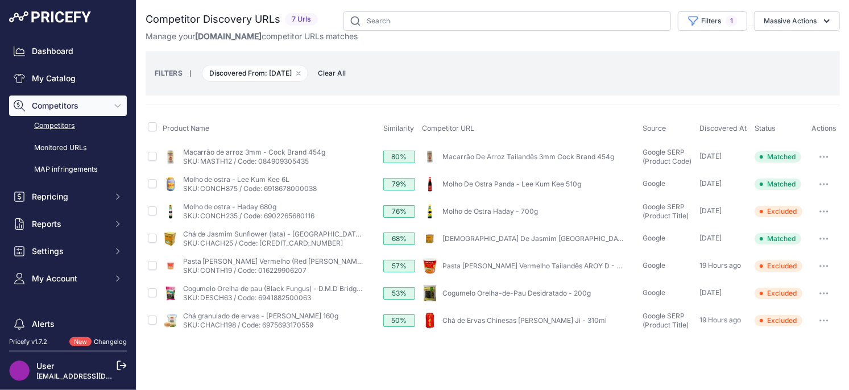
drag, startPoint x: 823, startPoint y: 183, endPoint x: 807, endPoint y: 205, distance: 26.8
click at [823, 184] on icon "button" at bounding box center [823, 184] width 1 height 1
click at [788, 241] on button "Unmatch" at bounding box center [789, 244] width 96 height 18
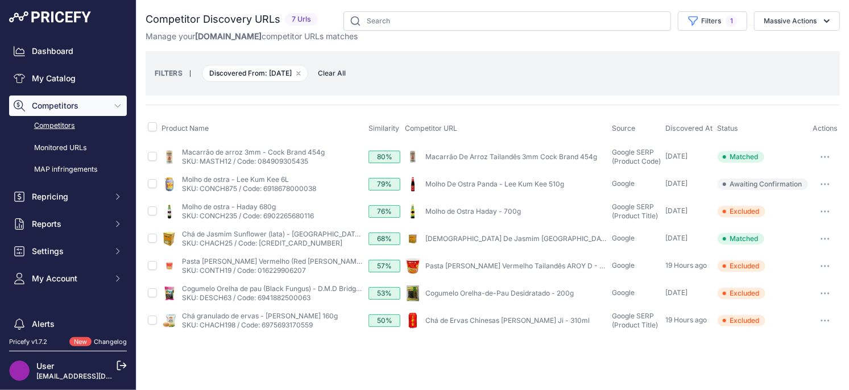
click at [821, 181] on button "button" at bounding box center [825, 184] width 23 height 16
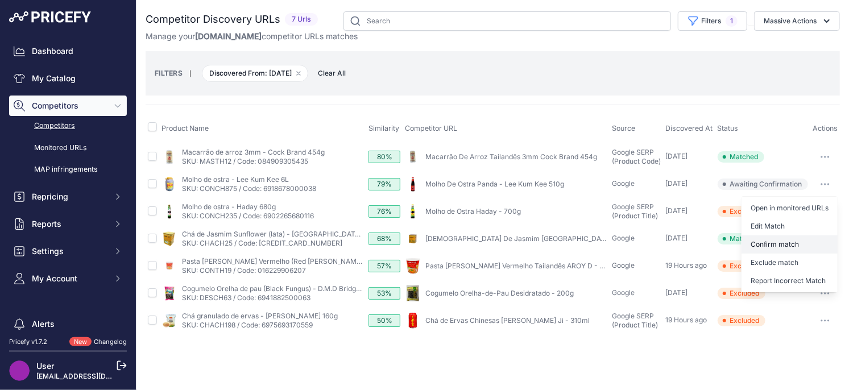
click at [786, 241] on button "Confirm match" at bounding box center [789, 244] width 96 height 18
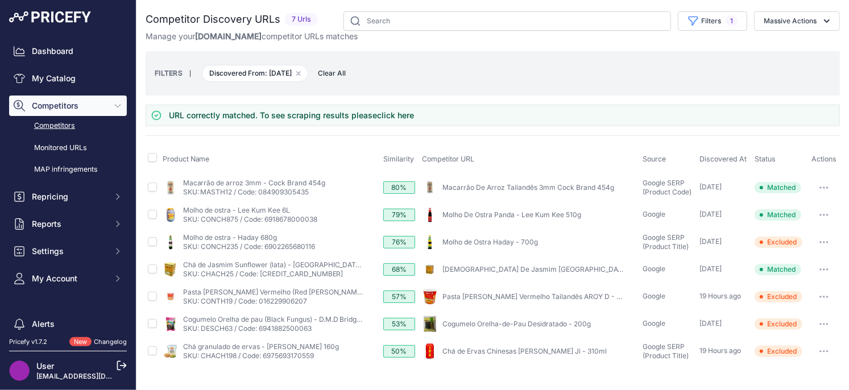
click at [821, 212] on button "button" at bounding box center [824, 215] width 23 height 16
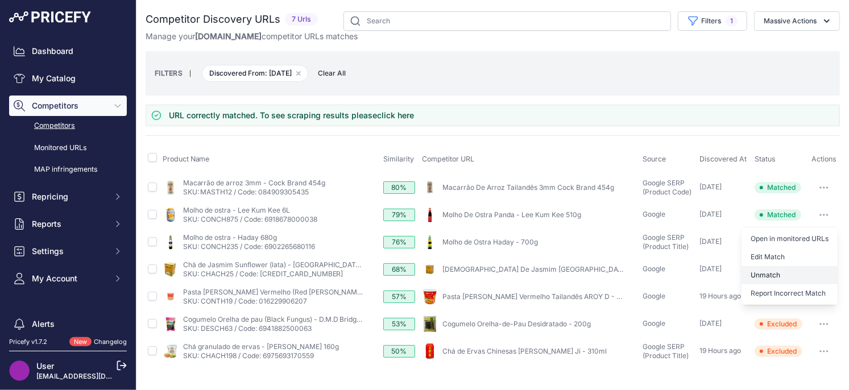
click at [793, 271] on button "Unmatch" at bounding box center [789, 275] width 96 height 18
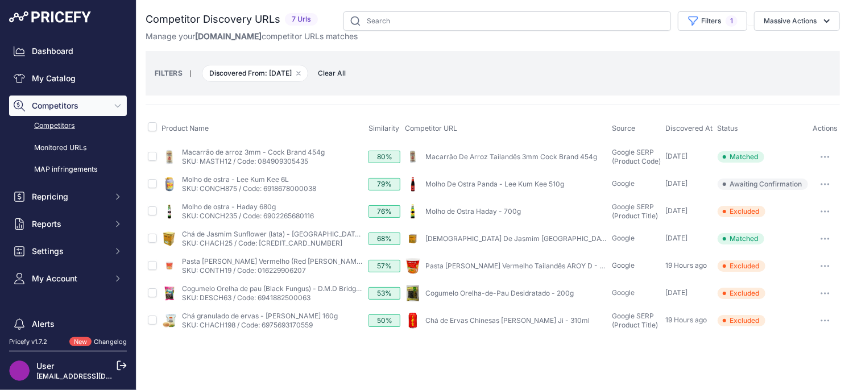
click at [822, 181] on button "button" at bounding box center [825, 184] width 23 height 16
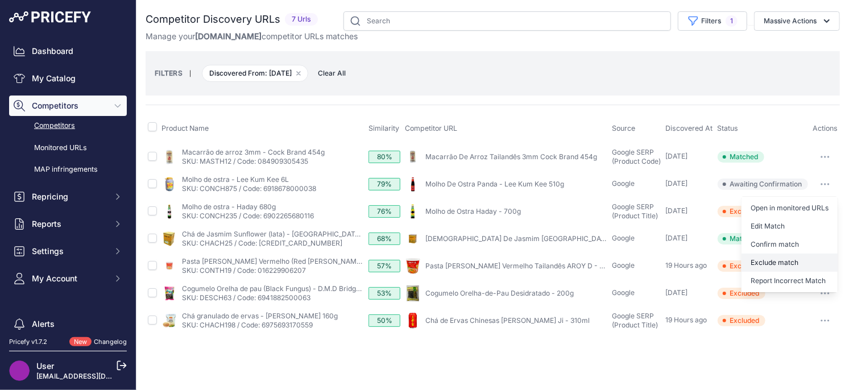
click at [775, 267] on button "Exclude match" at bounding box center [789, 263] width 96 height 18
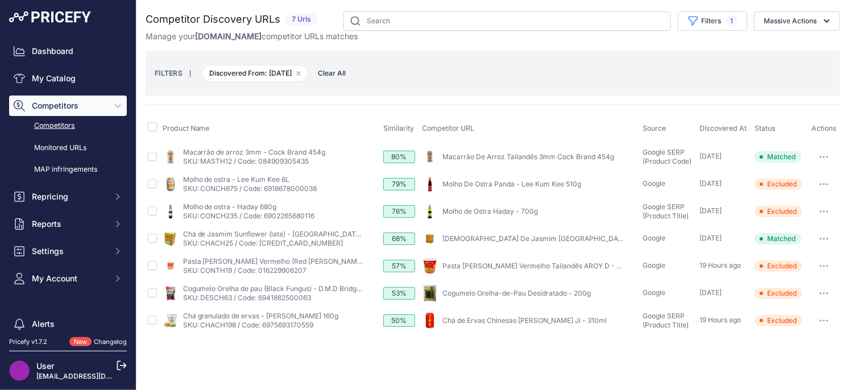
click at [502, 156] on link "Macarrão De Arroz Tailandês 3mm Cock Brand 454g" at bounding box center [528, 156] width 172 height 9
click at [303, 75] on button "Remove filter option" at bounding box center [298, 73] width 9 height 9
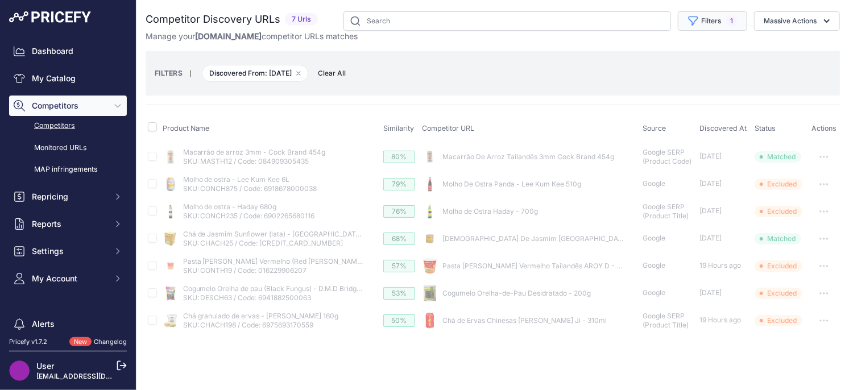
click at [712, 26] on button "Filters 1" at bounding box center [712, 20] width 69 height 19
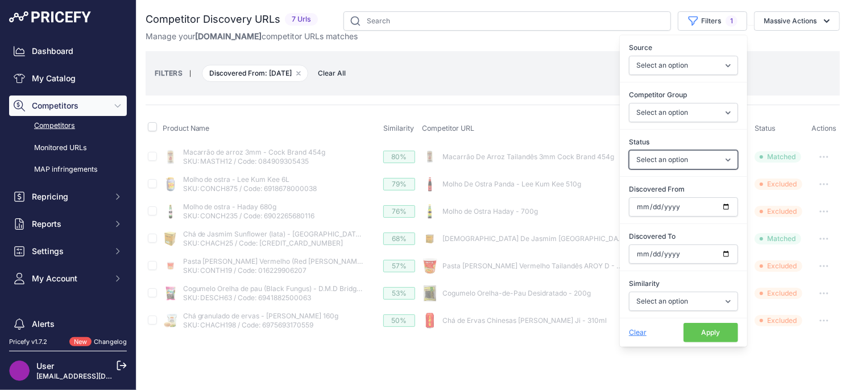
click at [703, 160] on select "Select an option Only Matched Only Not Matched" at bounding box center [683, 159] width 109 height 19
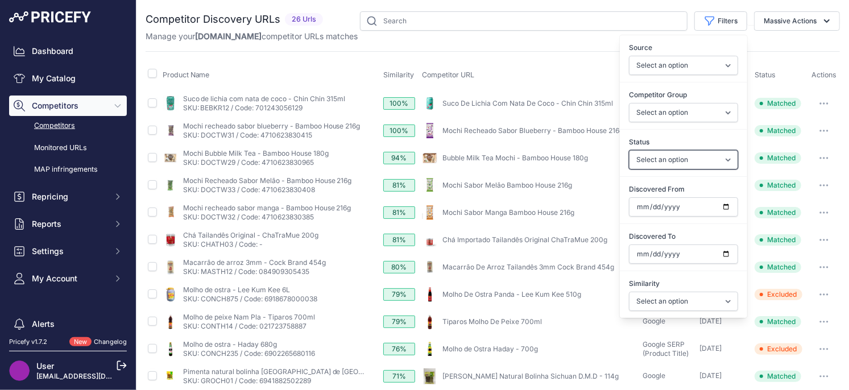
select select "0"
click at [629, 150] on select "Select an option Only Matched Only Not Matched" at bounding box center [683, 159] width 109 height 19
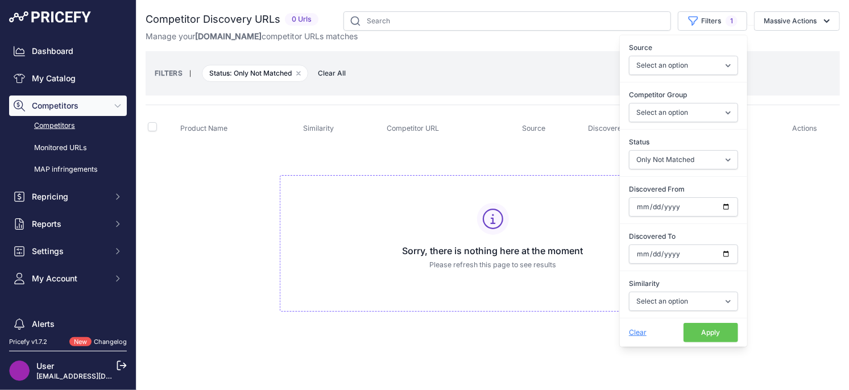
click at [207, 188] on td "Sorry, there is nothing here at the moment Please refresh this page to see resu…" at bounding box center [493, 239] width 694 height 192
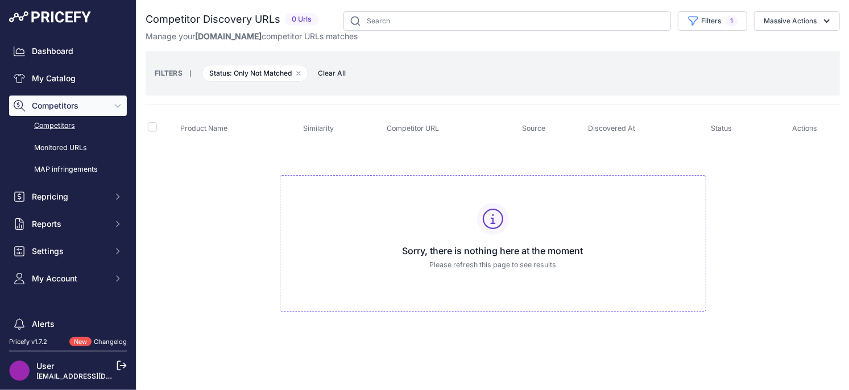
drag, startPoint x: 705, startPoint y: 19, endPoint x: 707, endPoint y: 35, distance: 15.5
click at [705, 19] on button "Filters 1" at bounding box center [712, 20] width 69 height 19
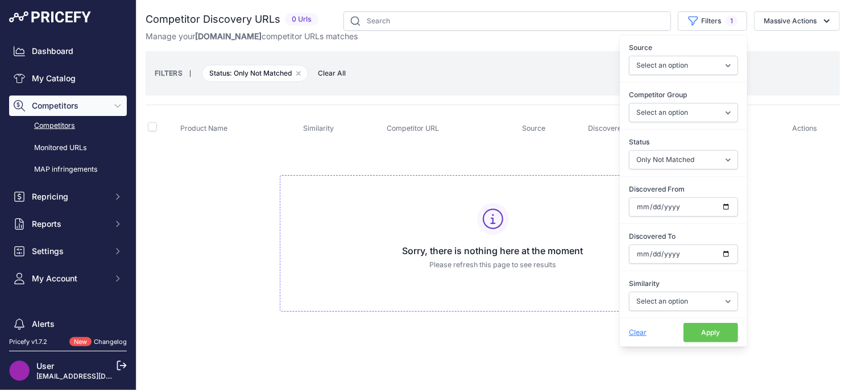
click at [640, 333] on span "Clear" at bounding box center [638, 332] width 18 height 9
click at [635, 333] on span "Clear" at bounding box center [638, 332] width 18 height 9
select select
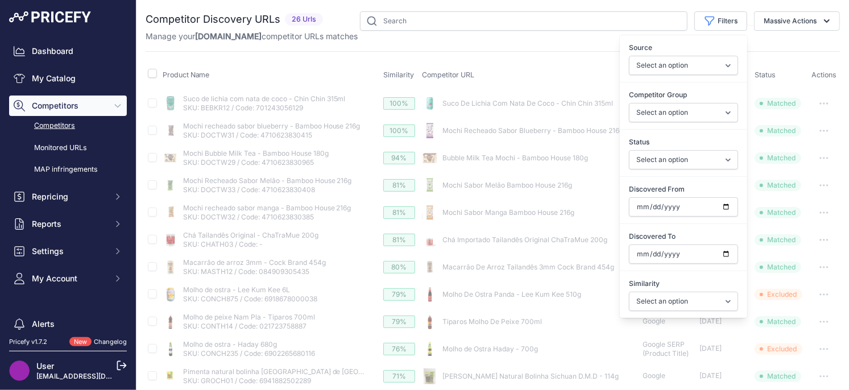
drag, startPoint x: 517, startPoint y: 39, endPoint x: 539, endPoint y: 39, distance: 22.2
click at [515, 40] on div "Manage your [DOMAIN_NAME] competitor URLs matches" at bounding box center [493, 36] width 694 height 11
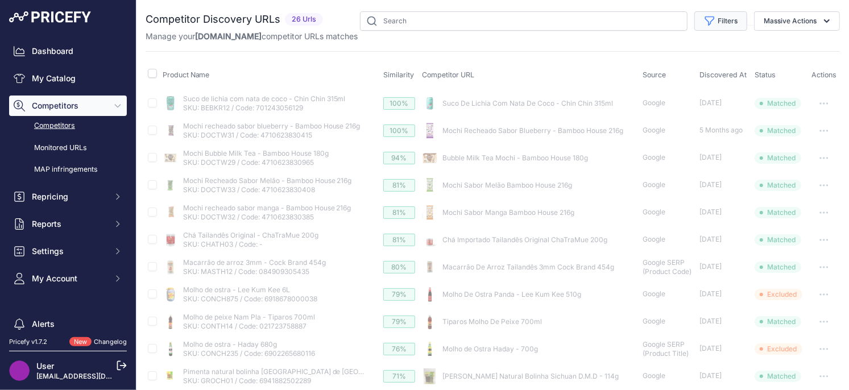
click at [719, 17] on button "Filters" at bounding box center [720, 20] width 53 height 19
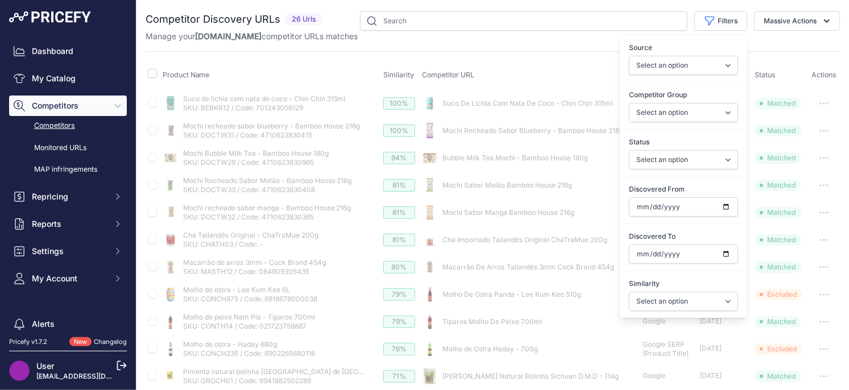
click at [699, 158] on select "Select an option Only Matched Only Not Matched" at bounding box center [683, 159] width 109 height 19
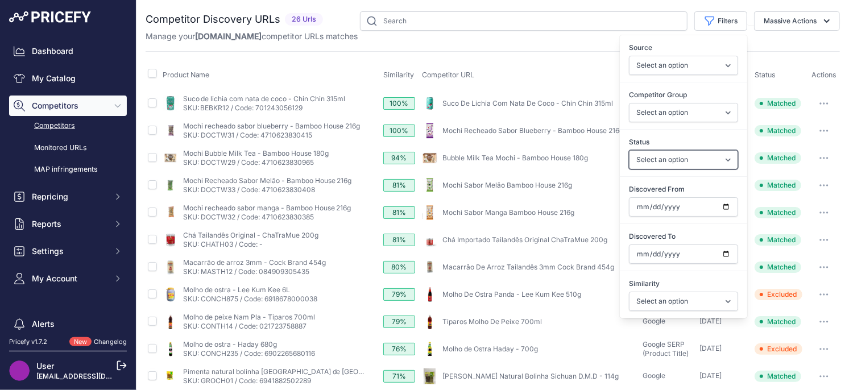
select select "0"
click at [629, 150] on select "Select an option Only Matched Only Not Matched" at bounding box center [683, 159] width 109 height 19
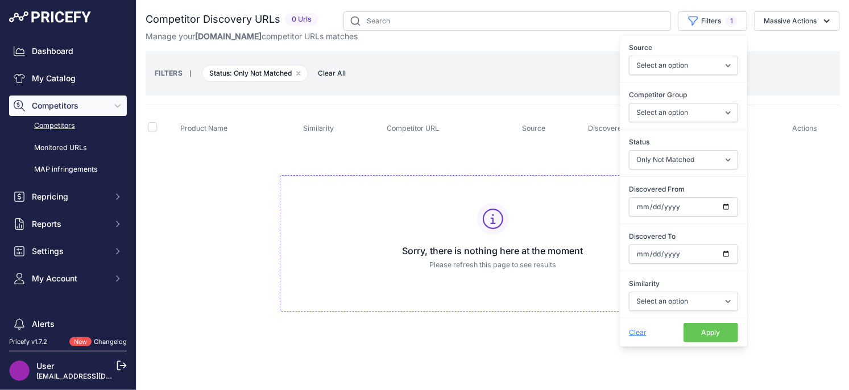
drag, startPoint x: 467, startPoint y: 107, endPoint x: 391, endPoint y: 93, distance: 78.2
click at [467, 107] on div "Product Name Similarity Competitor URL Source Discovered At" at bounding box center [493, 220] width 694 height 230
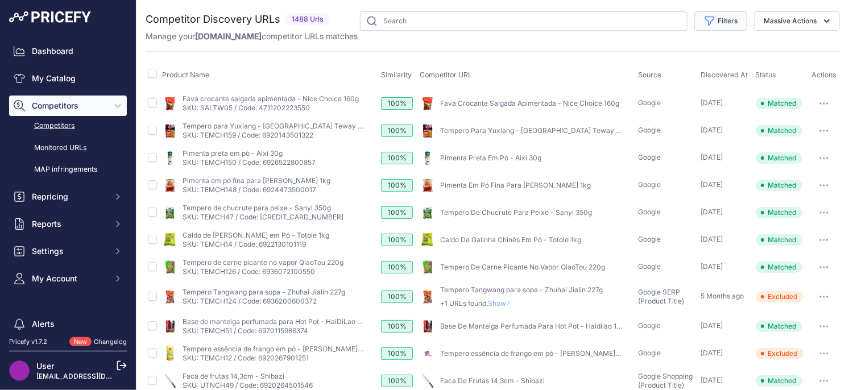
click at [722, 22] on button "Filters" at bounding box center [720, 20] width 53 height 19
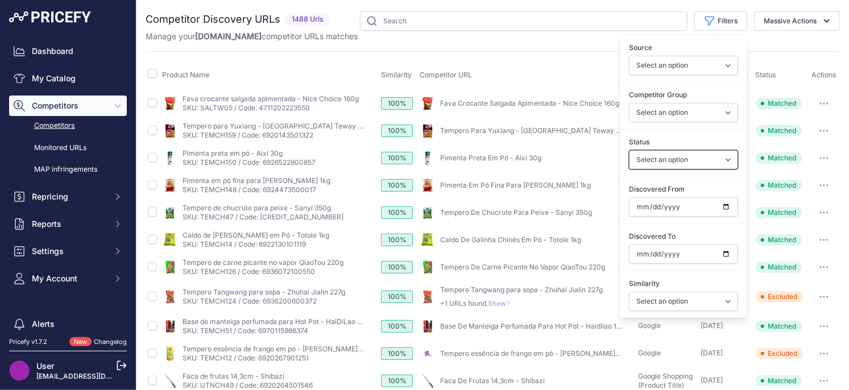
click at [698, 163] on select "Select an option Only Matched Only Not Matched" at bounding box center [683, 159] width 109 height 19
click at [729, 209] on input "Discovered From" at bounding box center [683, 206] width 109 height 19
click at [726, 206] on input "Discovered From" at bounding box center [683, 206] width 109 height 19
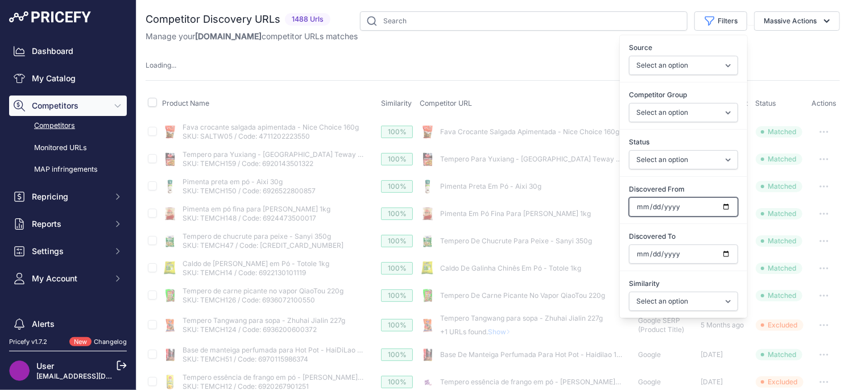
type input "[DATE]"
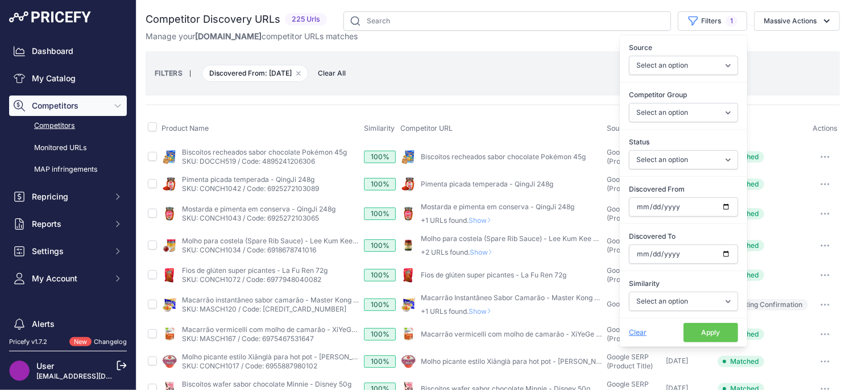
click at [695, 332] on button "Apply" at bounding box center [710, 332] width 55 height 19
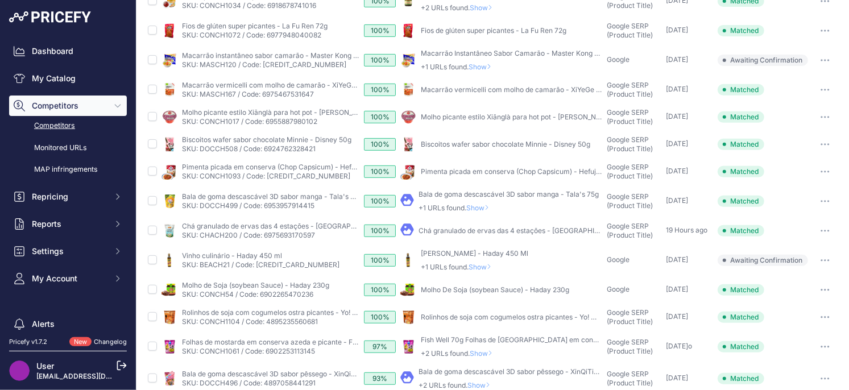
scroll to position [387, 0]
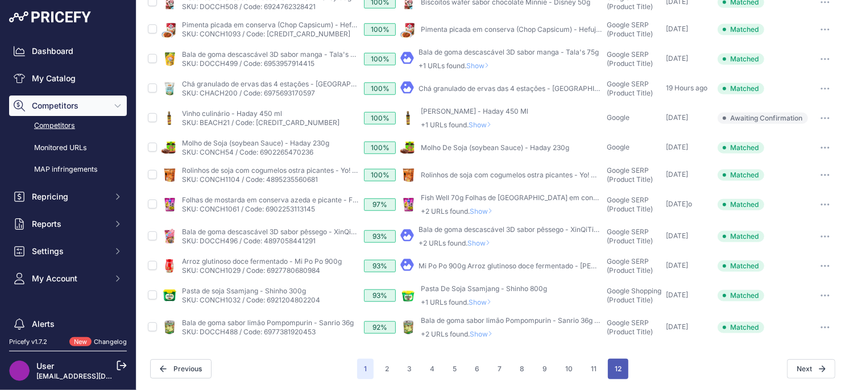
click at [612, 364] on button "12" at bounding box center [618, 369] width 20 height 20
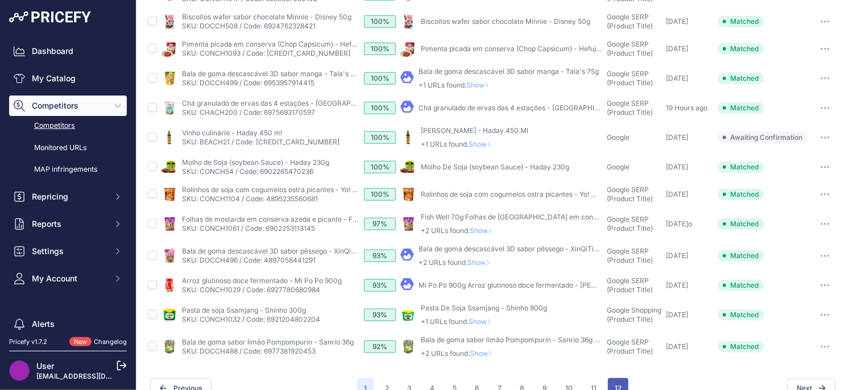
scroll to position [406, 0]
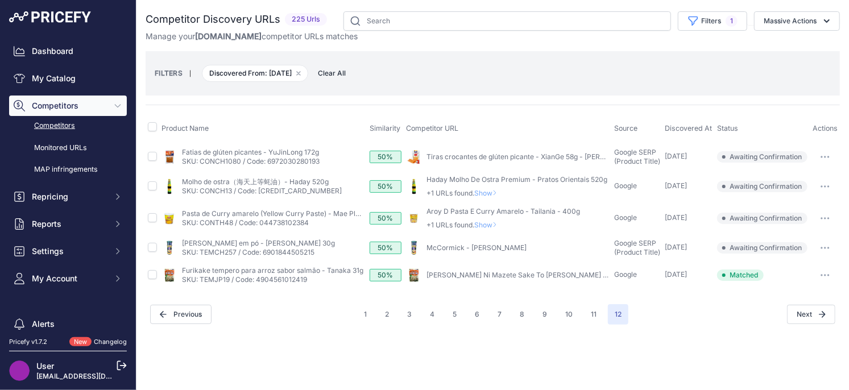
click at [825, 245] on button "button" at bounding box center [825, 248] width 23 height 16
click at [794, 269] on button "Confirm match" at bounding box center [790, 272] width 93 height 18
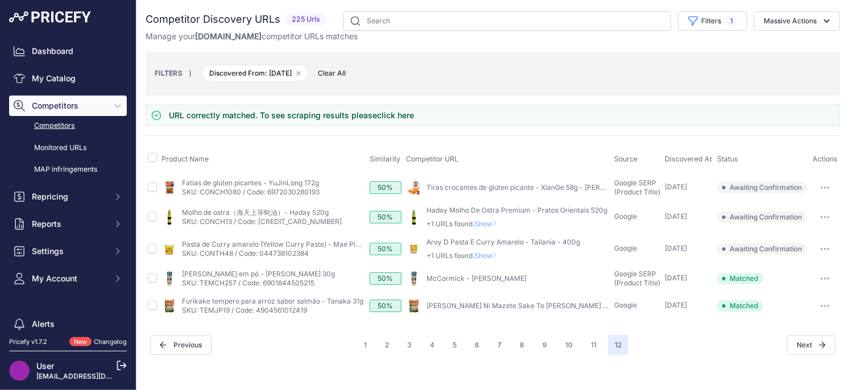
click at [486, 256] on span "Show" at bounding box center [487, 255] width 27 height 9
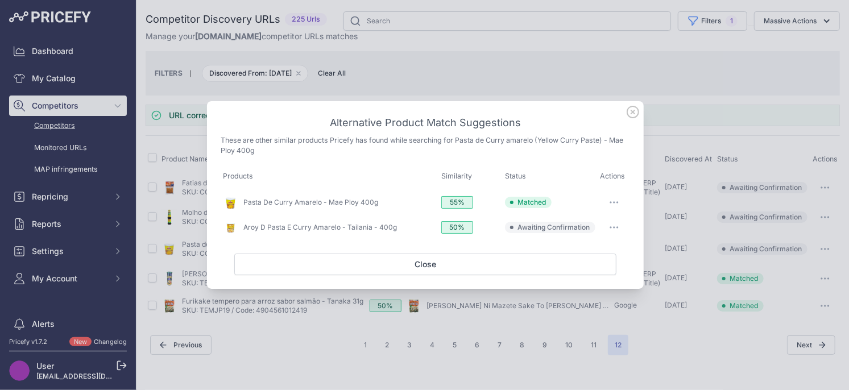
drag, startPoint x: 610, startPoint y: 227, endPoint x: 604, endPoint y: 255, distance: 29.0
click at [610, 226] on icon "button" at bounding box center [614, 227] width 9 height 2
click at [592, 272] on span "Exclude match" at bounding box center [588, 274] width 48 height 9
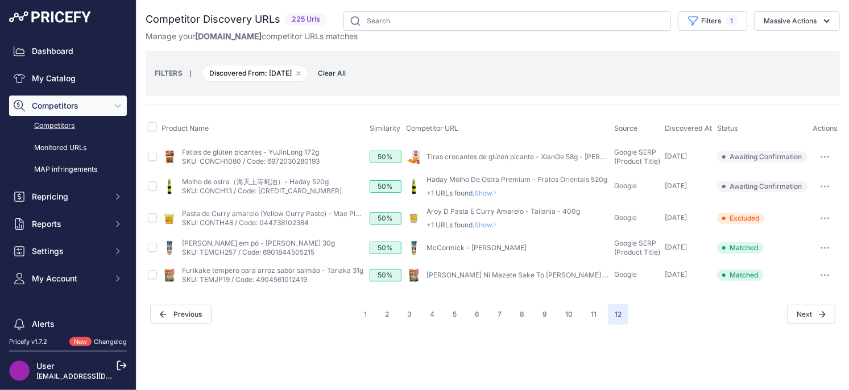
click at [495, 194] on span "Show" at bounding box center [487, 193] width 27 height 9
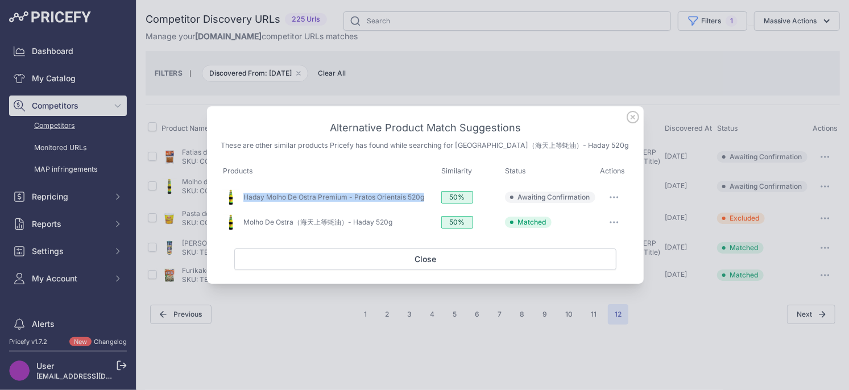
click at [619, 201] on button "button" at bounding box center [614, 197] width 23 height 16
click at [577, 243] on span "Exclude match" at bounding box center [588, 243] width 48 height 9
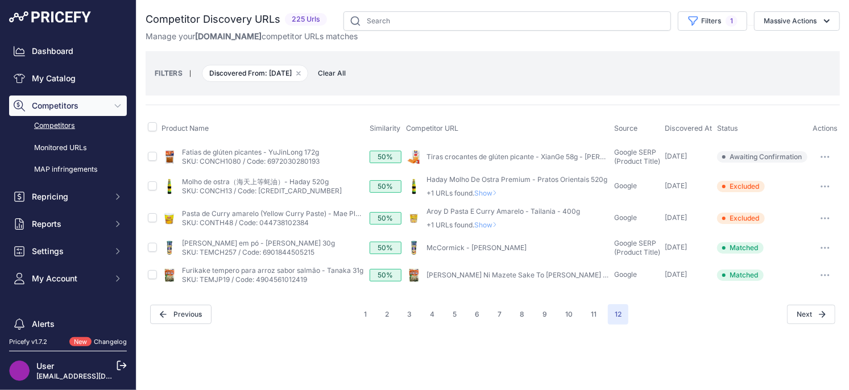
click at [823, 156] on icon "button" at bounding box center [825, 157] width 9 height 2
click at [785, 198] on button "Exclude match" at bounding box center [790, 199] width 93 height 18
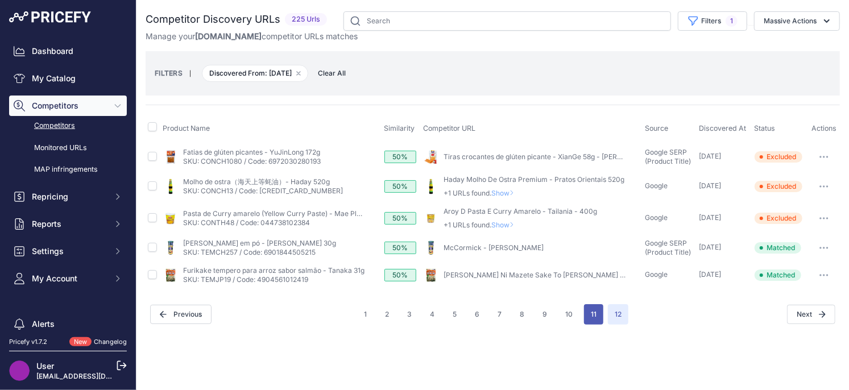
click at [589, 309] on button "11" at bounding box center [593, 314] width 19 height 20
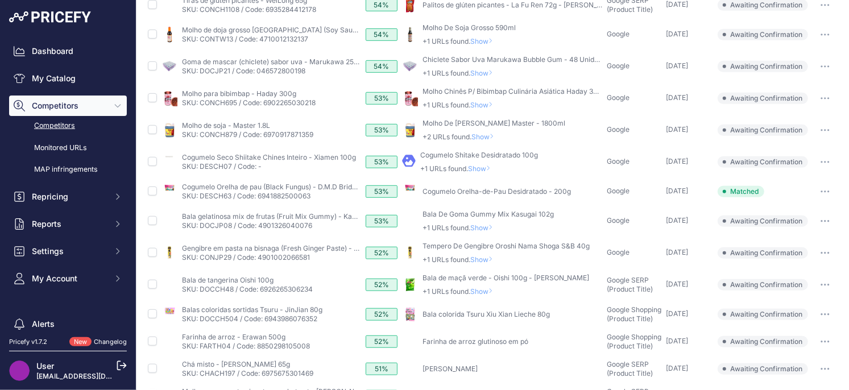
scroll to position [391, 0]
